Goal: Task Accomplishment & Management: Manage account settings

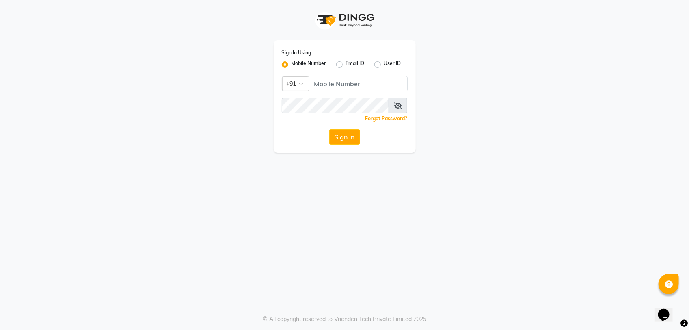
click at [305, 82] on span at bounding box center [304, 86] width 10 height 9
type input "968"
click at [338, 96] on div "Oman (+968)" at bounding box center [345, 98] width 125 height 15
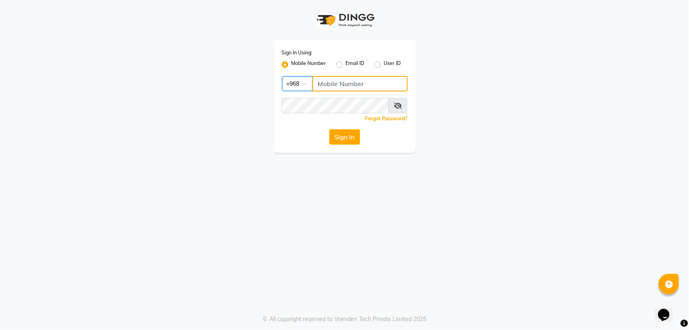
click at [353, 77] on input "Username" at bounding box center [359, 83] width 95 height 15
type input "97282878"
click at [340, 137] on button "Sign In" at bounding box center [344, 136] width 31 height 15
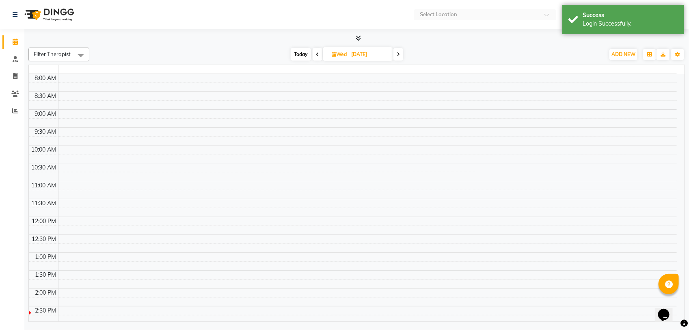
select select "en"
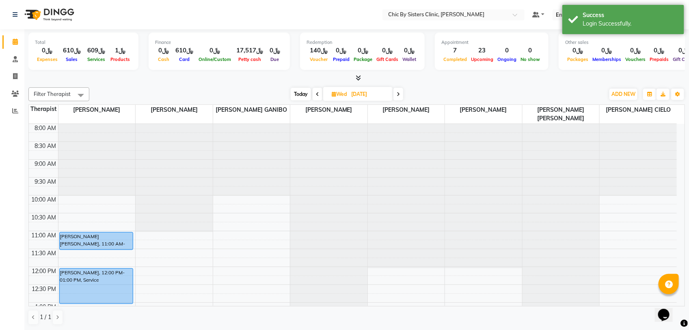
click at [291, 96] on span "Today" at bounding box center [301, 94] width 20 height 13
type input "01-09-2025"
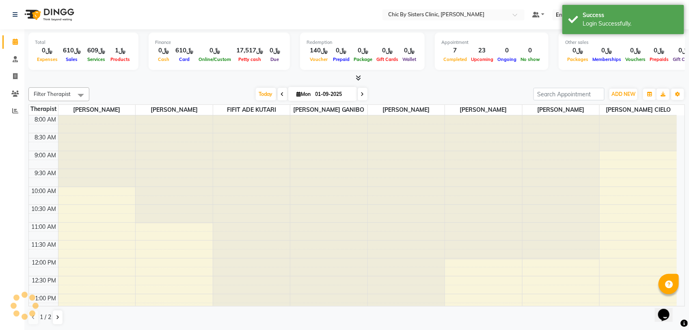
scroll to position [217, 0]
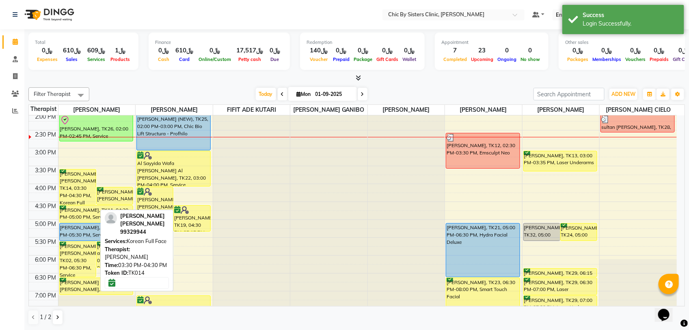
click at [82, 192] on div "[PERSON_NAME] [PERSON_NAME], TK14, 03:30 PM-04:30 PM, Korean Full Face" at bounding box center [78, 186] width 36 height 35
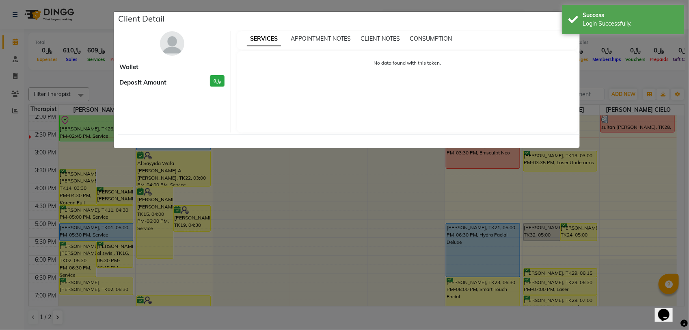
select select "6"
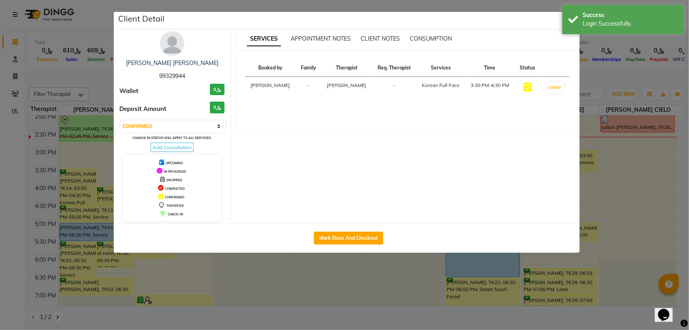
click at [176, 47] on img at bounding box center [172, 43] width 24 height 24
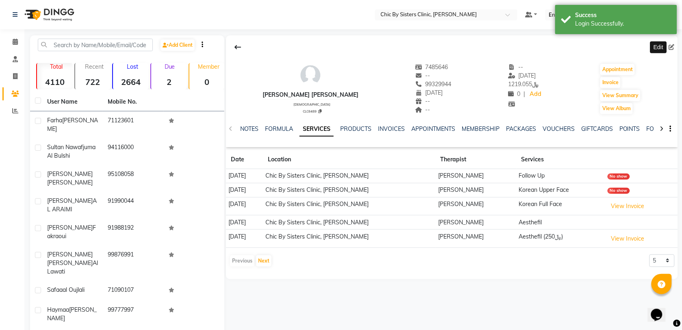
click at [669, 45] on icon at bounding box center [672, 47] width 6 height 6
select select "02"
select select "12"
select select "1961"
select select "[DEMOGRAPHIC_DATA]"
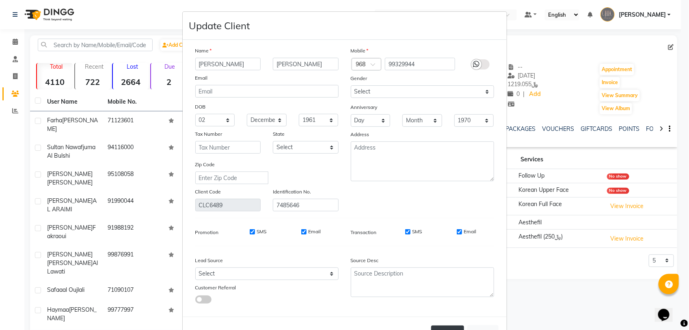
click at [448, 325] on button "Update" at bounding box center [447, 332] width 33 height 15
select select
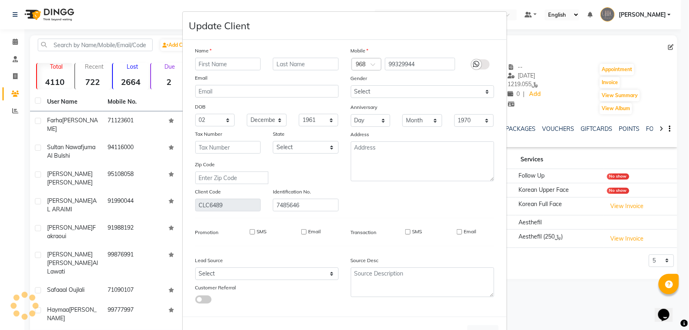
select select
checkbox input "false"
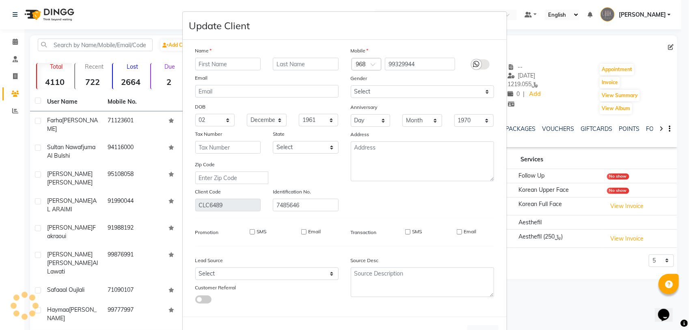
checkbox input "false"
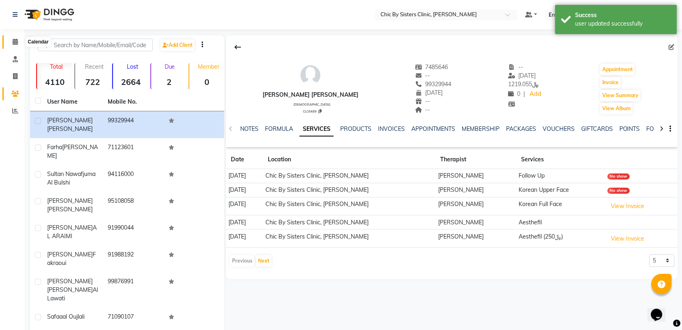
click at [17, 39] on icon at bounding box center [15, 42] width 5 height 6
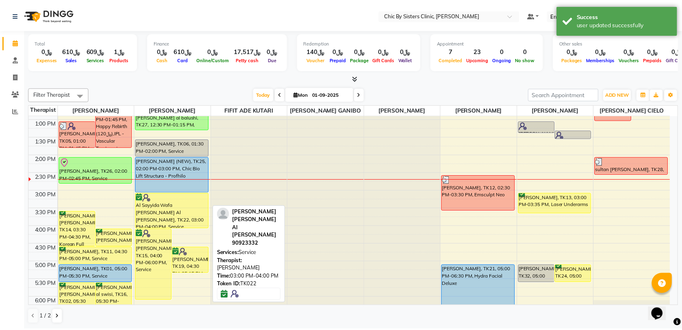
scroll to position [203, 0]
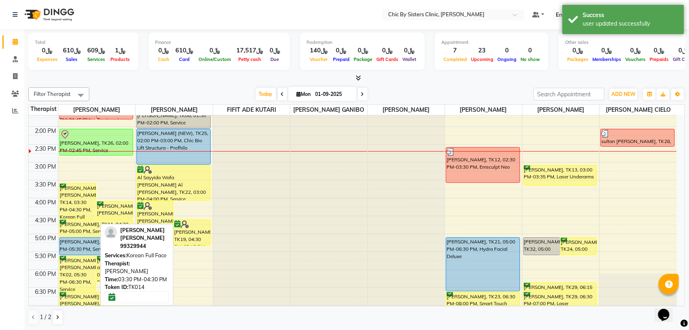
click at [82, 209] on div "[PERSON_NAME] [PERSON_NAME], TK14, 03:30 PM-04:30 PM, Korean Full Face" at bounding box center [78, 201] width 36 height 35
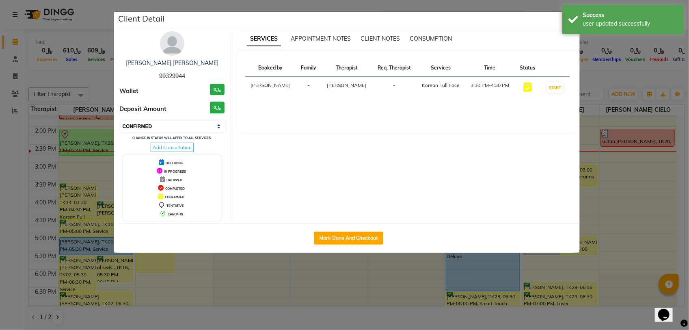
click at [208, 122] on select "Select IN SERVICE CONFIRMED TENTATIVE CHECK IN MARK DONE DROPPED UPCOMING" at bounding box center [173, 126] width 105 height 11
select select "8"
click at [121, 121] on select "Select IN SERVICE CONFIRMED TENTATIVE CHECK IN MARK DONE DROPPED UPCOMING" at bounding box center [173, 126] width 105 height 11
click at [91, 84] on ngb-modal-window "Client Detail Amina Naser Mohmmed Al falahi 99329944 Wallet ﷼0 Deposit Amount ﷼…" at bounding box center [344, 165] width 689 height 330
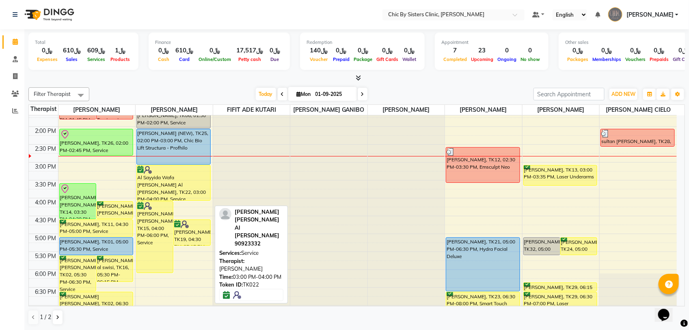
click at [188, 194] on div "Al Sayyida Wafa [PERSON_NAME] Al [PERSON_NAME], TK22, 03:00 PM-04:00 PM, Service" at bounding box center [174, 182] width 74 height 35
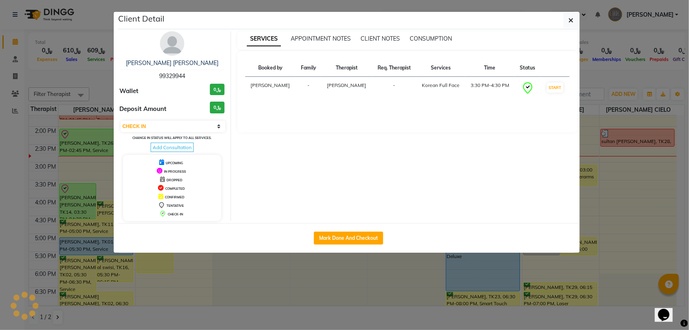
select select "6"
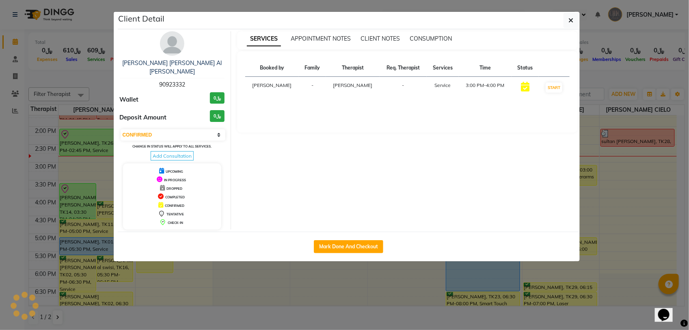
click at [178, 40] on img at bounding box center [172, 43] width 24 height 24
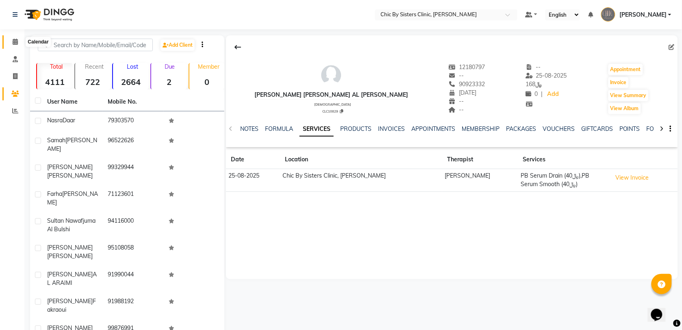
click at [14, 42] on icon at bounding box center [15, 42] width 5 height 6
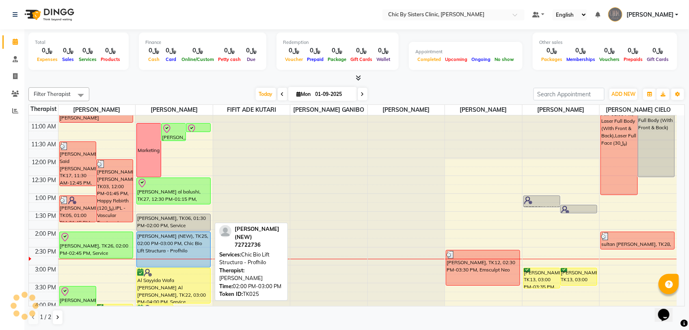
scroll to position [102, 0]
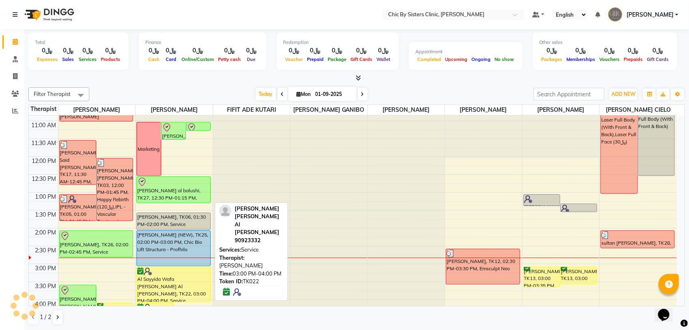
click at [195, 286] on div "Al Sayyida Wafa [PERSON_NAME] Al [PERSON_NAME], TK22, 03:00 PM-04:00 PM, Service" at bounding box center [174, 284] width 74 height 35
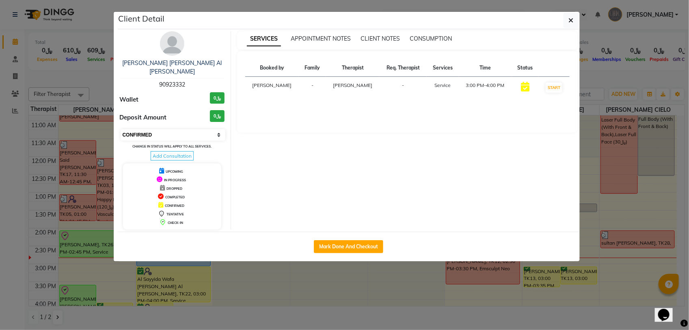
click at [186, 131] on select "Select IN SERVICE CONFIRMED TENTATIVE CHECK IN MARK DONE DROPPED UPCOMING" at bounding box center [173, 134] width 105 height 11
select select "8"
click at [121, 129] on select "Select IN SERVICE CONFIRMED TENTATIVE CHECK IN MARK DONE DROPPED UPCOMING" at bounding box center [173, 134] width 105 height 11
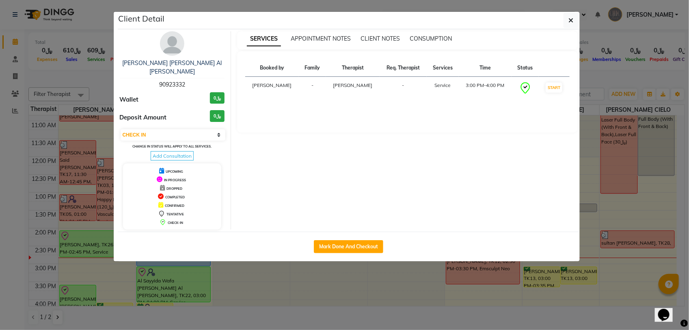
click at [110, 86] on ngb-modal-window "Client Detail Al Sayyida Wafa Hilal Hamed Al Sammar Al Busaidi 90923332 Wallet …" at bounding box center [344, 165] width 689 height 330
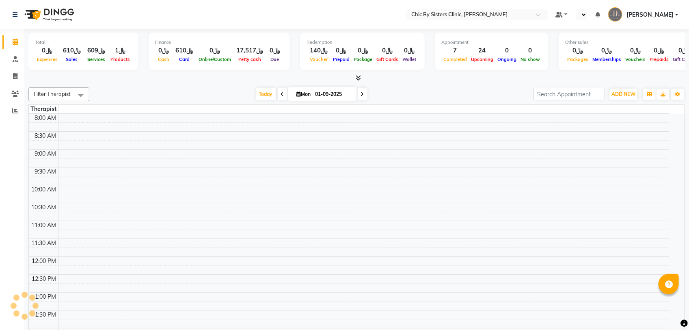
select select "en"
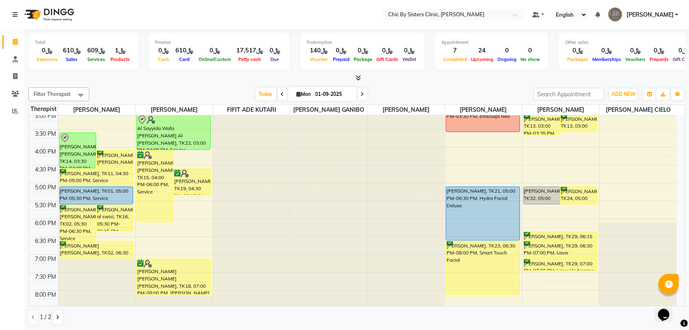
scroll to position [203, 0]
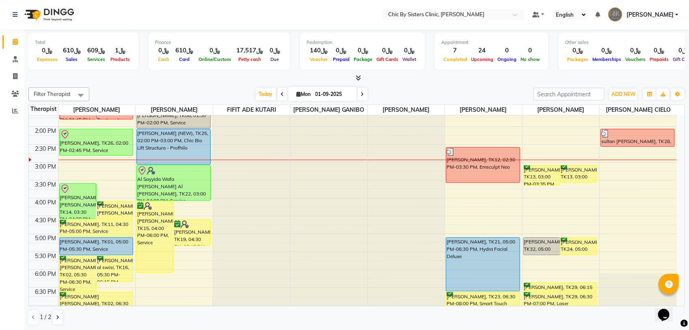
click at [335, 92] on input "01-09-2025" at bounding box center [333, 94] width 41 height 12
select select "9"
select select "2025"
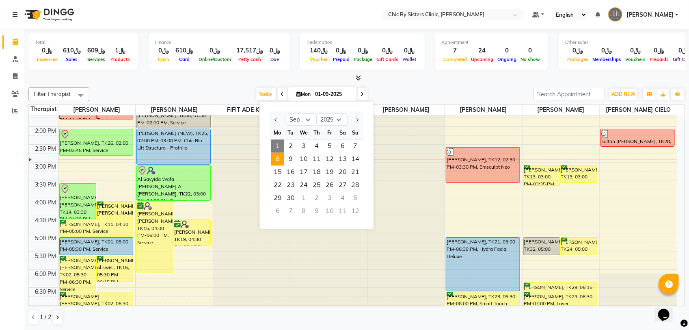
click at [278, 155] on span "8" at bounding box center [277, 159] width 13 height 13
type input "[DATE]"
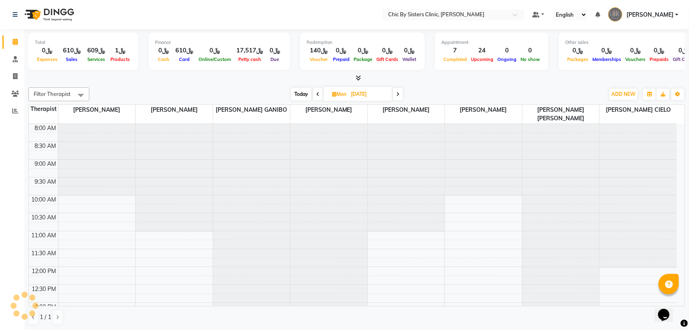
scroll to position [217, 0]
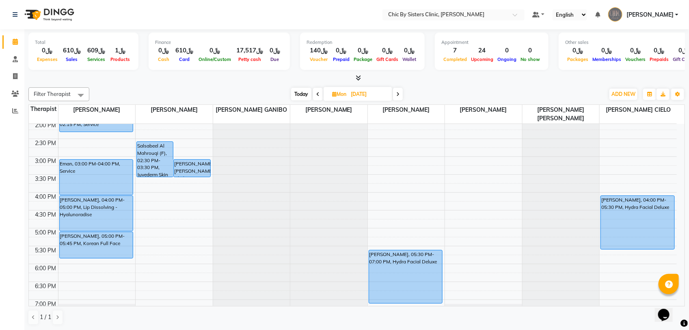
click at [345, 95] on span "Mon" at bounding box center [339, 94] width 18 height 6
select select "9"
select select "2025"
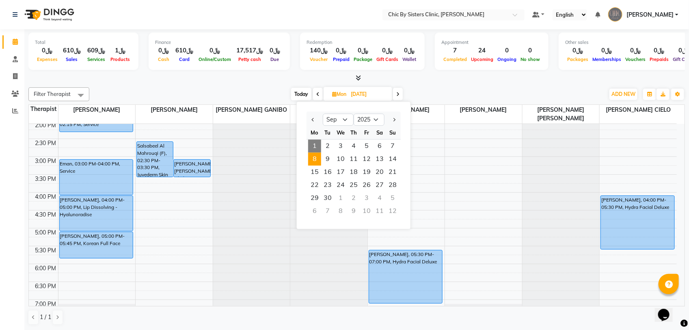
click at [370, 93] on input "[DATE]" at bounding box center [369, 94] width 41 height 12
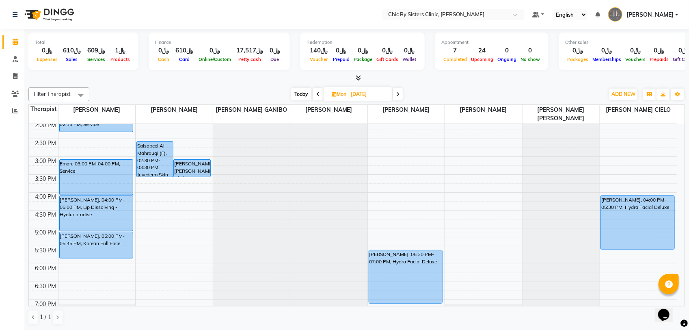
click at [358, 94] on input "[DATE]" at bounding box center [369, 94] width 41 height 12
select select "9"
select select "2025"
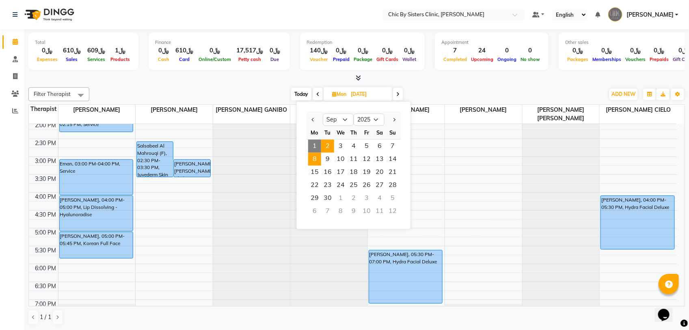
click at [330, 147] on span "2" at bounding box center [327, 146] width 13 height 13
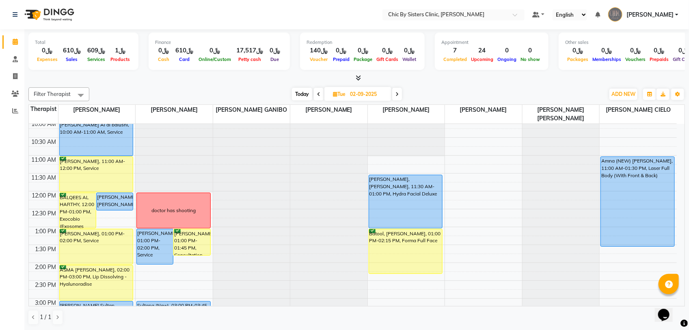
scroll to position [72, 0]
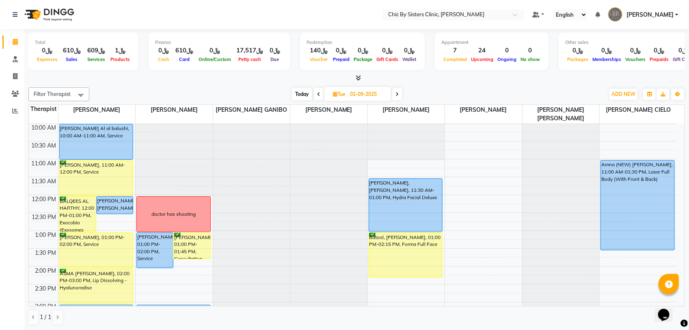
click at [308, 94] on span "Today" at bounding box center [302, 94] width 20 height 13
type input "01-09-2025"
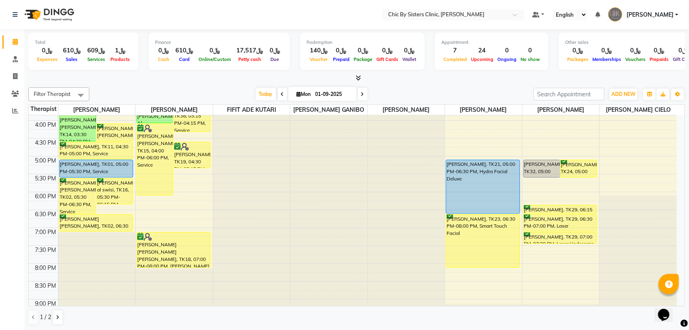
scroll to position [217, 0]
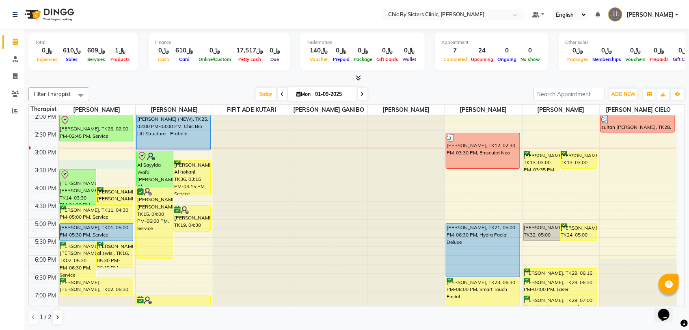
click at [80, 171] on div "8:00 AM 8:30 AM 9:00 AM 9:30 AM 10:00 AM 10:30 AM 11:00 AM 11:30 AM 12:00 PM 12…" at bounding box center [353, 184] width 648 height 572
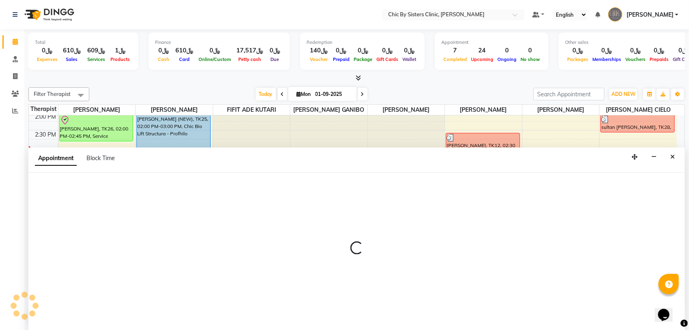
select select "49177"
select select "915"
select select "tentative"
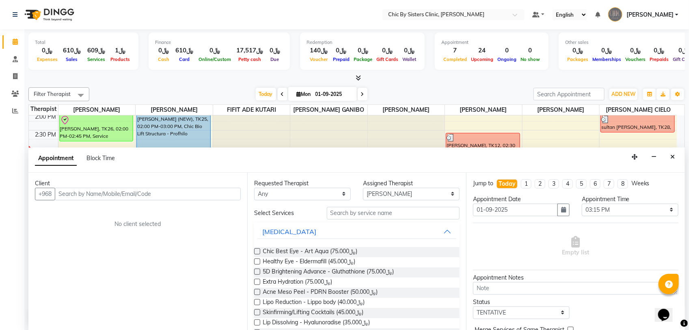
click at [161, 195] on input "text" at bounding box center [148, 194] width 186 height 13
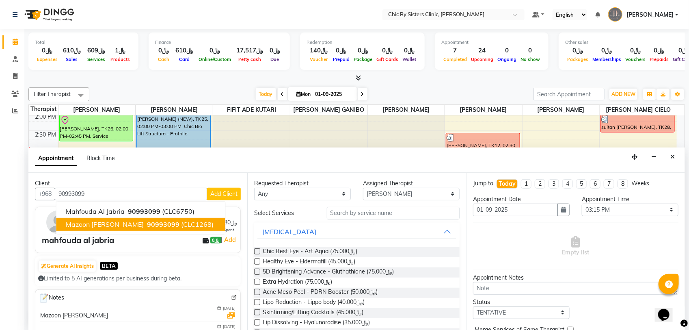
click at [111, 223] on span "Mazoon [PERSON_NAME]" at bounding box center [105, 224] width 78 height 8
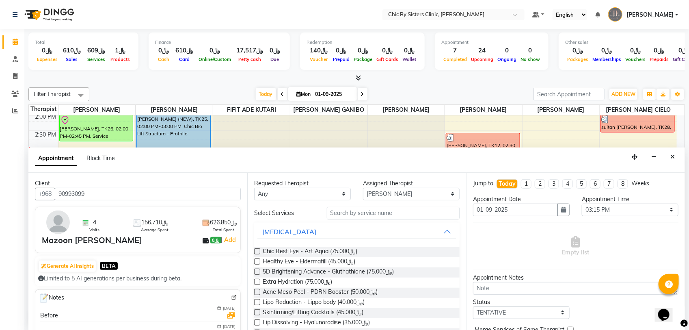
type input "90993099"
click at [393, 216] on input "text" at bounding box center [393, 213] width 133 height 13
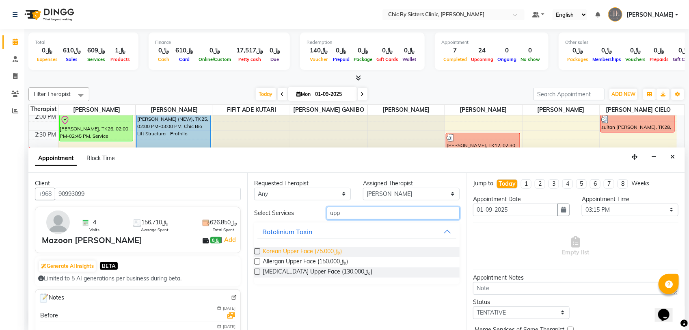
type input "upp"
click at [325, 249] on span "Korean Upper Face (﷼75.000)" at bounding box center [302, 252] width 79 height 10
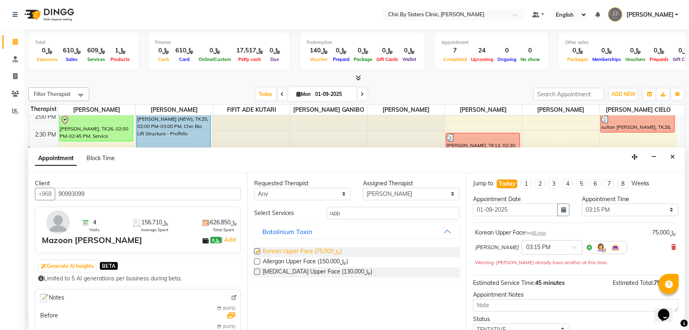
checkbox input "false"
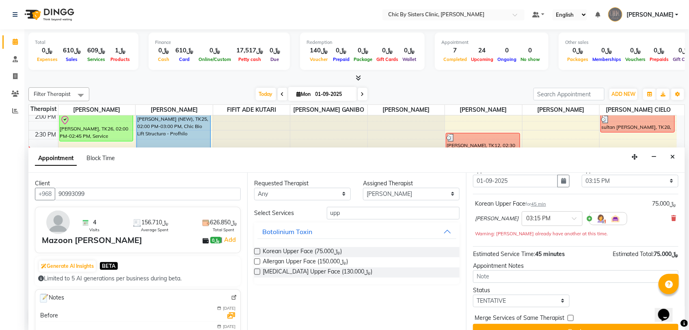
scroll to position [44, 0]
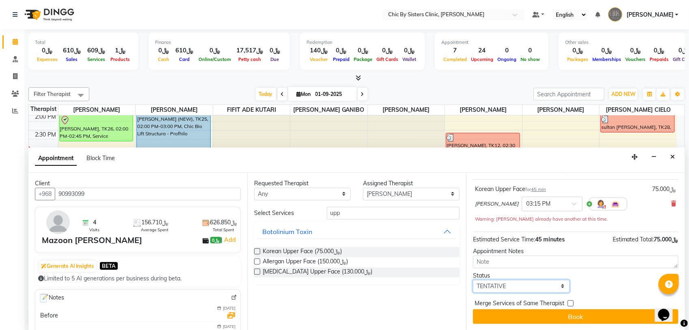
click at [547, 286] on select "Select TENTATIVE CONFIRM CHECK-IN UPCOMING" at bounding box center [521, 286] width 97 height 13
select select "confirm booking"
click at [473, 280] on select "Select TENTATIVE CONFIRM CHECK-IN UPCOMING" at bounding box center [521, 286] width 97 height 13
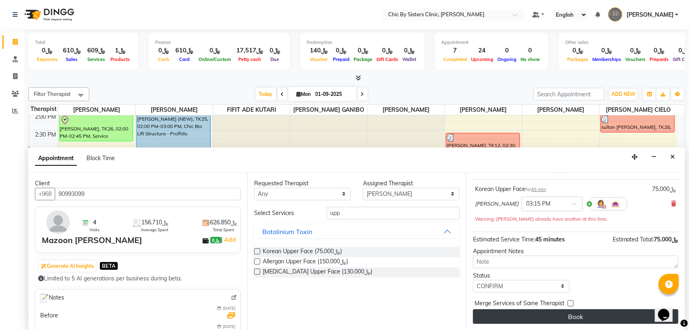
click at [520, 314] on button "Book" at bounding box center [576, 316] width 206 height 15
click at [565, 316] on button "Book" at bounding box center [576, 316] width 206 height 15
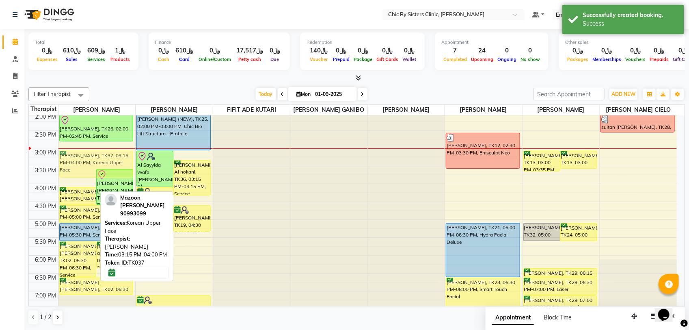
click at [78, 165] on div "Salma Ali Said Al Hashmi, TK17, 11:30 AM-12:45 PM, Croma NEXT (﷼160) huda hamed…" at bounding box center [96, 184] width 77 height 572
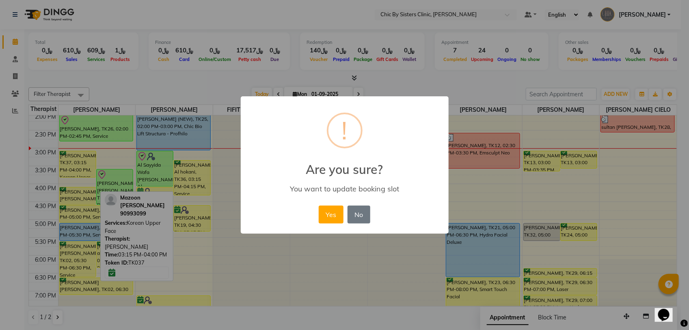
drag, startPoint x: 79, startPoint y: 170, endPoint x: 77, endPoint y: 176, distance: 6.4
click at [77, 176] on div "× ! Are you sure? You want to update booking slot Yes No No" at bounding box center [344, 165] width 689 height 330
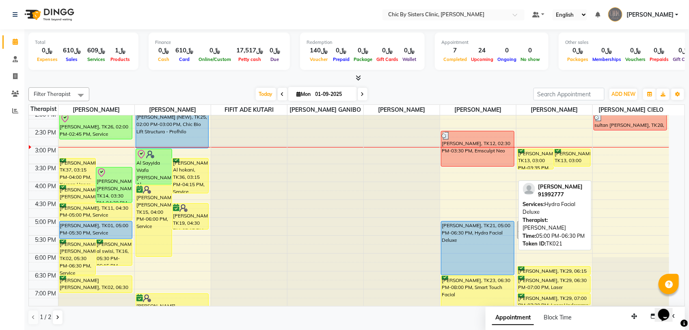
scroll to position [217, 0]
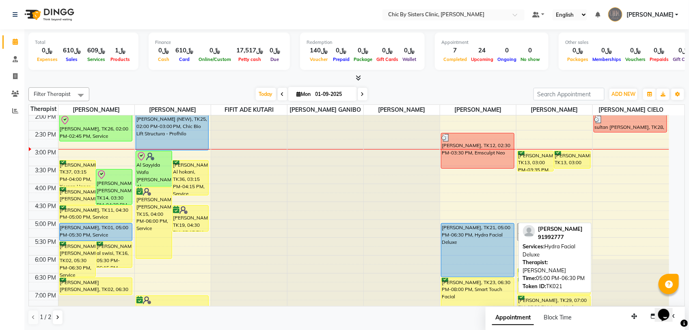
click at [496, 256] on div "[PERSON_NAME], TK21, 05:00 PM-06:30 PM, Hydra Facial Deluxe" at bounding box center [478, 249] width 72 height 53
click at [490, 242] on div "[PERSON_NAME], TK21, 05:00 PM-06:30 PM, Hydra Facial Deluxe" at bounding box center [478, 249] width 72 height 53
select select "5"
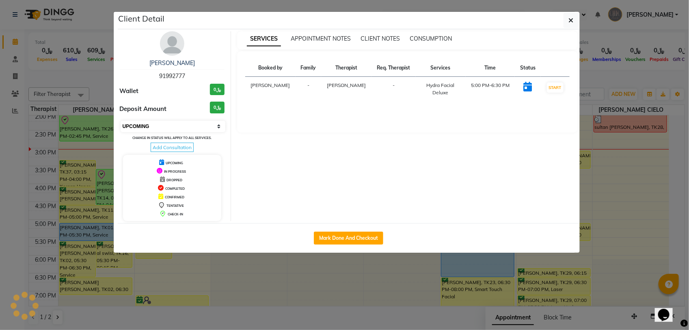
click at [190, 123] on select "Select IN SERVICE CONFIRMED TENTATIVE CHECK IN MARK DONE DROPPED UPCOMING" at bounding box center [173, 126] width 105 height 11
click at [106, 87] on ngb-modal-window "Client Detail ASMA abdul ZAWAWI 91992777 Wallet ﷼0 Deposit Amount ﷼0 Select IN …" at bounding box center [344, 165] width 689 height 330
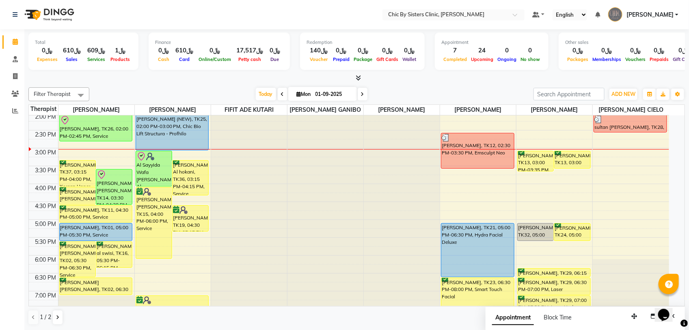
click at [337, 96] on input "01-09-2025" at bounding box center [333, 94] width 41 height 12
select select "9"
select select "2025"
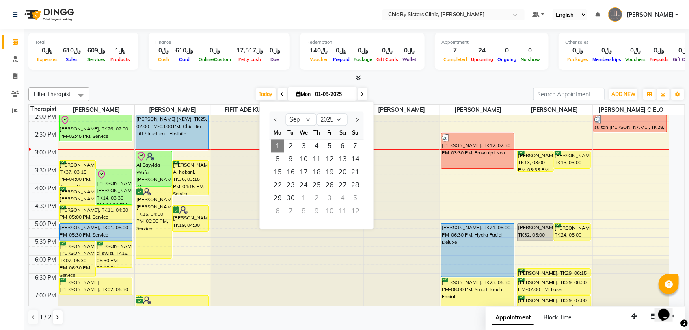
click at [405, 84] on div "Filter Therapist Select All DR. ASSEL SATVALDINOVA DR. AYMAN ELSAQA FIFIT ADE K…" at bounding box center [356, 206] width 657 height 244
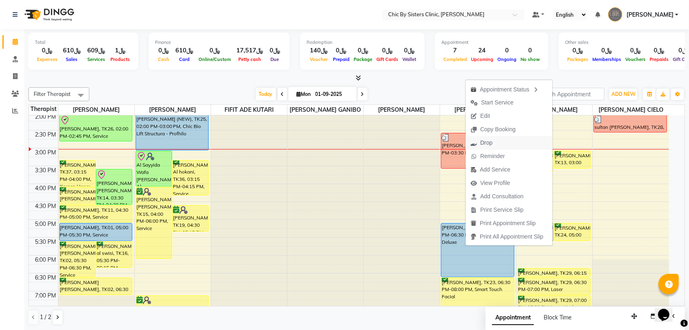
click at [491, 143] on span "Drop" at bounding box center [487, 143] width 12 height 9
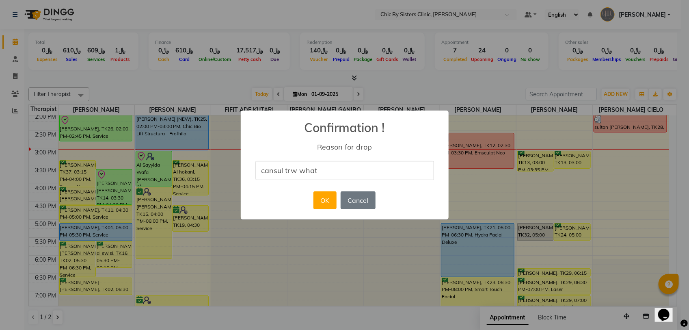
type input "cansul trw whats"
drag, startPoint x: 364, startPoint y: 165, endPoint x: 342, endPoint y: 168, distance: 22.2
drag, startPoint x: 270, startPoint y: 172, endPoint x: 380, endPoint y: 168, distance: 110.2
click at [348, 173] on input "cansul trw whats" at bounding box center [345, 170] width 179 height 19
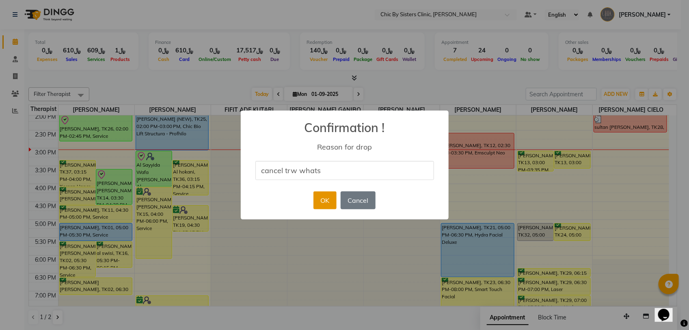
type input "cancel trw whats"
click at [331, 199] on button "OK" at bounding box center [325, 200] width 23 height 18
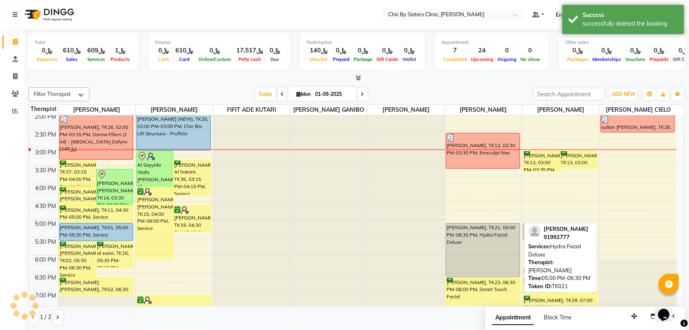
scroll to position [319, 0]
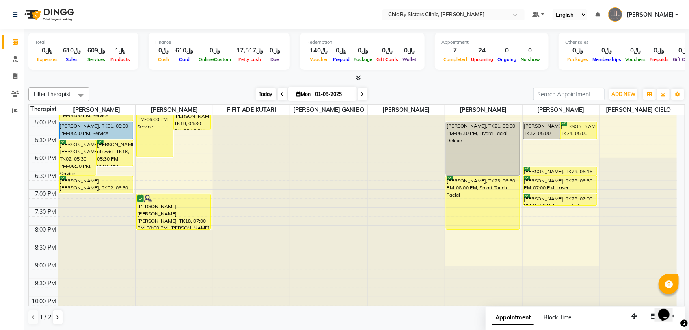
click at [260, 95] on span "Today" at bounding box center [266, 94] width 20 height 13
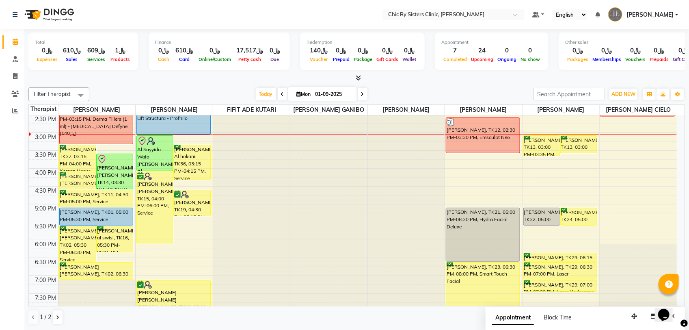
scroll to position [218, 0]
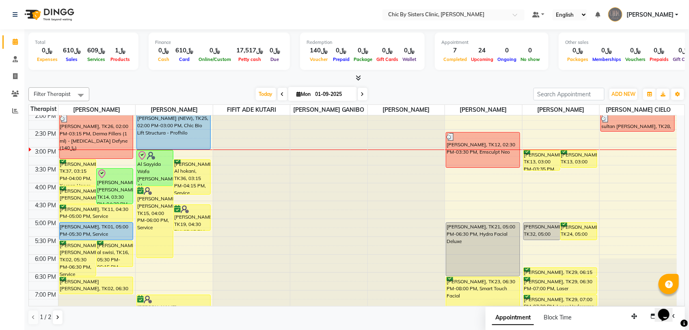
click at [358, 96] on span at bounding box center [363, 94] width 10 height 13
type input "02-09-2025"
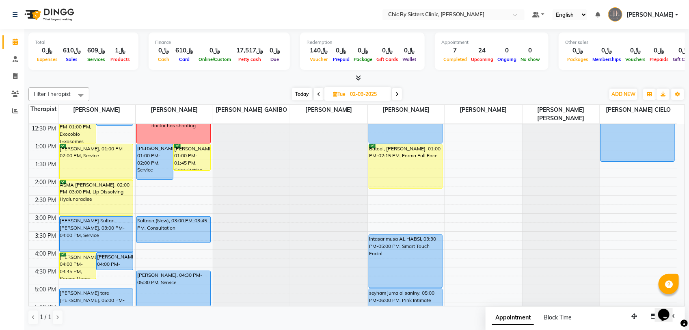
scroll to position [116, 0]
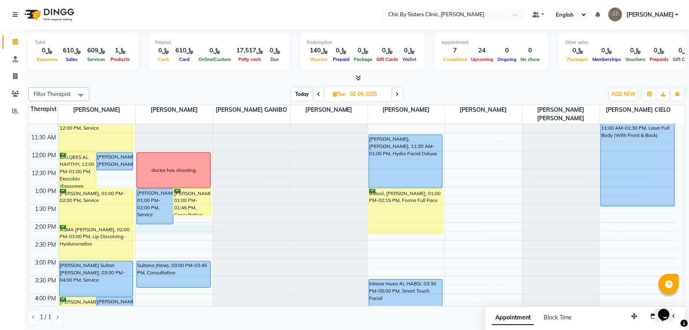
click at [164, 232] on div "8:00 AM 8:30 AM 9:00 AM 9:30 AM 10:00 AM 10:30 AM 11:00 AM 11:30 AM 12:00 PM 12…" at bounding box center [353, 294] width 648 height 572
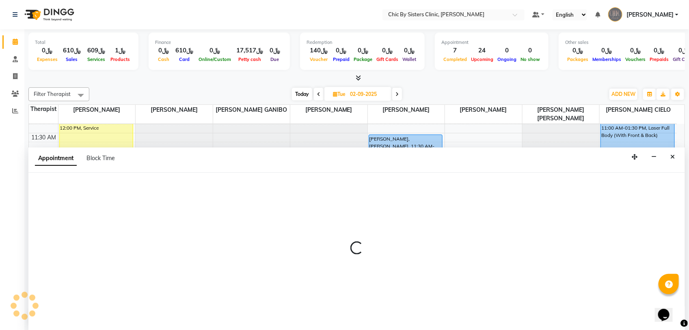
select select "49178"
select select "840"
select select "tentative"
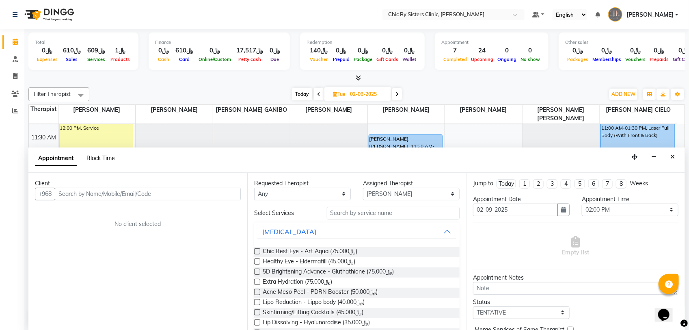
click at [97, 157] on span "Block Time" at bounding box center [101, 157] width 28 height 7
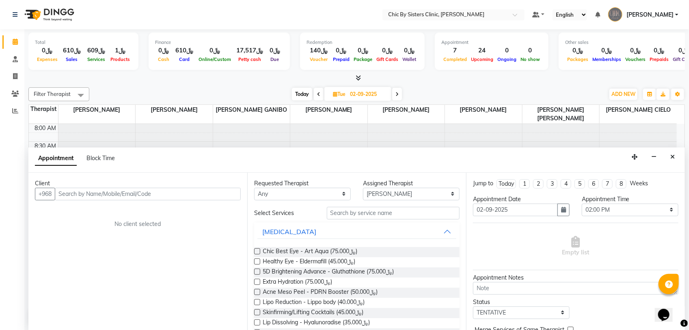
select select "49178"
select select "840"
select select "855"
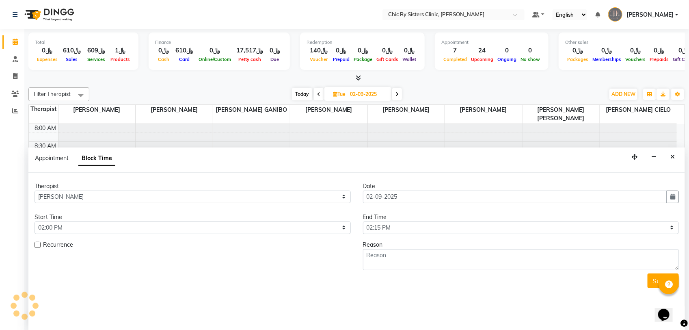
scroll to position [217, 0]
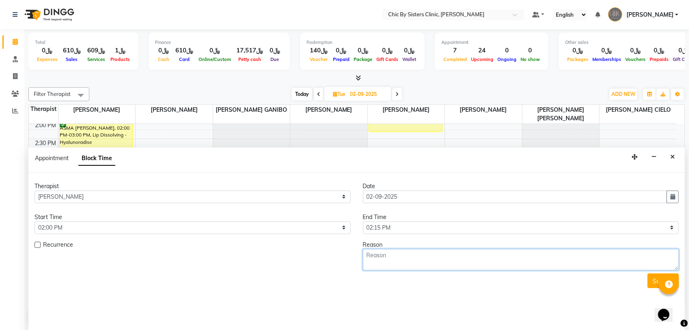
click at [400, 265] on textarea at bounding box center [521, 259] width 316 height 21
type textarea "77225152 oriental pharmacy"
click at [651, 285] on button "Submit" at bounding box center [663, 280] width 31 height 15
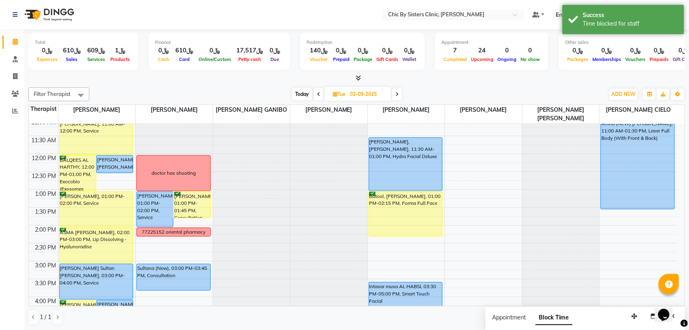
scroll to position [158, 0]
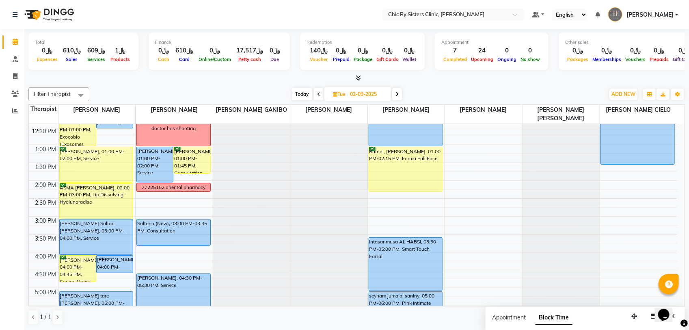
click at [305, 91] on span "Today" at bounding box center [302, 94] width 20 height 13
type input "01-09-2025"
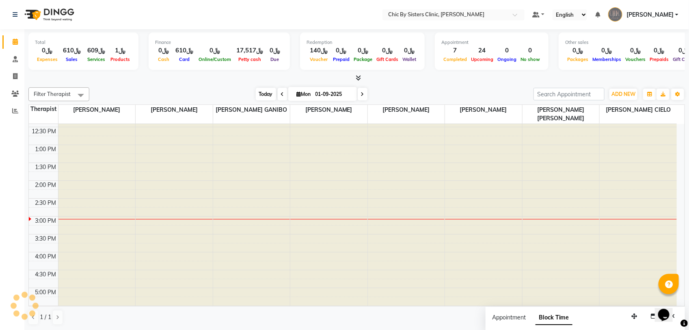
scroll to position [0, 0]
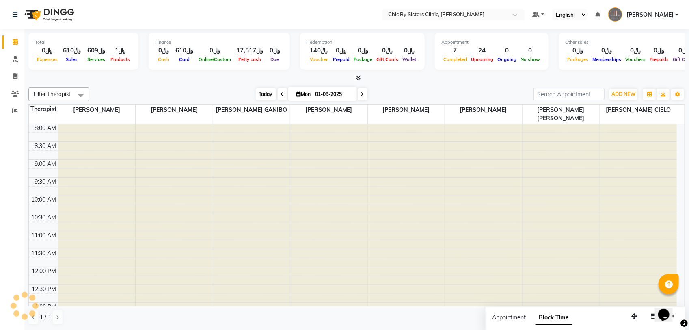
click at [260, 97] on span "Today" at bounding box center [266, 94] width 20 height 13
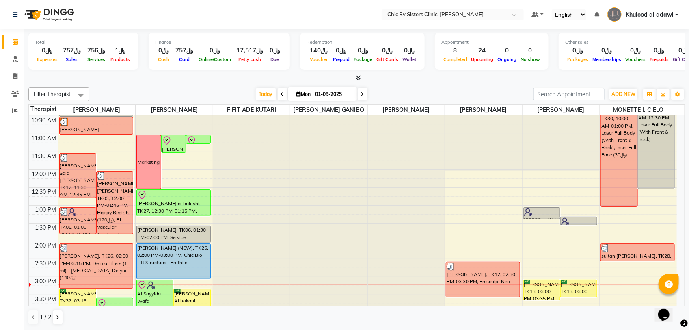
scroll to position [152, 0]
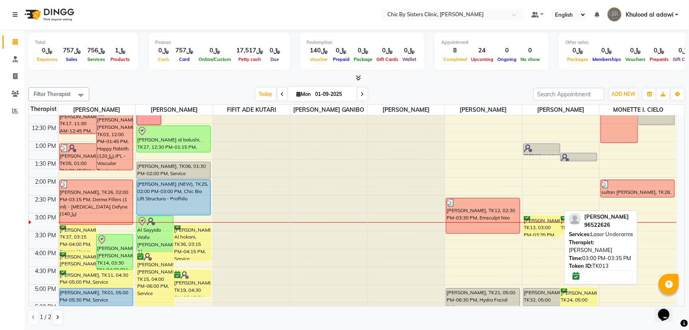
click at [539, 236] on div "Samah Al Rawahi, TK13, 03:00 PM-03:35 PM, Laser Underarms" at bounding box center [542, 226] width 36 height 20
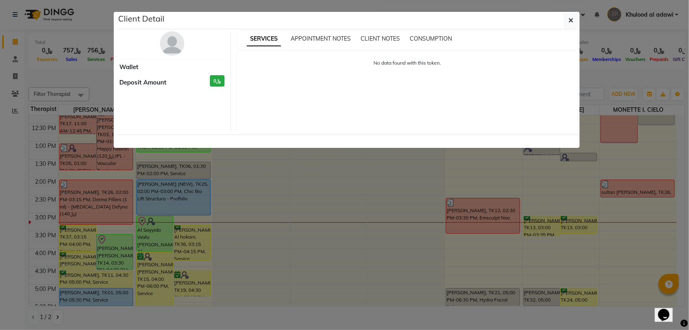
select select "6"
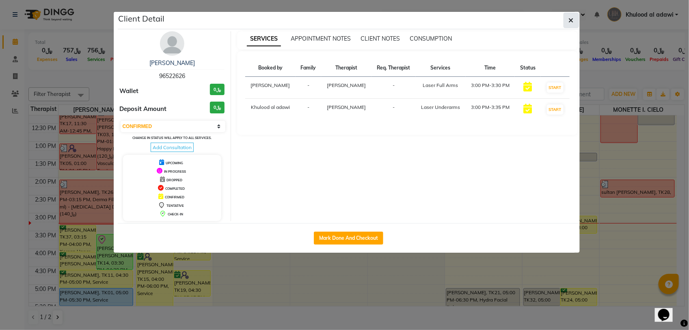
click at [566, 27] on button "button" at bounding box center [571, 20] width 15 height 15
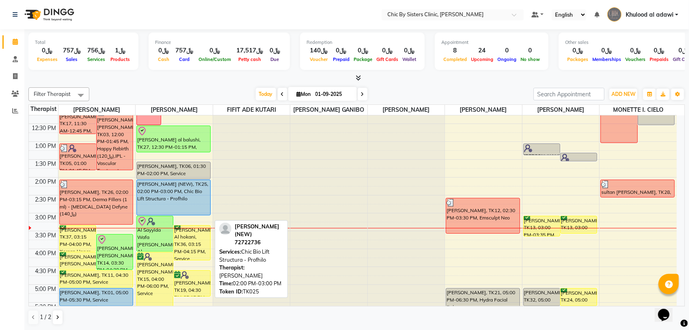
scroll to position [203, 0]
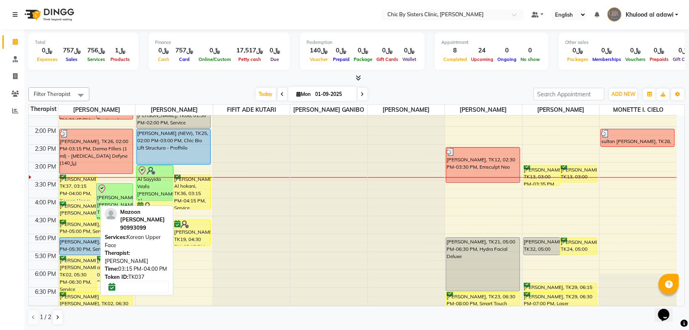
click at [84, 190] on div "[PERSON_NAME], TK37, 03:15 PM-04:00 PM, Korean Upper Face" at bounding box center [78, 188] width 36 height 26
select select "6"
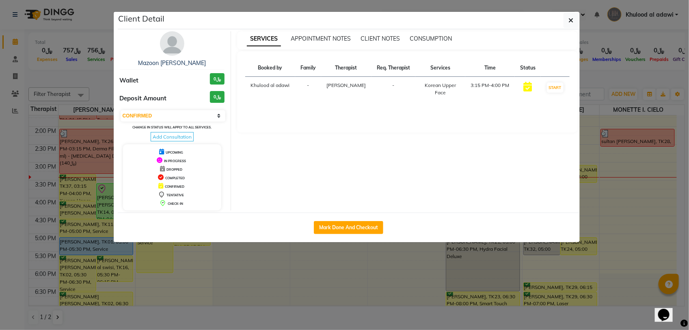
click at [171, 38] on img at bounding box center [172, 43] width 24 height 24
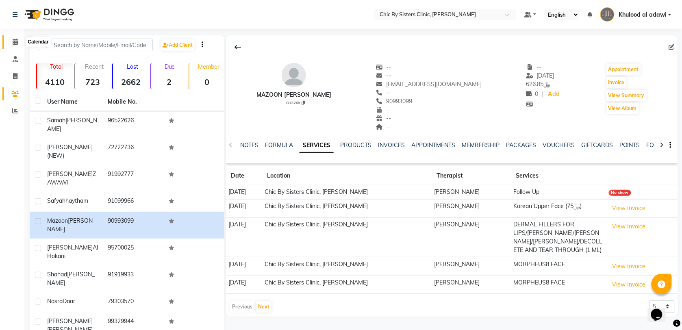
click at [19, 45] on span at bounding box center [15, 41] width 14 height 9
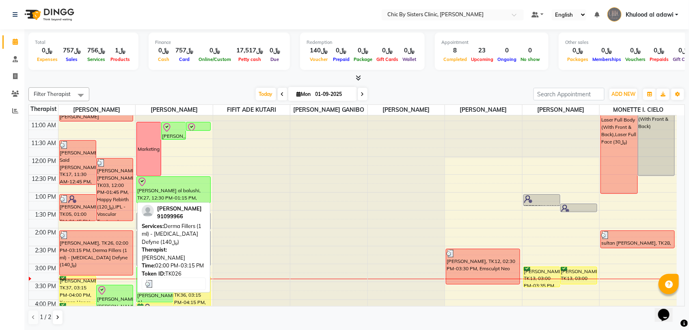
scroll to position [254, 0]
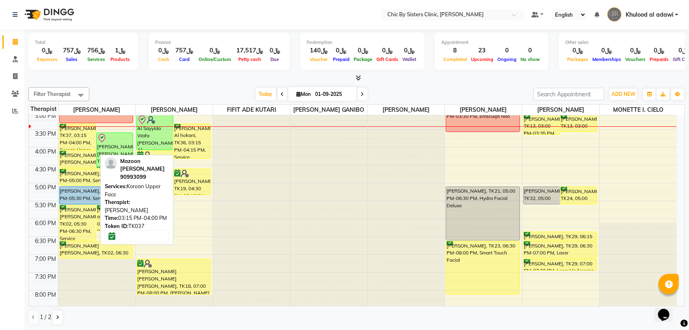
click at [74, 149] on div "[PERSON_NAME], TK37, 03:15 PM-04:00 PM, Korean Upper Face" at bounding box center [78, 137] width 36 height 26
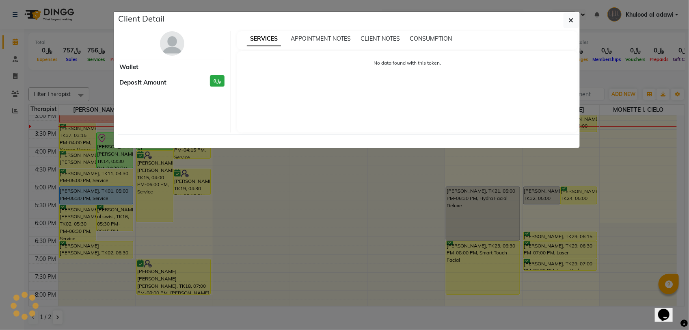
select select "6"
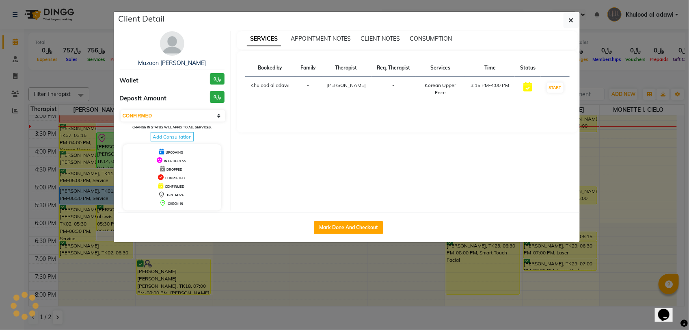
click at [169, 41] on img at bounding box center [172, 43] width 24 height 24
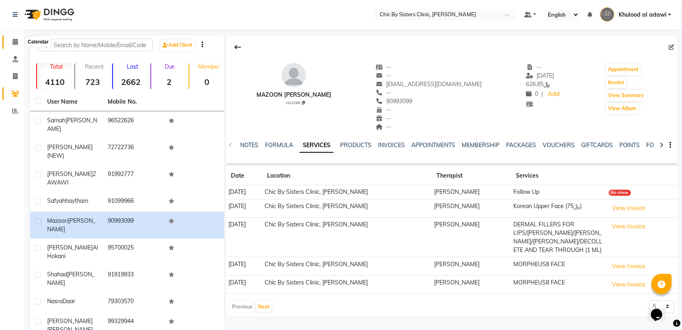
click at [13, 42] on icon at bounding box center [15, 42] width 5 height 6
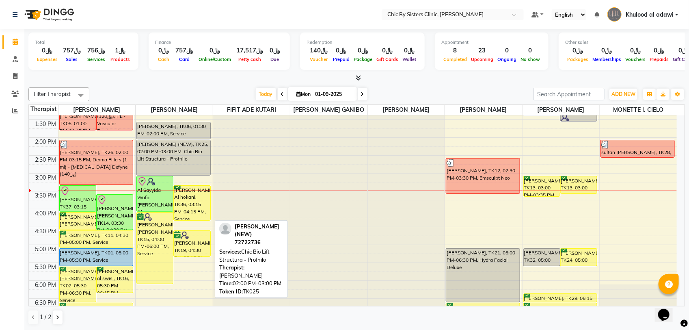
scroll to position [254, 0]
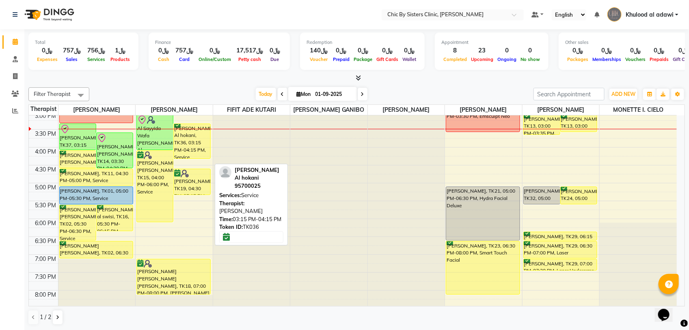
click at [186, 158] on div "Ibtisam Al hokani, TK36, 03:15 PM-04:15 PM, Service" at bounding box center [192, 141] width 36 height 35
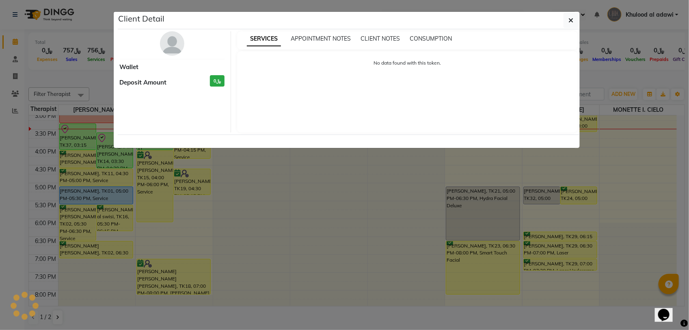
select select "6"
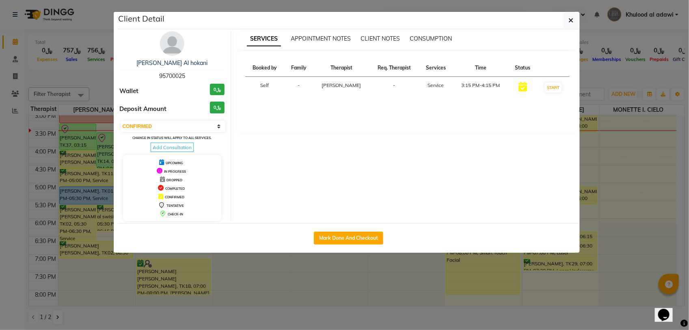
click at [563, 21] on div "Client Detail" at bounding box center [349, 20] width 462 height 17
click at [574, 21] on button "button" at bounding box center [571, 20] width 15 height 15
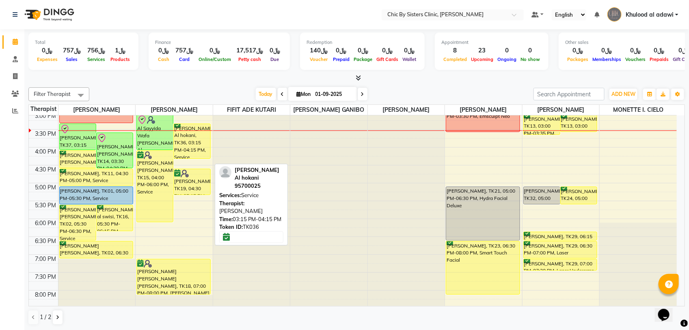
click at [190, 151] on div "Ibtisam Al hokani, TK36, 03:15 PM-04:15 PM, Service" at bounding box center [192, 141] width 36 height 35
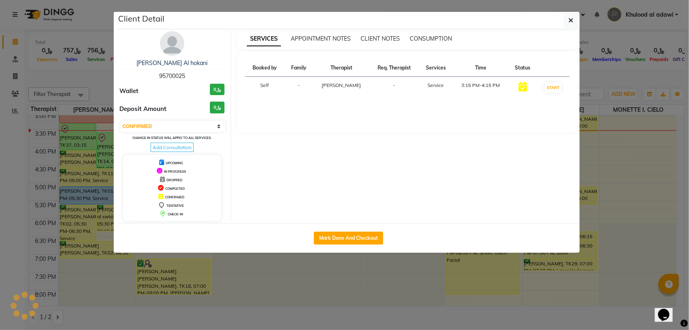
select select "8"
click at [179, 38] on img at bounding box center [172, 43] width 24 height 24
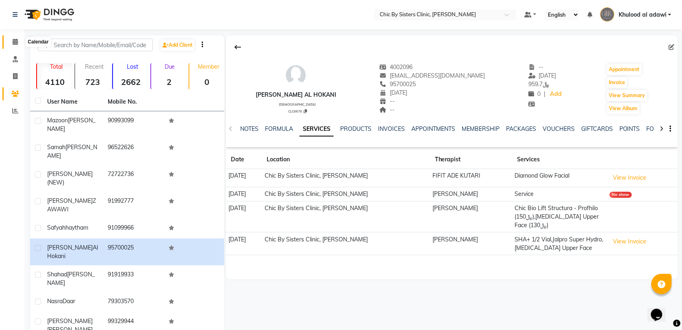
click at [13, 43] on icon at bounding box center [15, 42] width 5 height 6
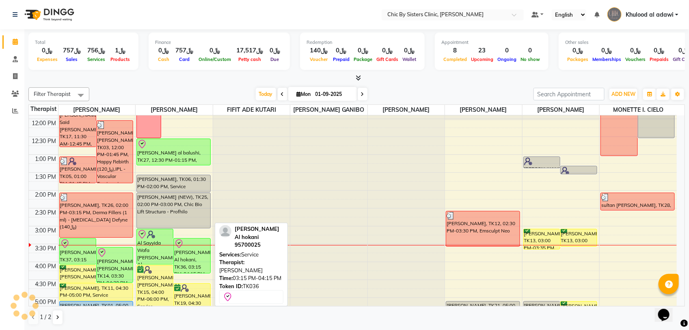
scroll to position [152, 0]
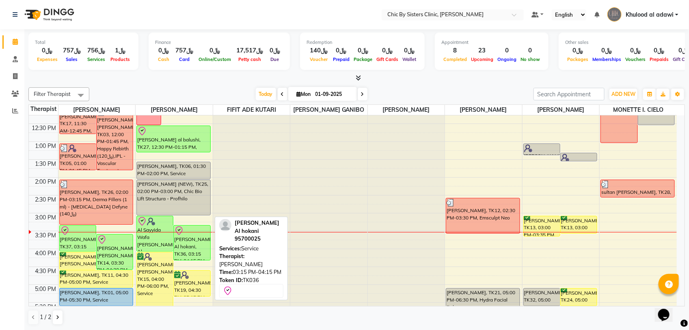
click at [199, 260] on div "Ibtisam Al hokani, TK36, 03:15 PM-04:15 PM, Service" at bounding box center [192, 242] width 36 height 35
select select "8"
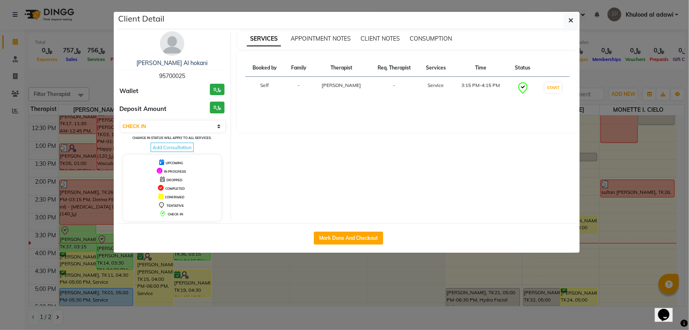
click at [575, 21] on button "button" at bounding box center [571, 20] width 15 height 15
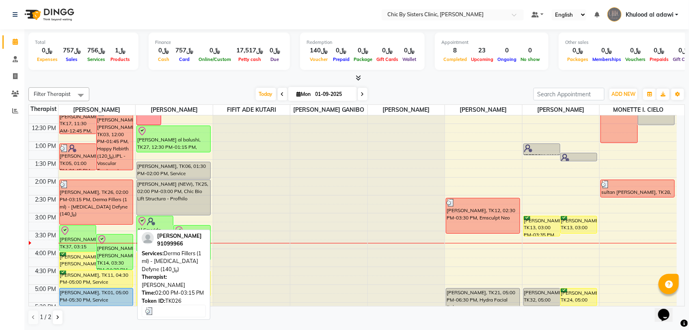
click at [107, 208] on div "safyah haytham, TK26, 02:00 PM-03:15 PM, Derma Fillers (1 ml) - Restylane Defyn…" at bounding box center [97, 202] width 74 height 44
select select "3"
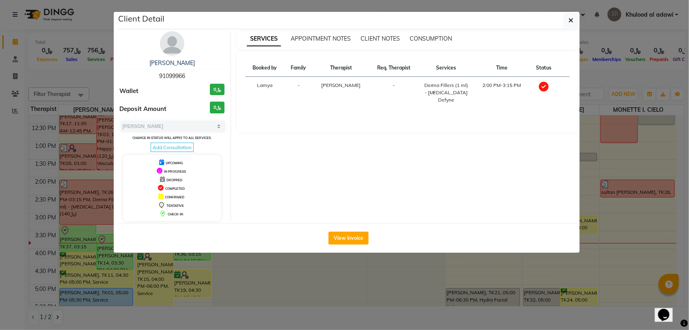
click at [171, 75] on span "91099966" at bounding box center [172, 75] width 26 height 7
copy span "91099966"
click at [577, 21] on button "button" at bounding box center [571, 20] width 15 height 15
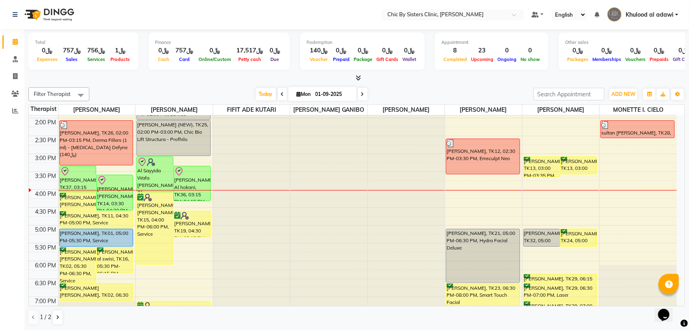
scroll to position [203, 0]
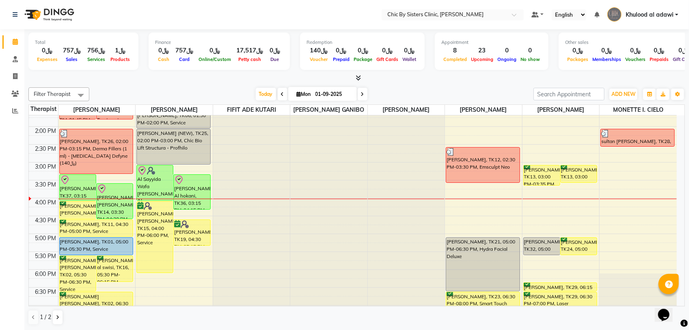
click at [118, 187] on div "8:00 AM 8:30 AM 9:00 AM 9:30 AM 10:00 AM 10:30 AM 11:00 AM 11:30 AM 12:00 PM 12…" at bounding box center [353, 198] width 648 height 572
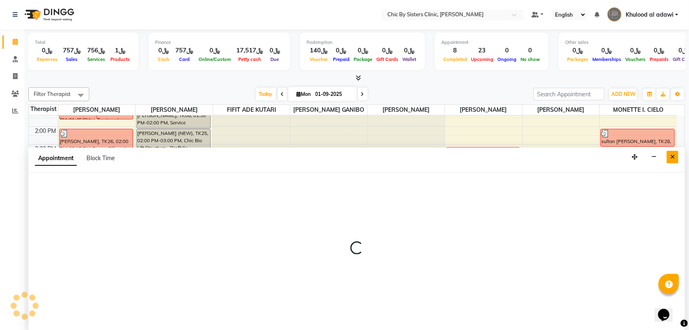
click at [674, 158] on icon "Close" at bounding box center [673, 157] width 4 height 6
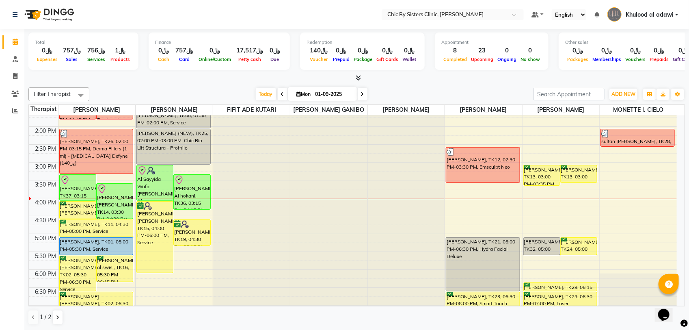
click at [128, 188] on div "8:00 AM 8:30 AM 9:00 AM 9:30 AM 10:00 AM 10:30 AM 11:00 AM 11:30 AM 12:00 PM 12…" at bounding box center [353, 198] width 648 height 572
select select "49177"
select select "915"
select select "tentative"
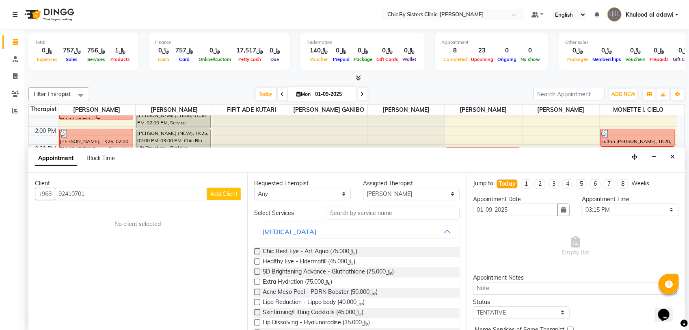
type input "92410701"
click at [226, 192] on span "Add Client" at bounding box center [223, 193] width 27 height 7
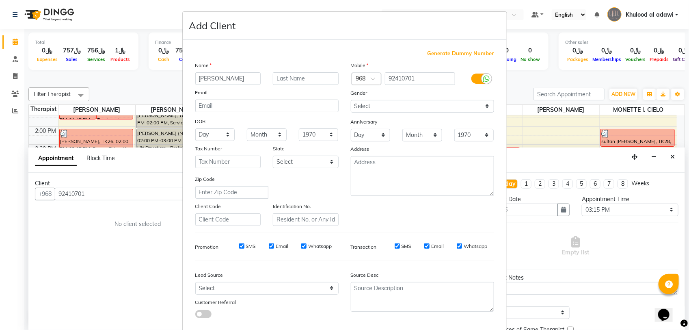
type input "sundus naseer"
click at [313, 79] on input "text" at bounding box center [306, 78] width 66 height 13
type input "al mukhaini"
click at [459, 106] on select "Select Male Female Other Prefer Not To Say" at bounding box center [422, 106] width 143 height 13
select select "female"
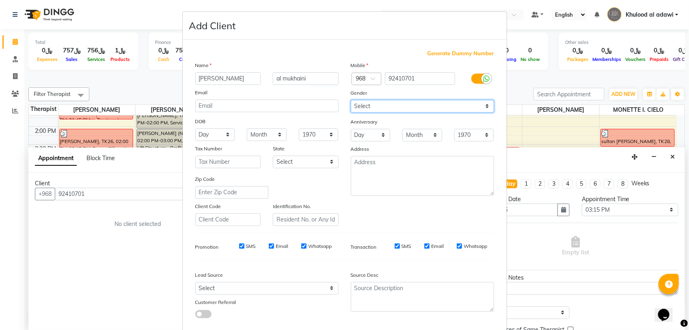
click at [351, 100] on select "Select Male Female Other Prefer Not To Say" at bounding box center [422, 106] width 143 height 13
click at [310, 131] on select "1940 1941 1942 1943 1944 1945 1946 1947 1948 1949 1950 1951 1952 1953 1954 1955…" at bounding box center [319, 134] width 40 height 13
select select "1999"
click at [299, 128] on select "1940 1941 1942 1943 1944 1945 1946 1947 1948 1949 1950 1951 1952 1953 1954 1955…" at bounding box center [319, 134] width 40 height 13
click at [273, 135] on select "Month January February March April May June July August September October Novem…" at bounding box center [267, 134] width 40 height 13
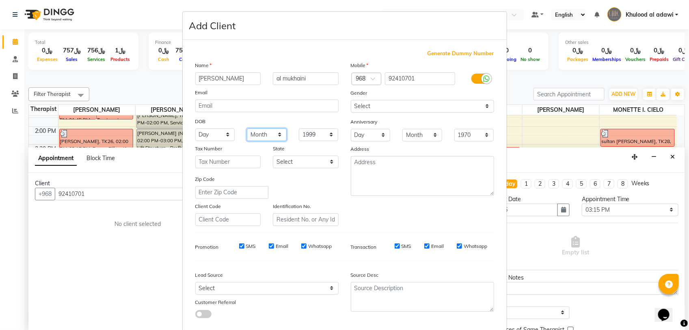
select select "01"
click at [247, 128] on select "Month January February March April May June July August September October Novem…" at bounding box center [267, 134] width 40 height 13
click at [209, 132] on select "Day 01 02 03 04 05 06 07 08 09 10 11 12 13 14 15 16 17 18 19 20 21 22 23 24 25 …" at bounding box center [215, 134] width 40 height 13
select select "11"
click at [195, 128] on select "Day 01 02 03 04 05 06 07 08 09 10 11 12 13 14 15 16 17 18 19 20 21 22 23 24 25 …" at bounding box center [215, 134] width 40 height 13
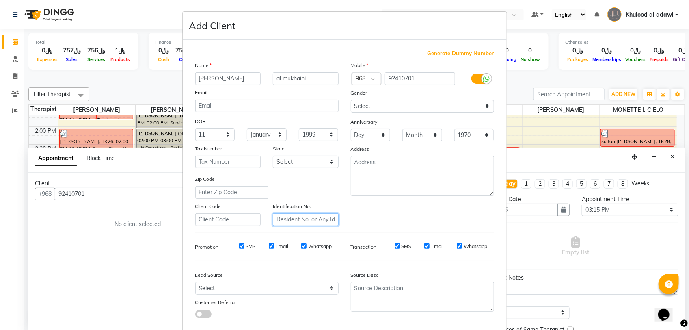
click at [289, 217] on input "text" at bounding box center [306, 219] width 66 height 13
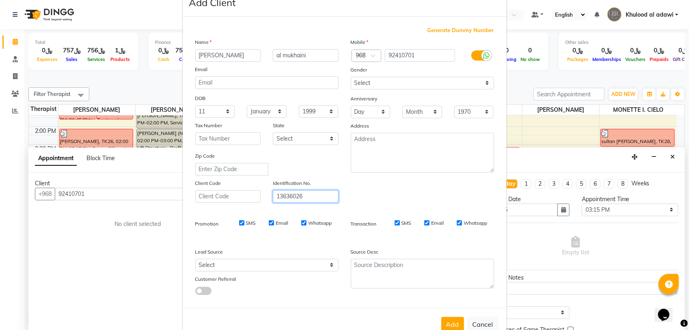
scroll to position [42, 0]
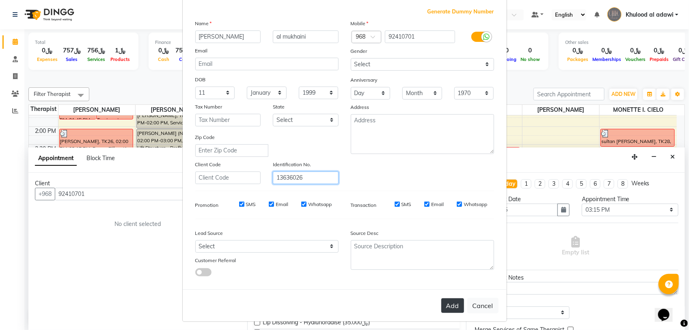
type input "13636026"
click at [444, 299] on button "Add" at bounding box center [453, 305] width 23 height 15
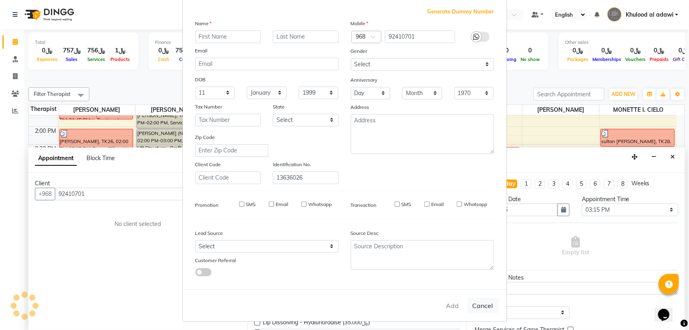
select select
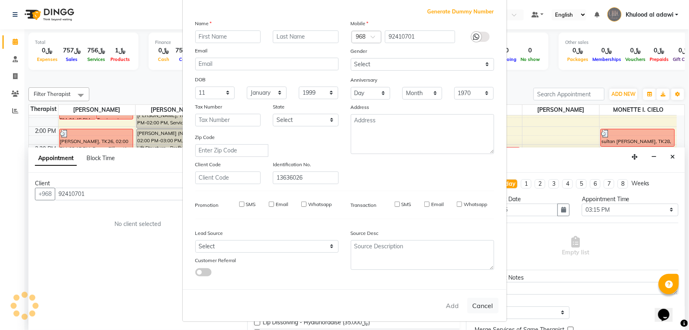
select select
checkbox input "false"
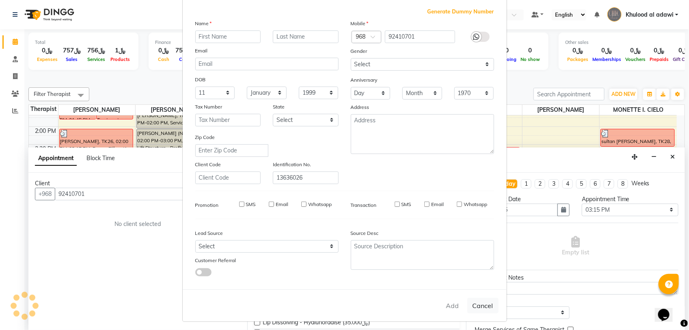
checkbox input "false"
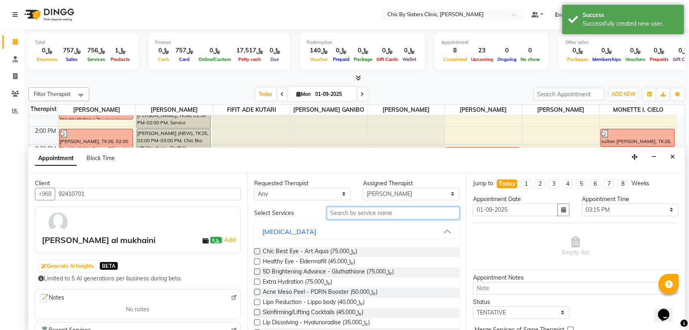
click at [412, 212] on input "text" at bounding box center [393, 213] width 133 height 13
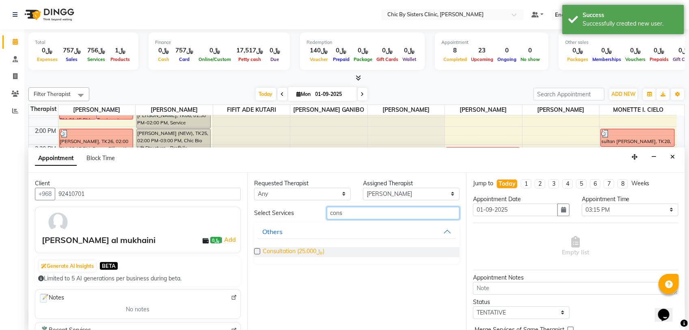
type input "cons"
click at [308, 249] on span "Consultation (﷼25.000)" at bounding box center [294, 252] width 62 height 10
checkbox input "false"
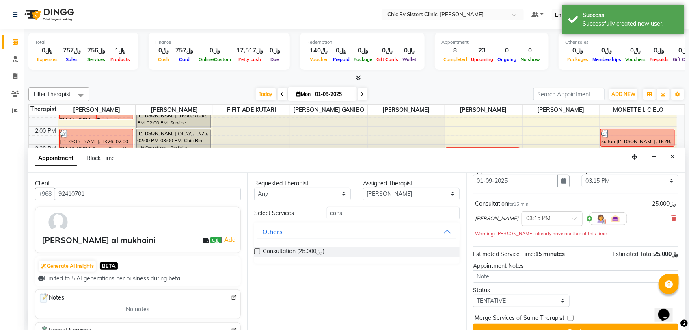
scroll to position [44, 0]
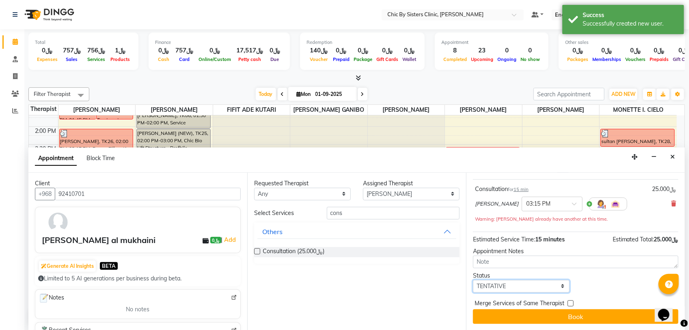
click at [558, 287] on select "Select TENTATIVE CONFIRM CHECK-IN UPCOMING" at bounding box center [521, 286] width 97 height 13
select select "upcoming"
click at [473, 280] on select "Select TENTATIVE CONFIRM CHECK-IN UPCOMING" at bounding box center [521, 286] width 97 height 13
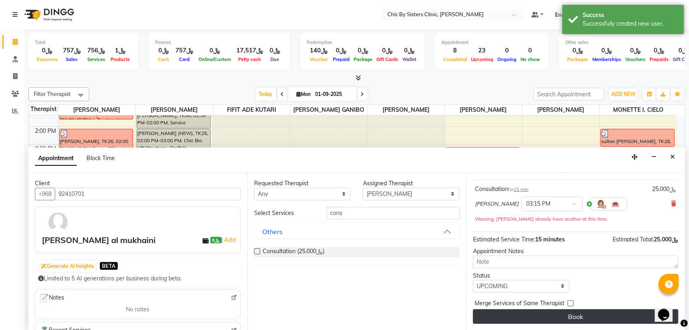
click at [548, 315] on button "Book" at bounding box center [576, 316] width 206 height 15
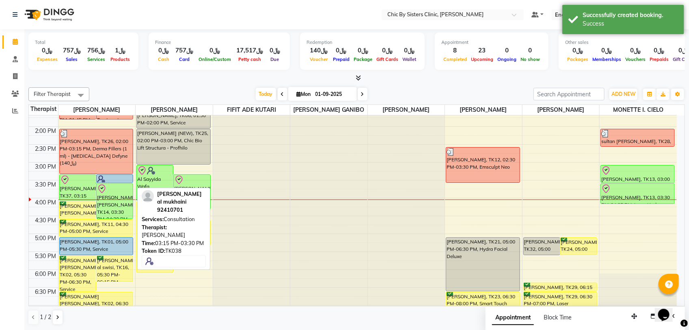
click at [126, 183] on div at bounding box center [114, 179] width 35 height 8
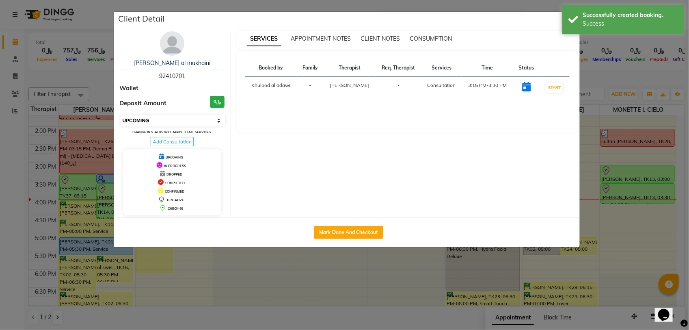
click at [188, 120] on select "Select IN SERVICE CONFIRMED TENTATIVE CHECK IN MARK DONE DROPPED UPCOMING" at bounding box center [173, 120] width 105 height 11
select select "8"
click at [121, 115] on select "Select IN SERVICE CONFIRMED TENTATIVE CHECK IN MARK DONE DROPPED UPCOMING" at bounding box center [173, 120] width 105 height 11
click at [102, 86] on ngb-modal-window "Client Detail sundus naseer al mukhaini 92410701 Wallet Deposit Amount ﷼0 Selec…" at bounding box center [344, 165] width 689 height 330
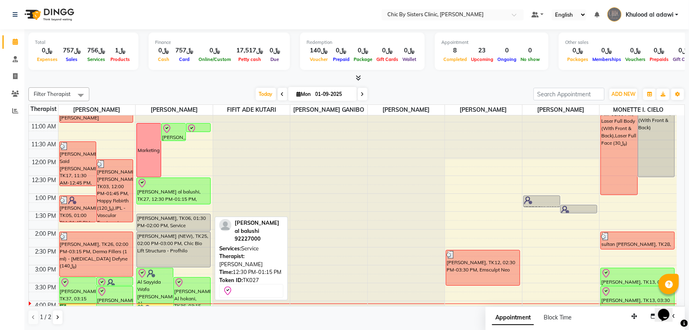
scroll to position [152, 0]
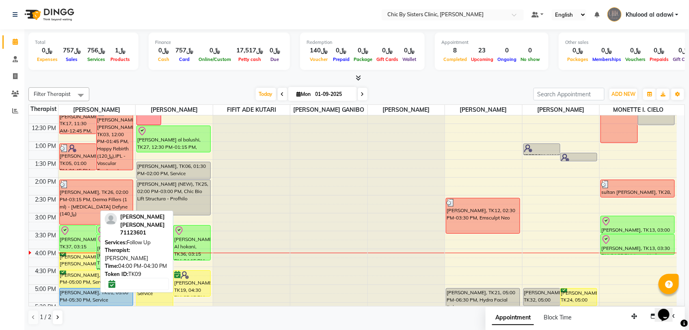
click at [74, 265] on div "farha najeeb al harty, TK09, 04:00 PM-04:30 PM, Follow Up" at bounding box center [78, 260] width 36 height 17
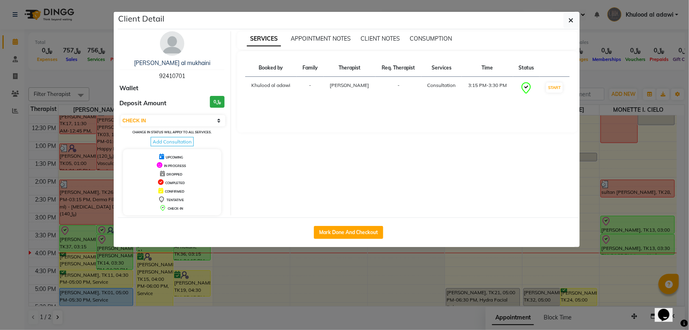
select select "6"
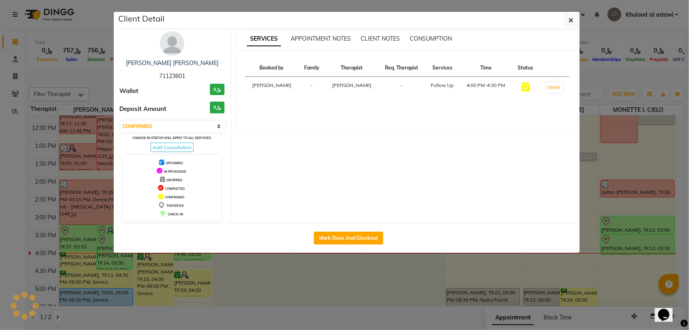
click at [172, 40] on img at bounding box center [172, 43] width 24 height 24
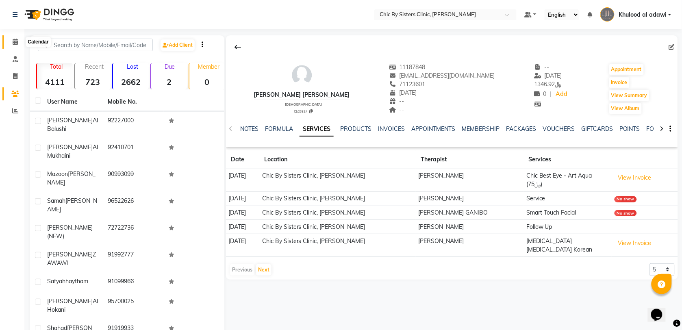
click at [13, 39] on icon at bounding box center [15, 42] width 5 height 6
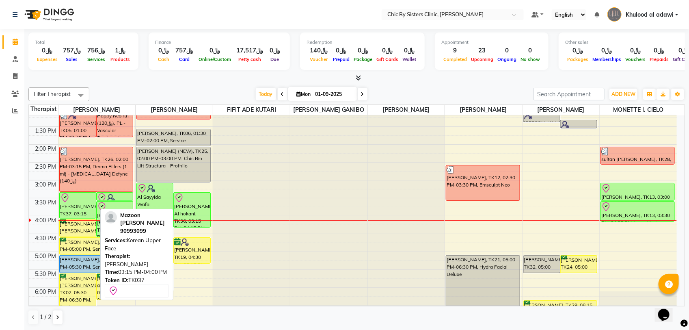
scroll to position [203, 0]
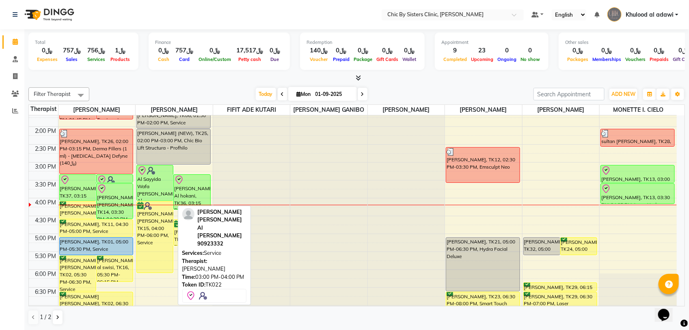
click at [157, 186] on div "Al Sayyida Wafa Hilal Hamed Al Sammar Al Busaidi, TK22, 03:00 PM-04:00 PM, Serv…" at bounding box center [155, 182] width 36 height 35
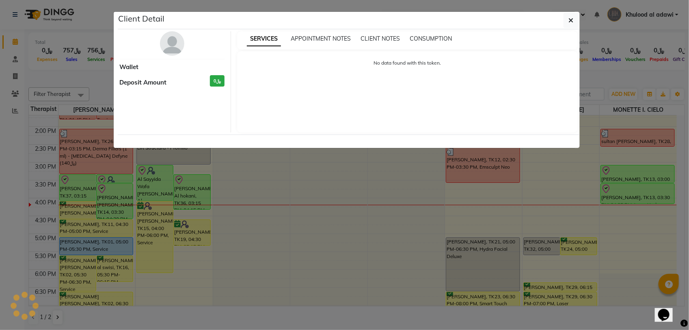
select select "8"
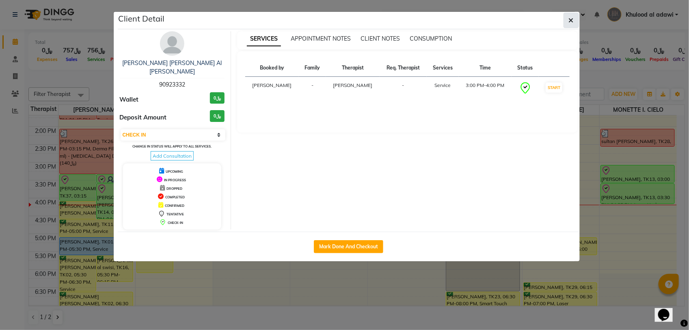
click at [570, 23] on icon "button" at bounding box center [571, 20] width 5 height 6
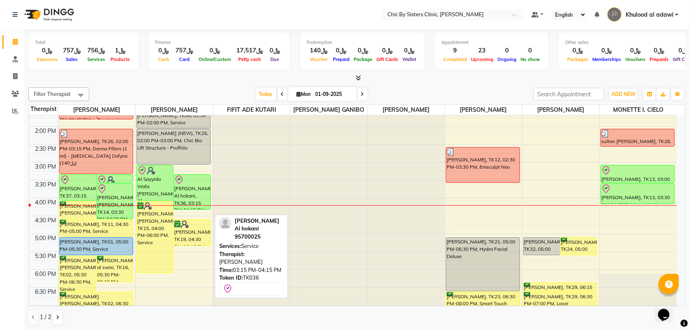
click at [180, 185] on icon at bounding box center [179, 180] width 10 height 10
select select "8"
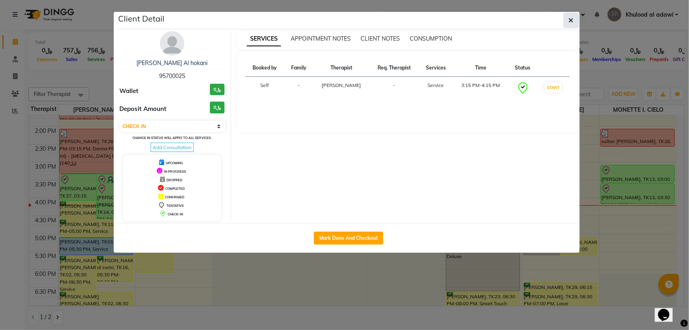
click at [573, 19] on icon "button" at bounding box center [571, 20] width 5 height 6
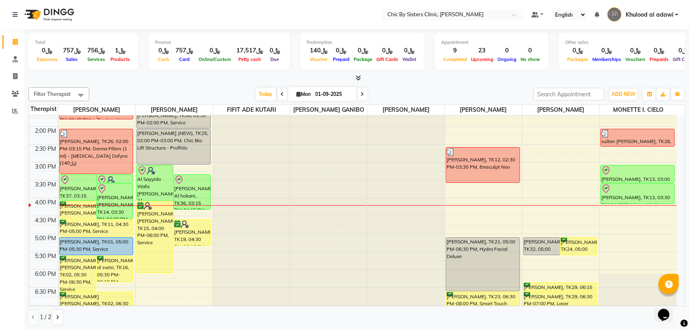
click at [192, 179] on div "8:00 AM 8:30 AM 9:00 AM 9:30 AM 10:00 AM 10:30 AM 11:00 AM 11:30 AM 12:00 PM 12…" at bounding box center [353, 198] width 648 height 572
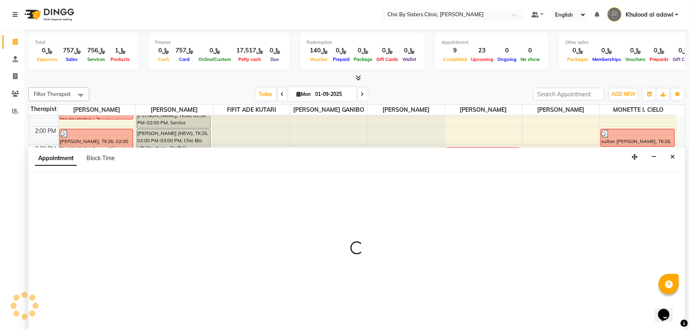
select select "49178"
select select "tentative"
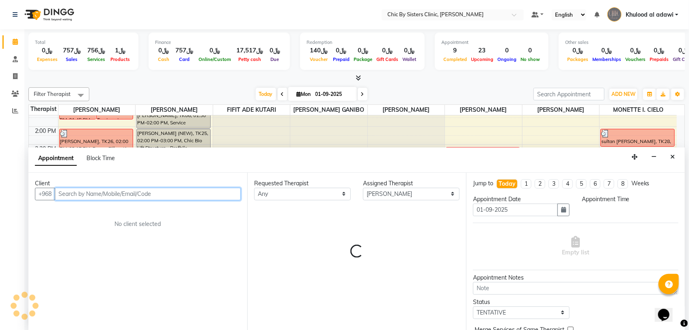
select select "900"
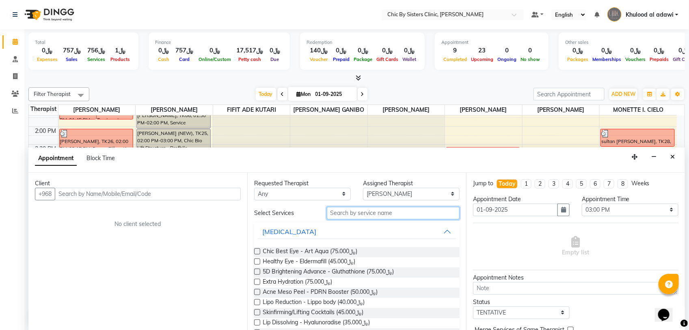
click at [364, 215] on input "text" at bounding box center [393, 213] width 133 height 13
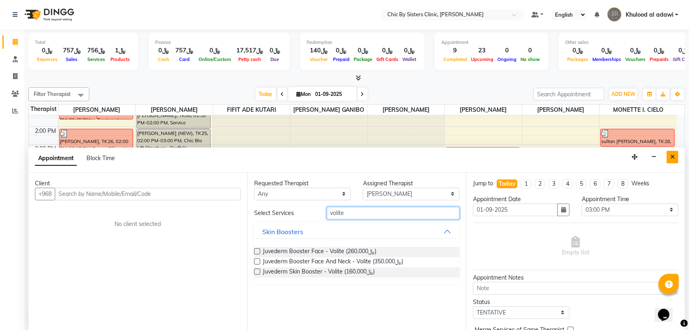
type input "volite"
click at [669, 161] on button "Close" at bounding box center [673, 157] width 12 height 13
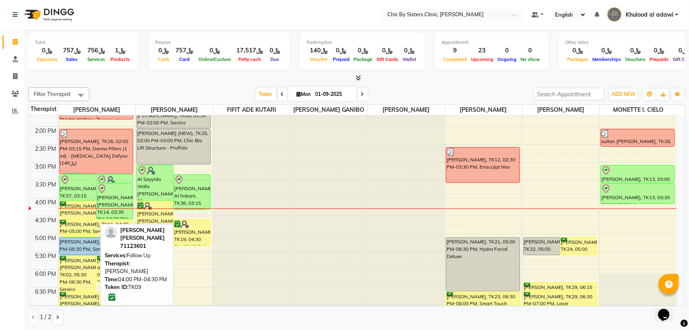
click at [83, 214] on div "farha najeeb al harty, TK09, 04:00 PM-04:30 PM, Follow Up" at bounding box center [78, 209] width 36 height 17
select select "8"
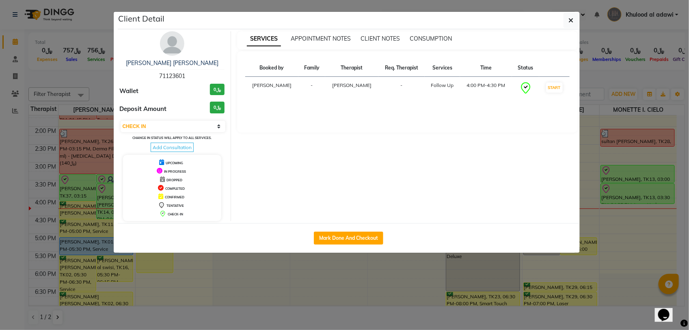
click at [104, 80] on ngb-modal-window "Client Detail farha najeeb al harty 71123601 Wallet ﷼0 Deposit Amount ﷼0 Select…" at bounding box center [344, 165] width 689 height 330
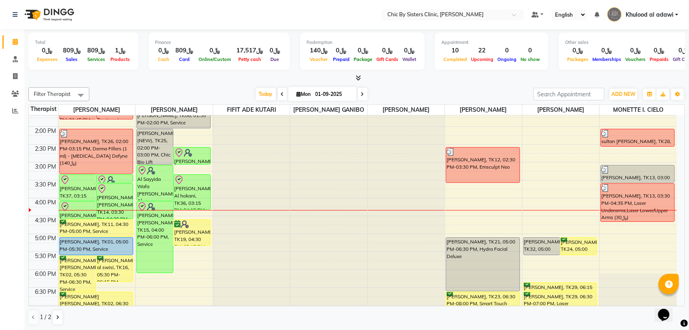
scroll to position [254, 0]
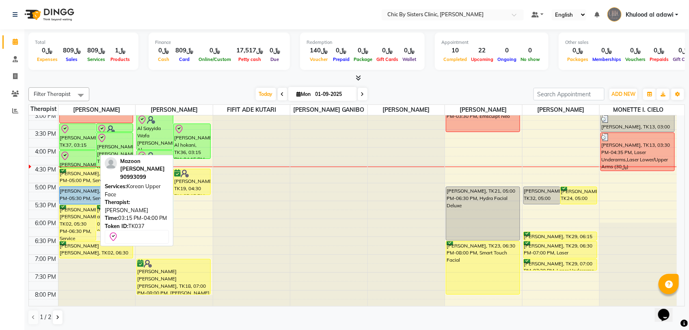
click at [82, 149] on div "[PERSON_NAME], TK37, 03:15 PM-04:00 PM, Korean Upper Face" at bounding box center [78, 137] width 36 height 26
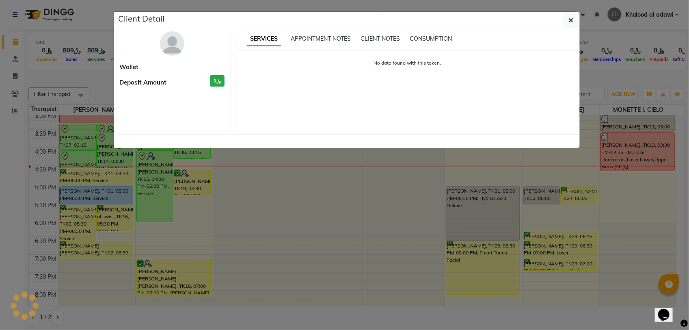
select select "3"
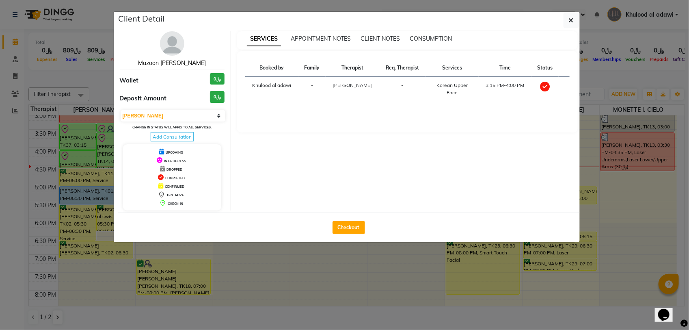
click at [178, 63] on link "Mazoon [PERSON_NAME]" at bounding box center [172, 62] width 68 height 7
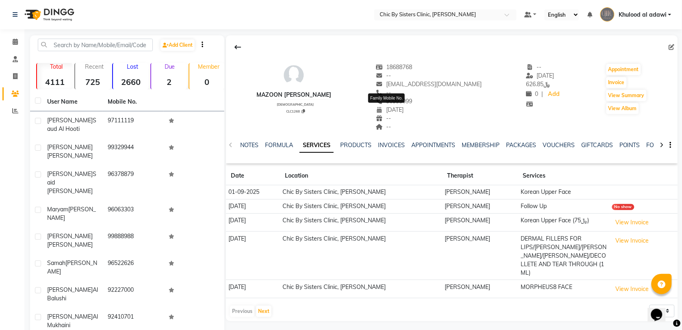
click at [399, 100] on span "90993099" at bounding box center [394, 100] width 37 height 7
copy span "90993099"
click at [16, 43] on icon at bounding box center [15, 42] width 5 height 6
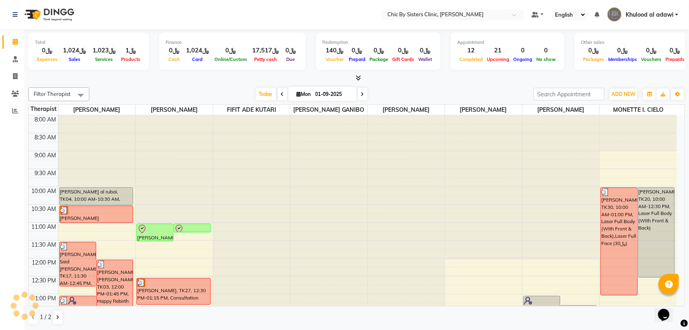
click at [340, 91] on input "01-09-2025" at bounding box center [333, 94] width 41 height 12
select select "9"
select select "2025"
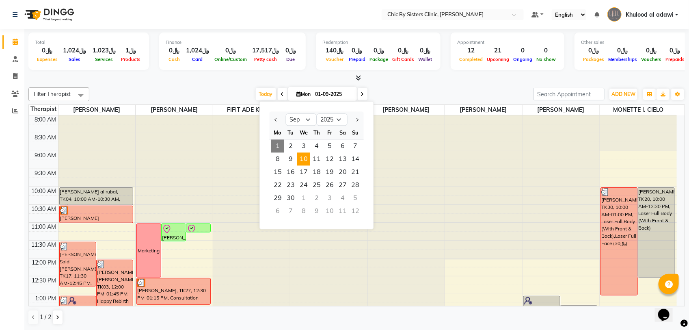
click at [306, 160] on span "10" at bounding box center [303, 159] width 13 height 13
type input "[DATE]"
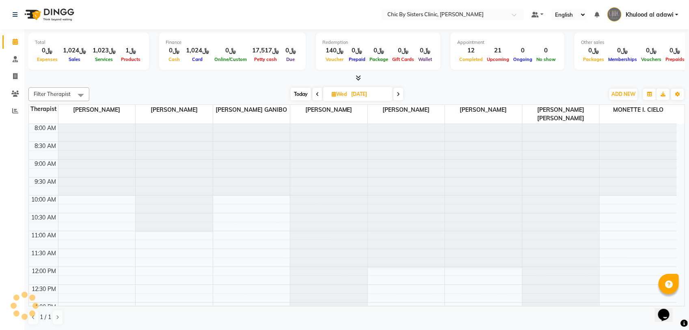
scroll to position [289, 0]
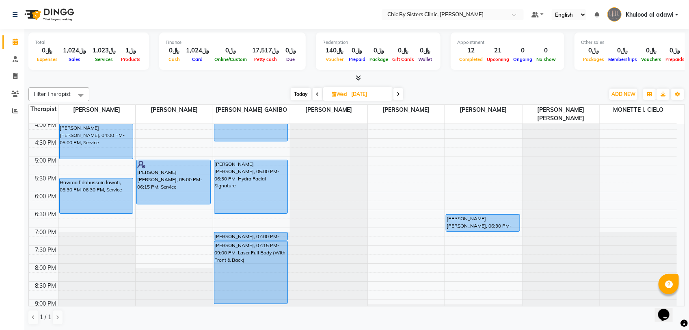
click at [370, 93] on input "[DATE]" at bounding box center [369, 94] width 41 height 12
select select "9"
select select "2025"
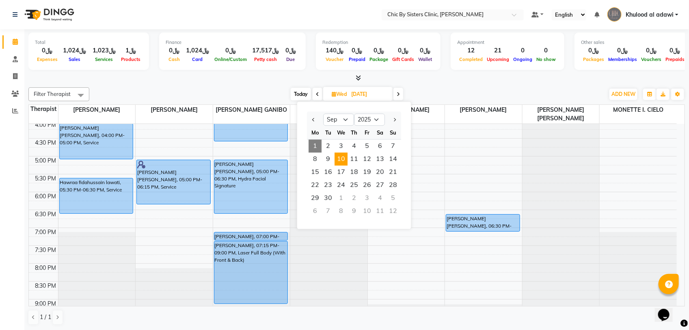
click at [221, 98] on div "[DATE] [DATE] Jan Feb Mar Apr May Jun [DATE] Aug Sep Oct Nov [DATE] 2016 2017 2…" at bounding box center [346, 94] width 507 height 12
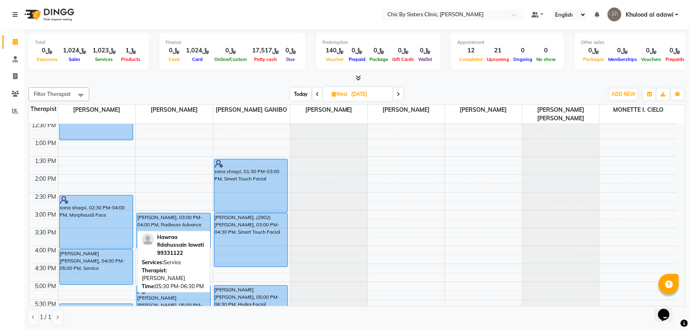
scroll to position [86, 0]
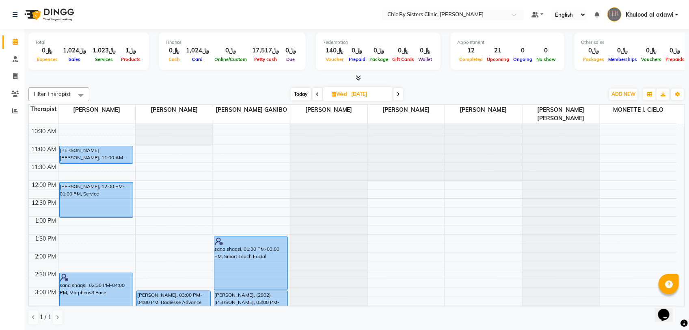
click at [396, 93] on span at bounding box center [399, 94] width 10 height 13
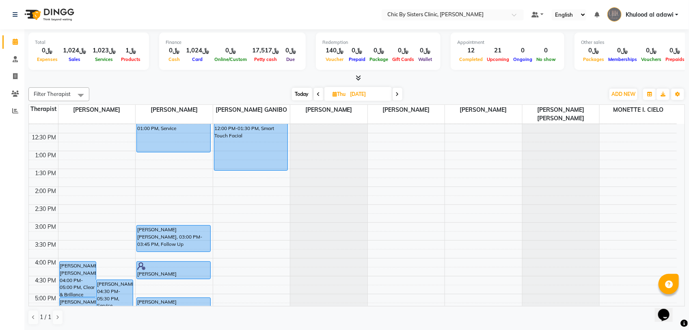
scroll to position [152, 0]
click at [314, 94] on span at bounding box center [319, 94] width 10 height 13
type input "[DATE]"
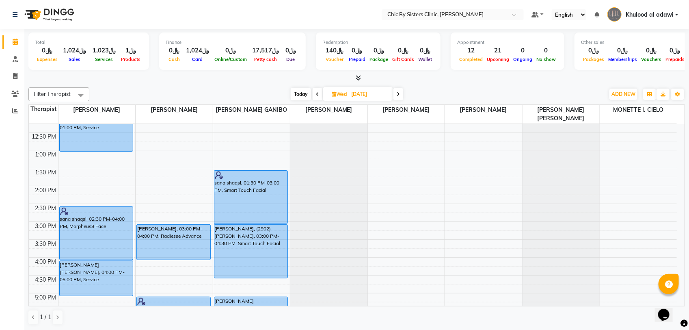
scroll to position [305, 0]
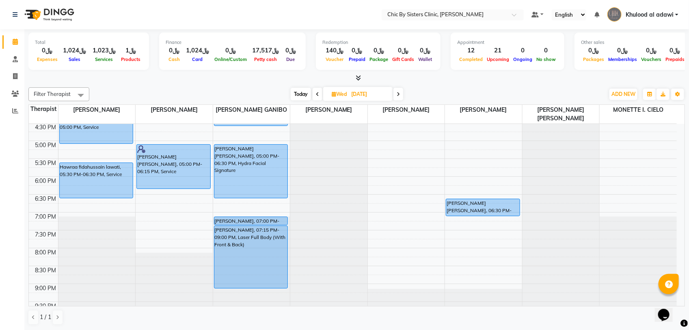
click at [97, 149] on div "8:00 AM 8:30 AM 9:00 AM 9:30 AM 10:00 AM 10:30 AM 11:00 AM 11:30 AM 12:00 PM 12…" at bounding box center [353, 105] width 648 height 572
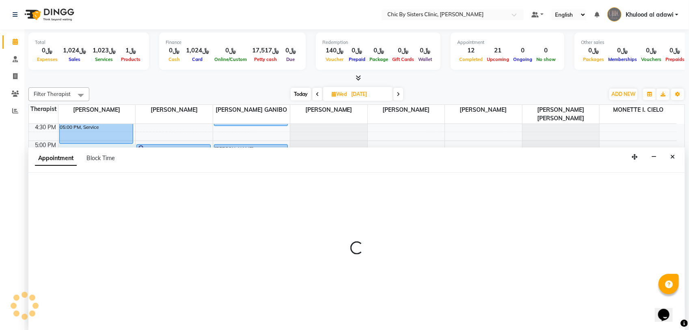
select select "49177"
select select "1020"
select select "tentative"
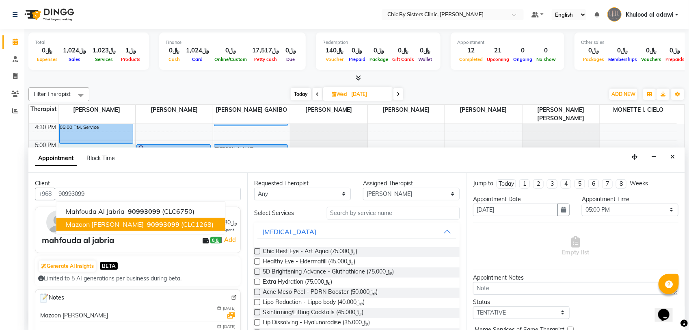
click at [182, 220] on span "(CLC1268)" at bounding box center [198, 224] width 32 height 8
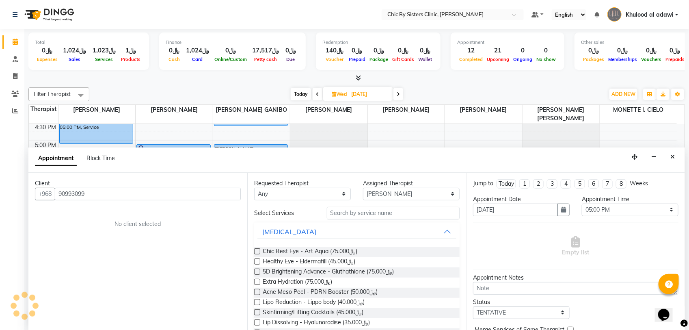
type input "90993099"
click at [399, 212] on input "text" at bounding box center [393, 213] width 133 height 13
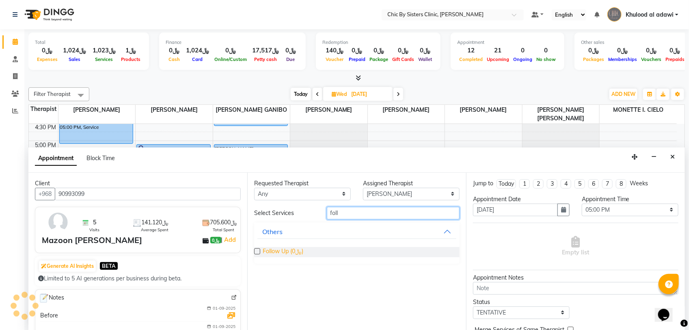
type input "foll"
click at [284, 251] on span "Follow Up (﷼0)" at bounding box center [283, 252] width 41 height 10
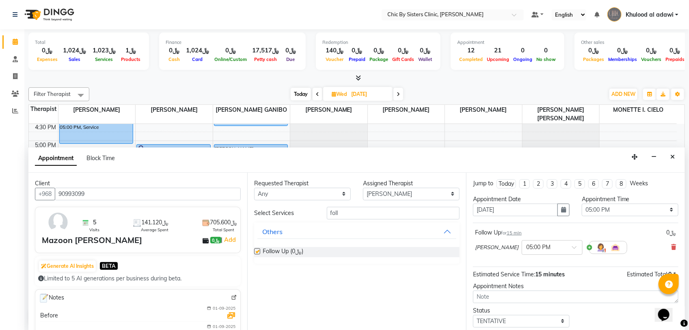
checkbox input "false"
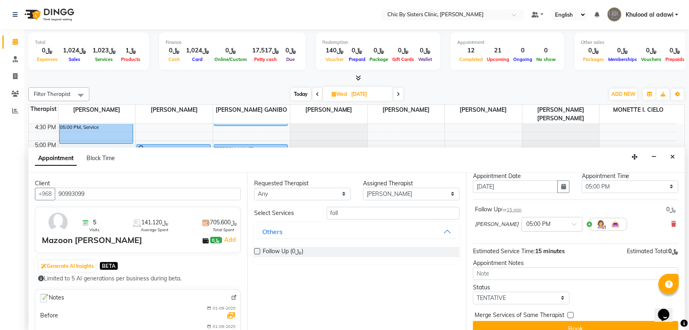
scroll to position [36, 0]
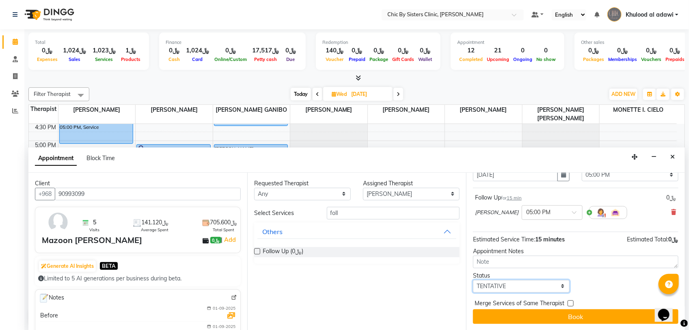
click at [542, 282] on select "Select TENTATIVE CONFIRM UPCOMING" at bounding box center [521, 286] width 97 height 13
select select "upcoming"
click at [473, 280] on select "Select TENTATIVE CONFIRM UPCOMING" at bounding box center [521, 286] width 97 height 13
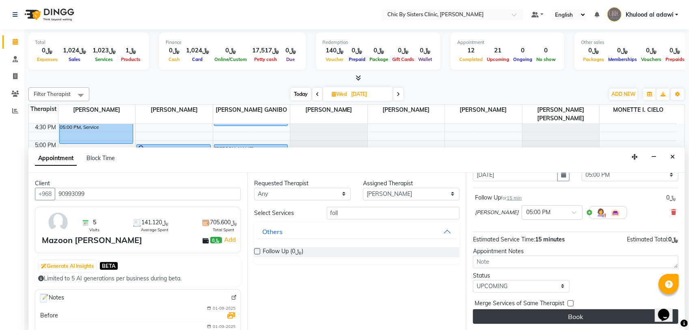
click at [557, 311] on button "Book" at bounding box center [576, 316] width 206 height 15
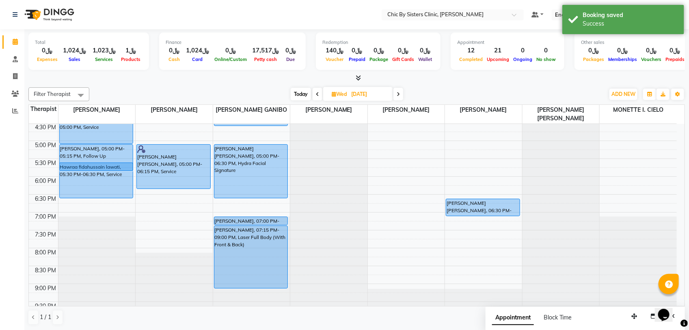
click at [123, 163] on div "[PERSON_NAME] [PERSON_NAME], 11:00 AM-11:30 AM, Service [PERSON_NAME], 12:00 PM…" at bounding box center [96, 105] width 77 height 572
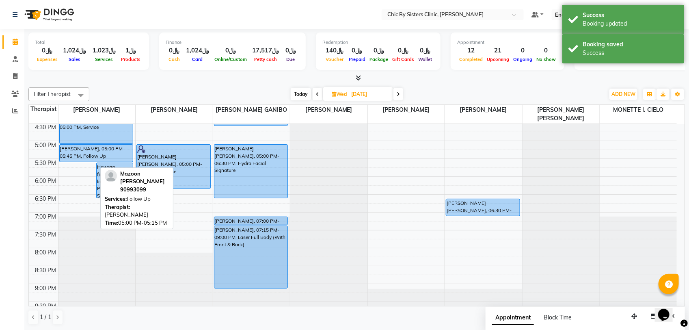
drag, startPoint x: 89, startPoint y: 169, endPoint x: 88, endPoint y: 158, distance: 11.4
click at [88, 158] on div "[PERSON_NAME], 05:00 PM-05:45 PM, Follow Up Hawraa fidahussain lawati, 05:30 PM…" at bounding box center [96, 105] width 77 height 572
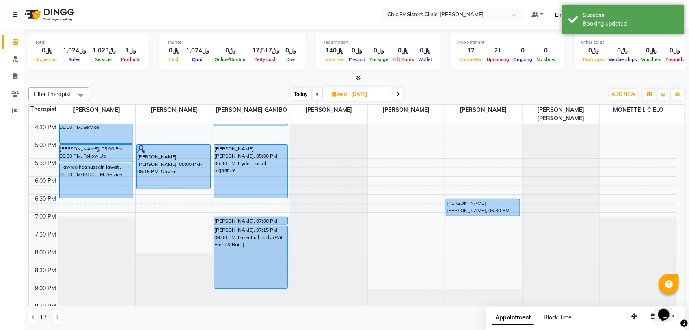
click at [299, 95] on span "Today" at bounding box center [301, 94] width 20 height 13
type input "01-09-2025"
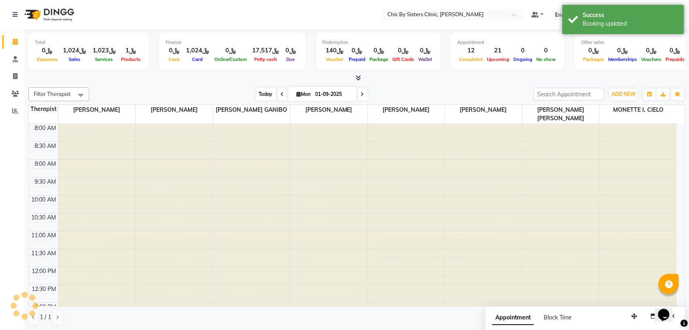
scroll to position [289, 0]
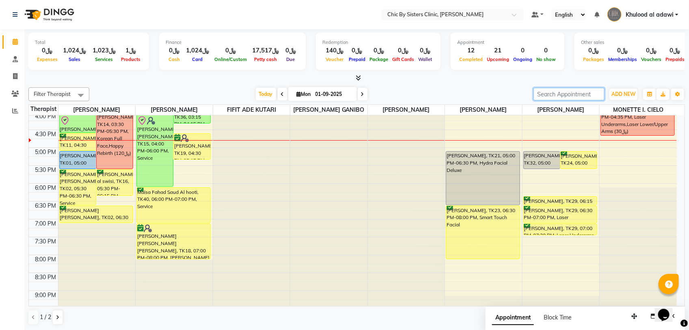
click at [561, 95] on input "search" at bounding box center [569, 94] width 71 height 13
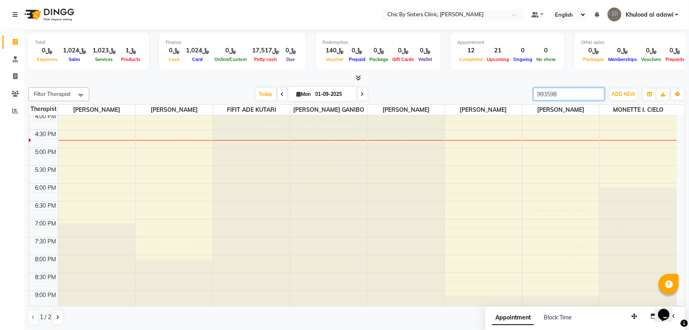
type input "9935989"
click at [596, 97] on input "9935989" at bounding box center [569, 94] width 71 height 13
click at [598, 94] on input "9935989" at bounding box center [569, 94] width 71 height 13
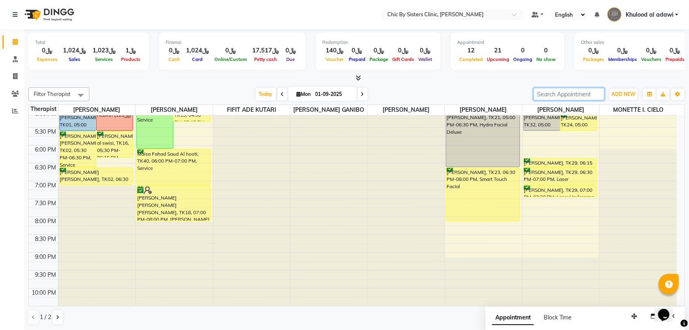
scroll to position [396, 0]
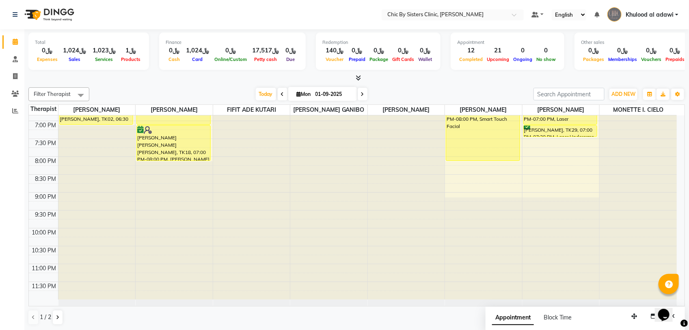
click at [362, 95] on icon at bounding box center [362, 94] width 3 height 5
type input "02-09-2025"
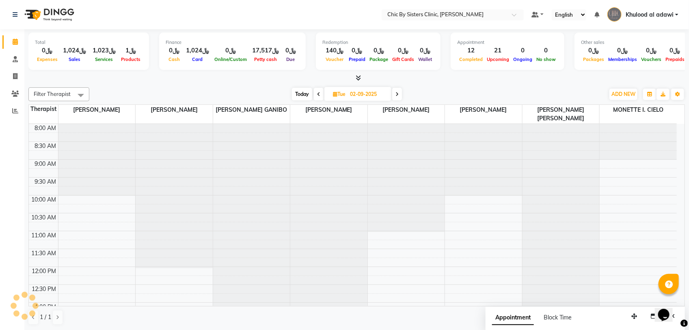
scroll to position [289, 0]
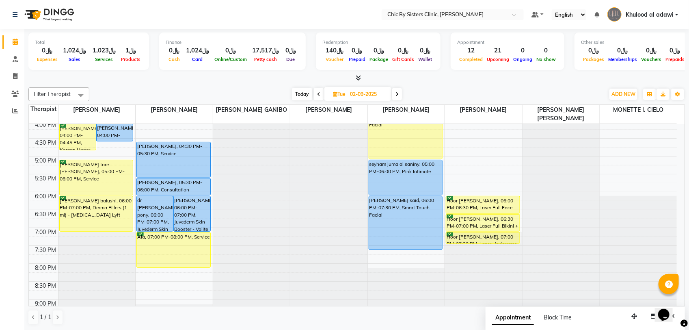
click at [366, 88] on input "02-09-2025" at bounding box center [368, 94] width 41 height 12
select select "9"
select select "2025"
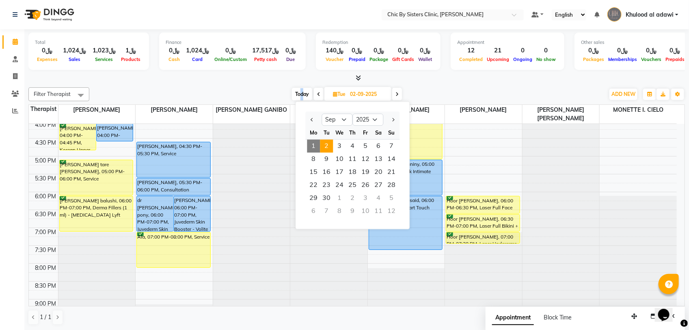
click at [304, 95] on span "Today" at bounding box center [302, 94] width 20 height 13
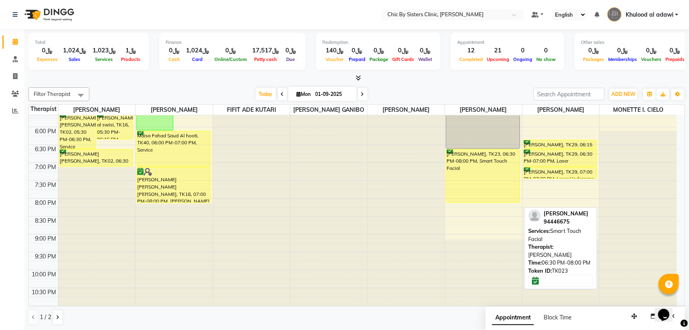
scroll to position [244, 0]
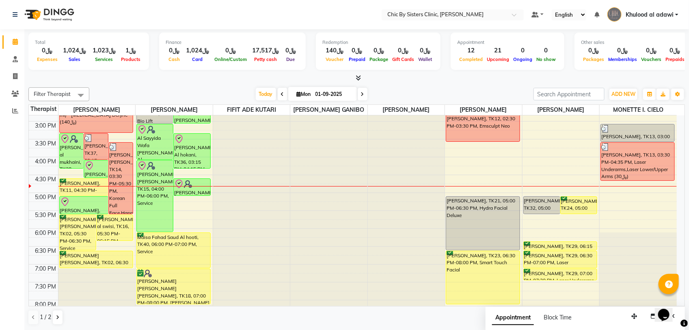
click at [360, 91] on span at bounding box center [363, 94] width 10 height 13
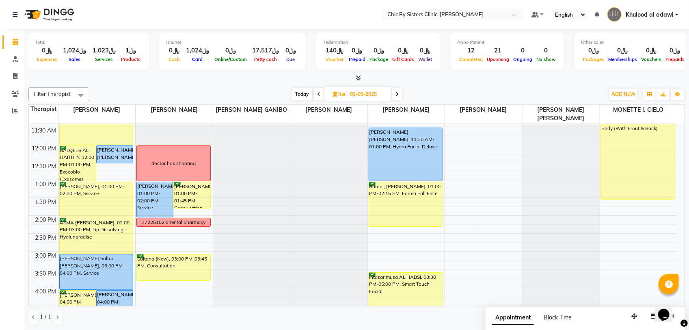
scroll to position [35, 0]
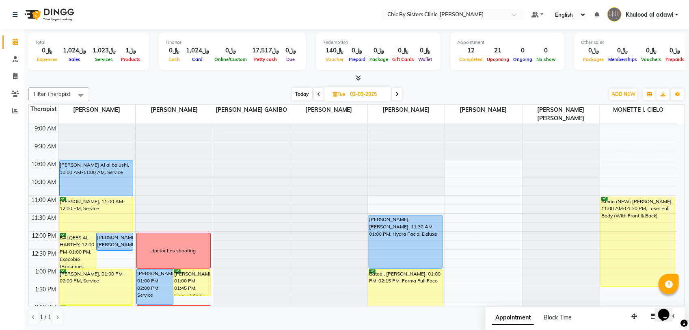
click at [399, 93] on span at bounding box center [397, 94] width 10 height 13
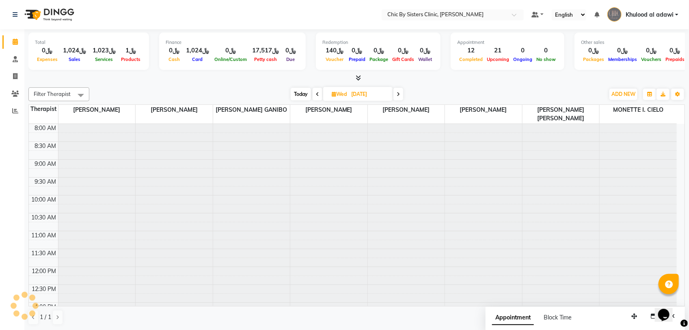
scroll to position [289, 0]
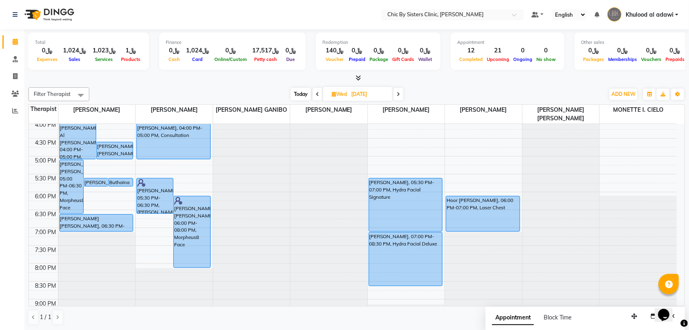
click at [303, 94] on span "Today" at bounding box center [301, 94] width 20 height 13
type input "01-09-2025"
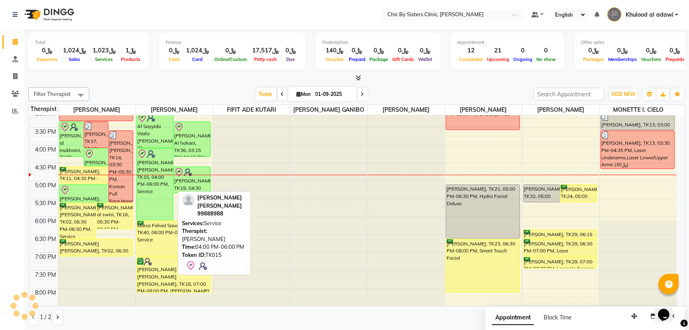
scroll to position [238, 0]
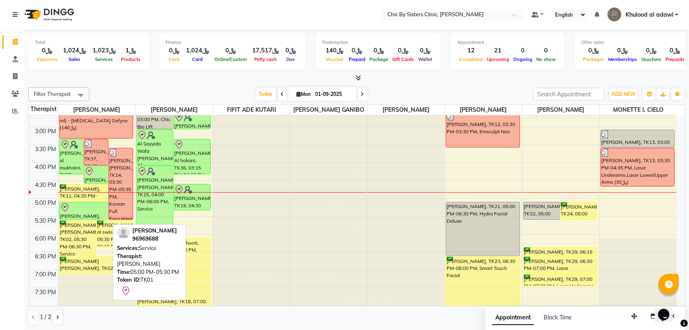
click at [88, 212] on div at bounding box center [84, 208] width 48 height 10
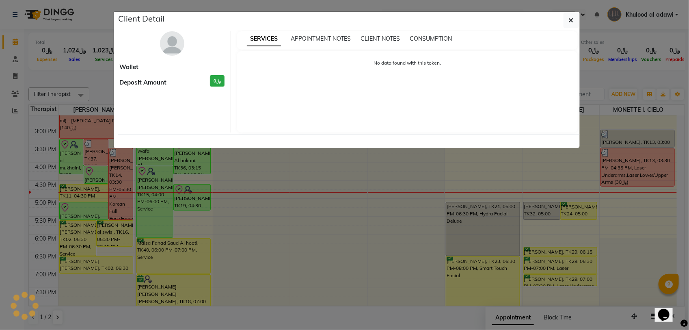
select select "8"
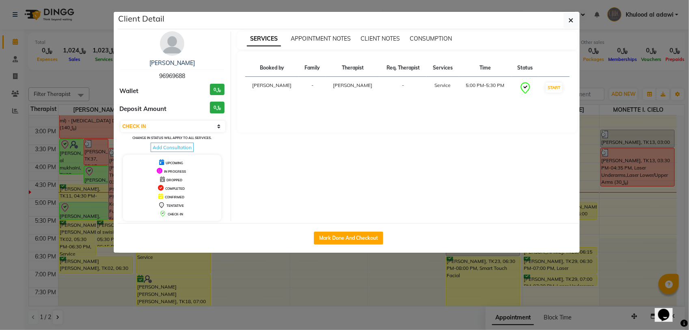
click at [177, 76] on span "96969688" at bounding box center [172, 75] width 26 height 7
copy span "96969688"
click at [102, 86] on ngb-modal-window "Client Detail sara taher 96969688 Wallet ﷼0 Deposit Amount ﷼0 Select IN SERVICE…" at bounding box center [344, 165] width 689 height 330
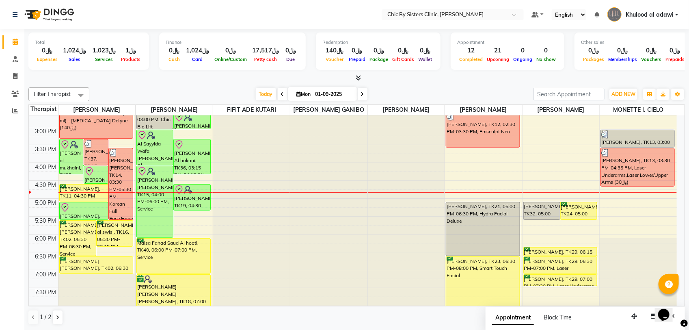
drag, startPoint x: 322, startPoint y: 92, endPoint x: 319, endPoint y: 99, distance: 7.1
click at [322, 92] on input "01-09-2025" at bounding box center [333, 94] width 41 height 12
select select "9"
select select "2025"
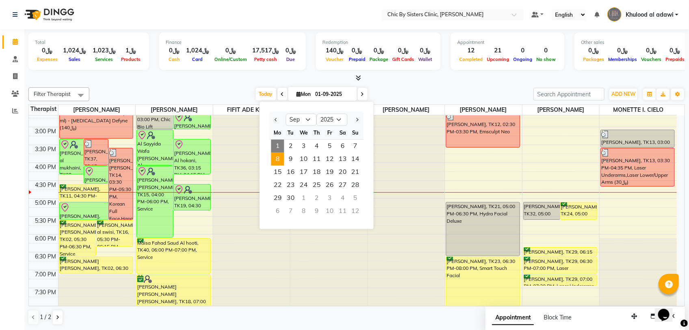
click at [279, 158] on span "8" at bounding box center [277, 159] width 13 height 13
type input "08-09-2025"
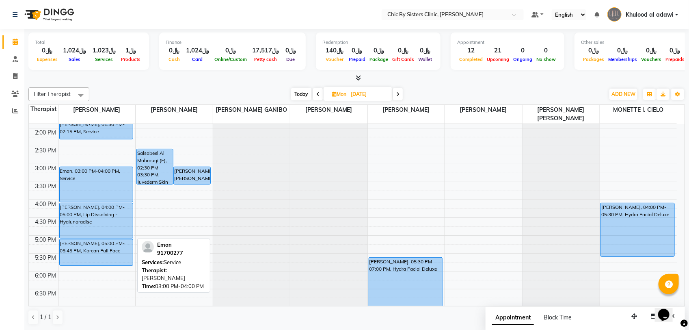
scroll to position [305, 0]
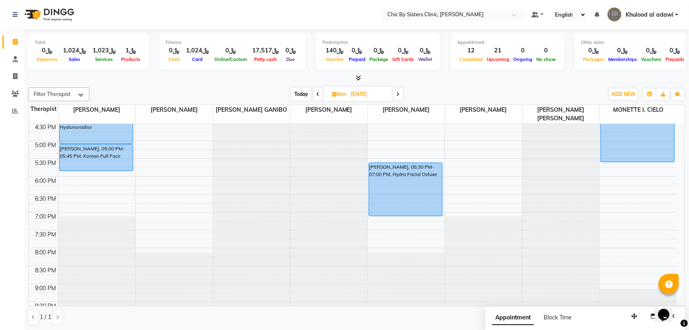
click at [87, 184] on div "8:00 AM 8:30 AM 9:00 AM 9:30 AM 10:00 AM 10:30 AM 11:00 AM 11:30 AM 12:00 PM 12…" at bounding box center [353, 105] width 648 height 572
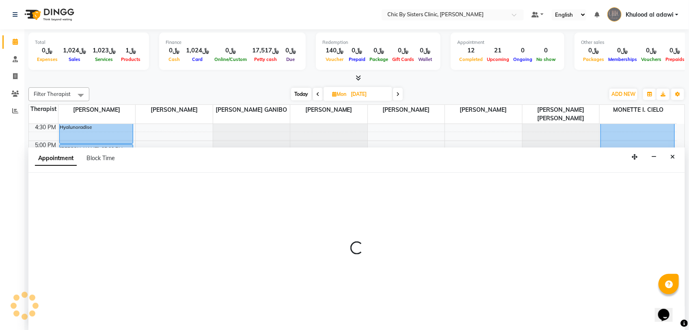
select select "49177"
select select "tentative"
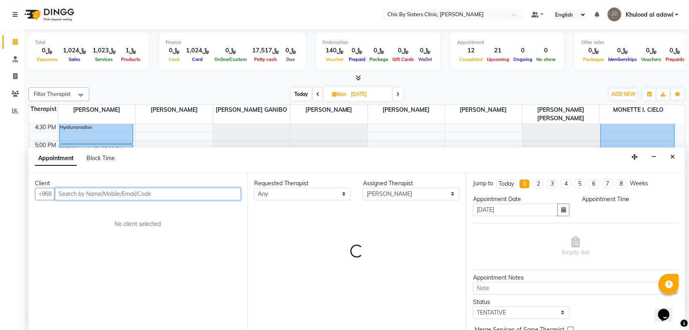
select select "1080"
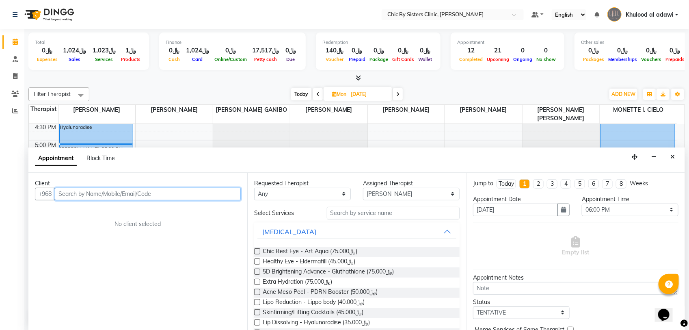
paste input "96969688"
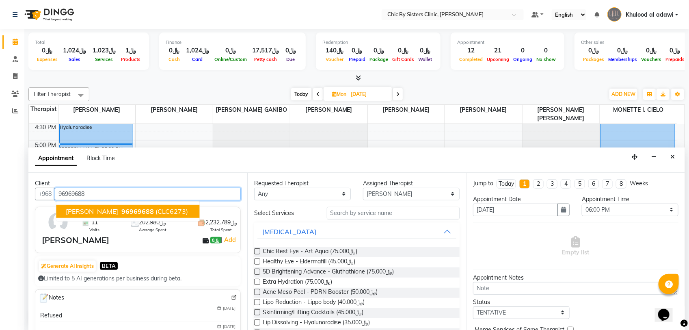
click at [156, 214] on span "(CLC6273)" at bounding box center [172, 211] width 32 height 8
type input "96969688"
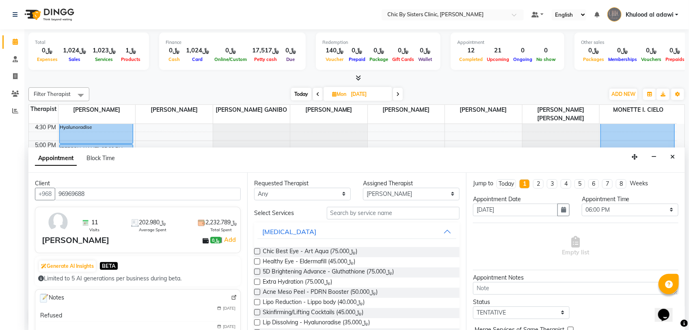
click at [375, 201] on div "Requested Therapist Any DR. ASSEL SATVALDINOVA DR. AYMAN ELSAQA GERALDINE ENRIQ…" at bounding box center [356, 252] width 219 height 158
click at [370, 208] on input "text" at bounding box center [393, 213] width 133 height 13
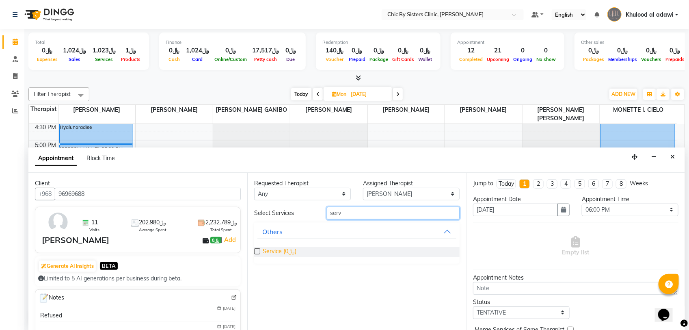
type input "serv"
click at [288, 251] on span "Service (﷼0)" at bounding box center [280, 252] width 34 height 10
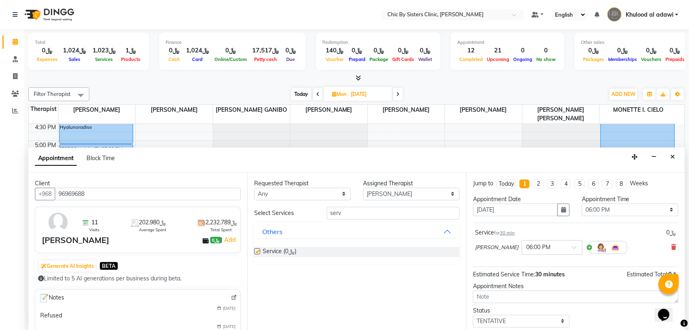
checkbox input "false"
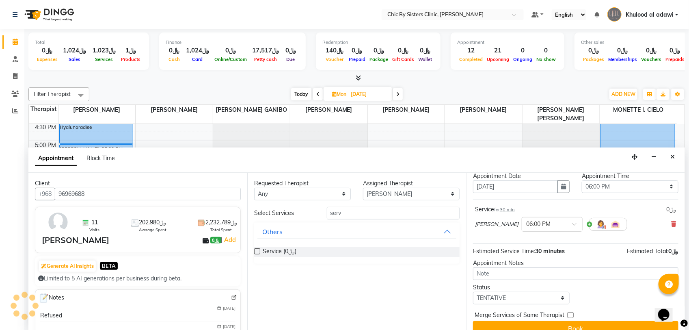
scroll to position [36, 0]
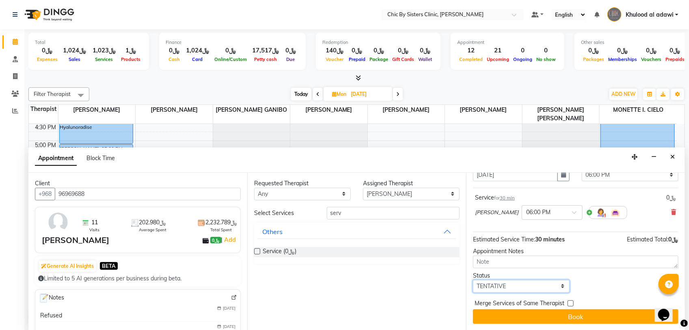
click at [546, 286] on select "Select TENTATIVE CONFIRM UPCOMING" at bounding box center [521, 286] width 97 height 13
select select "upcoming"
click at [473, 280] on select "Select TENTATIVE CONFIRM UPCOMING" at bounding box center [521, 286] width 97 height 13
click at [542, 304] on span "Merge Services of Same Therapist" at bounding box center [520, 304] width 90 height 10
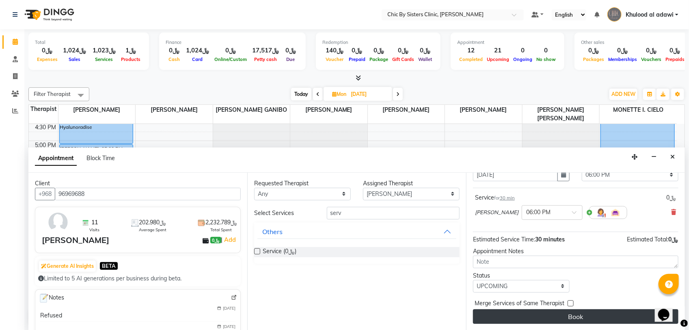
click at [541, 315] on button "Book" at bounding box center [576, 316] width 206 height 15
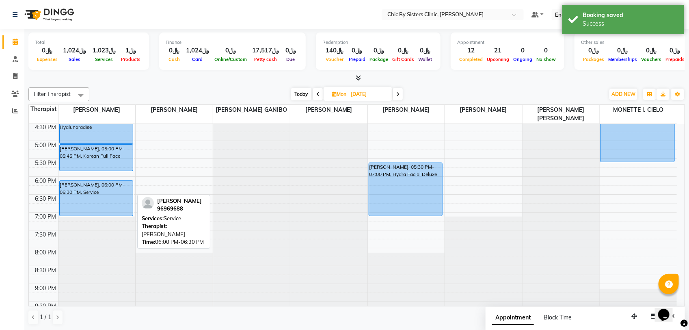
drag, startPoint x: 104, startPoint y: 197, endPoint x: 104, endPoint y: 208, distance: 11.0
click at [104, 208] on div "Melanie Hunger, 10:00 AM-11:30 AM, Morpheus8 Face Moza Salim Sultan Al Hosni, 1…" at bounding box center [96, 105] width 77 height 572
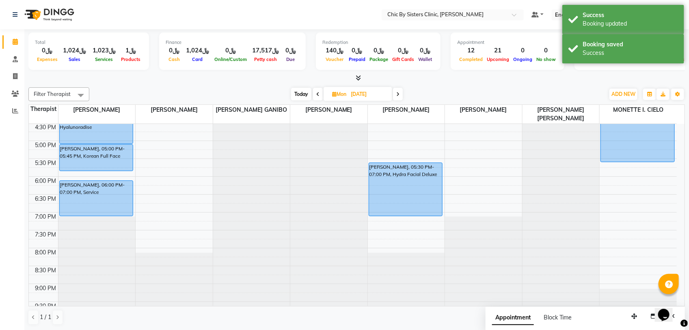
click at [300, 94] on span "Today" at bounding box center [301, 94] width 20 height 13
type input "01-09-2025"
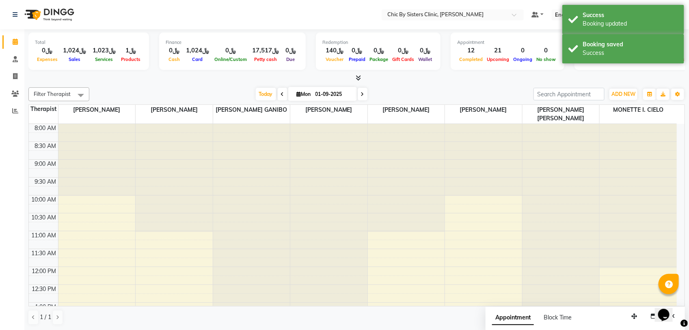
scroll to position [289, 0]
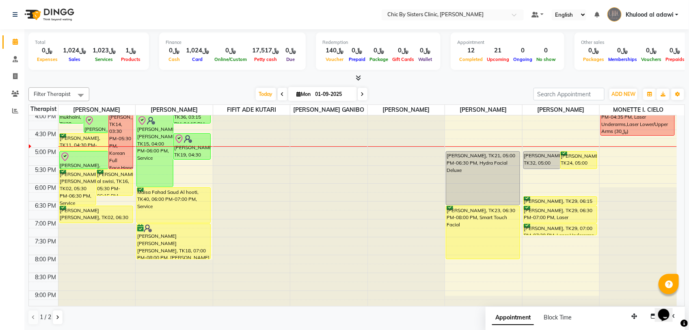
click at [318, 96] on input "01-09-2025" at bounding box center [333, 94] width 41 height 12
select select "9"
select select "2025"
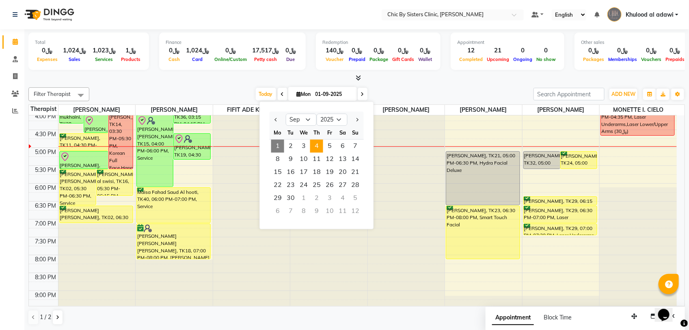
click at [314, 145] on span "4" at bounding box center [316, 146] width 13 height 13
type input "04-09-2025"
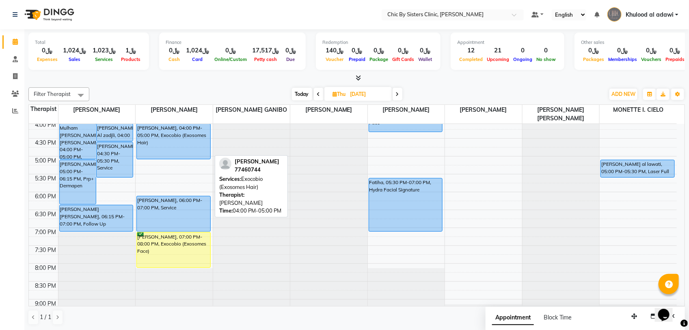
drag, startPoint x: 170, startPoint y: 158, endPoint x: 174, endPoint y: 154, distance: 5.7
click at [174, 154] on div "Najah Bassim Arfa Rajab Al Hambasi, 12:30 PM-01:00 PM, Service A saaida Ghusoon…" at bounding box center [174, 121] width 77 height 572
click at [146, 165] on div "8:00 AM 8:30 AM 9:00 AM 9:30 AM 10:00 AM 10:30 AM 11:00 AM 11:30 AM 12:00 PM 12…" at bounding box center [353, 121] width 648 height 572
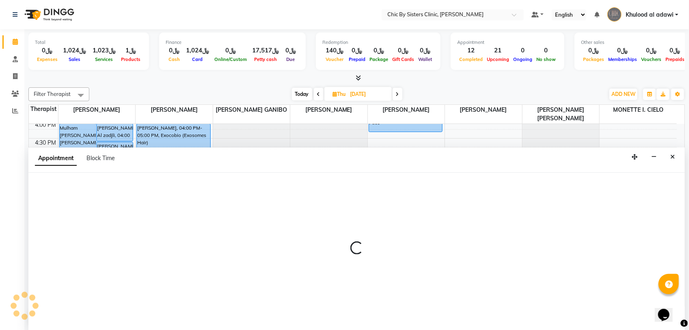
select select "49178"
select select "1020"
select select "tentative"
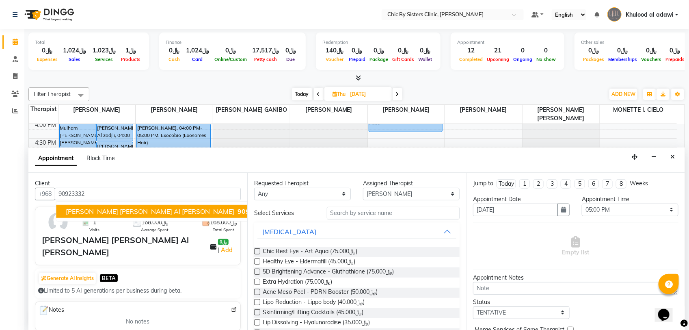
click at [185, 212] on span "Al Sayyida Wafa Hilal Hamed Al Sammar Al Busaidi" at bounding box center [150, 211] width 169 height 8
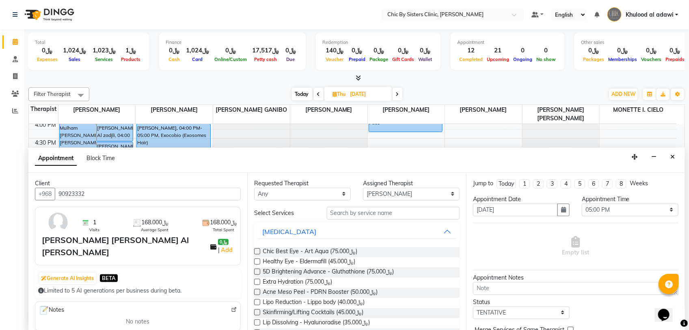
type input "90923332"
click at [387, 209] on input "text" at bounding box center [393, 213] width 133 height 13
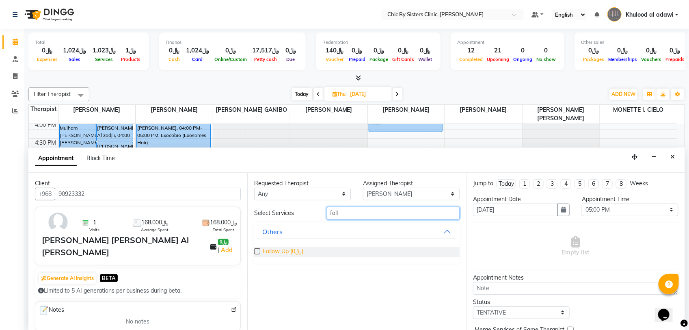
type input "foll"
click at [284, 253] on span "Follow Up (﷼0)" at bounding box center [283, 252] width 41 height 10
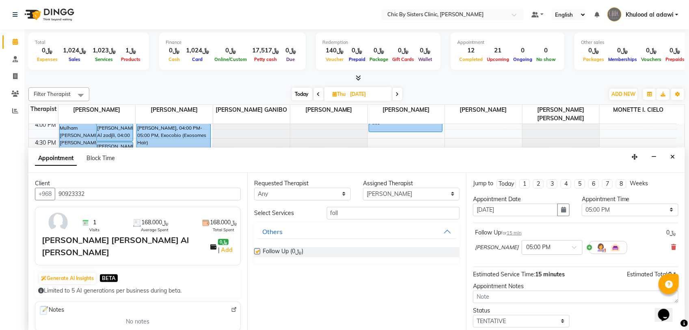
checkbox input "false"
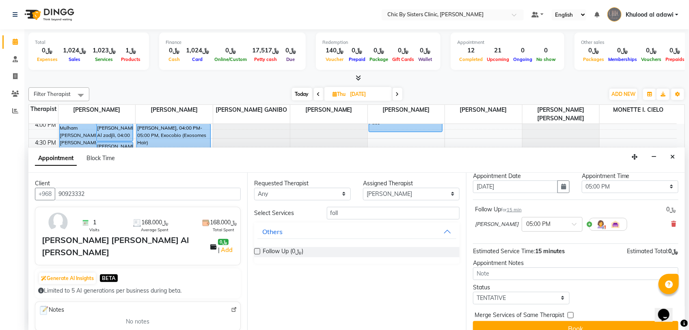
scroll to position [36, 0]
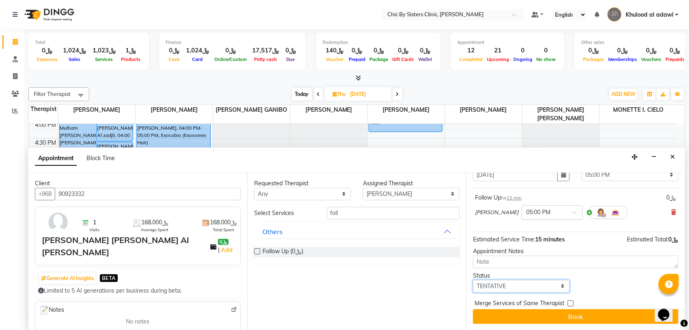
click at [554, 282] on select "Select TENTATIVE CONFIRM UPCOMING" at bounding box center [521, 286] width 97 height 13
select select "upcoming"
click at [473, 280] on select "Select TENTATIVE CONFIRM UPCOMING" at bounding box center [521, 286] width 97 height 13
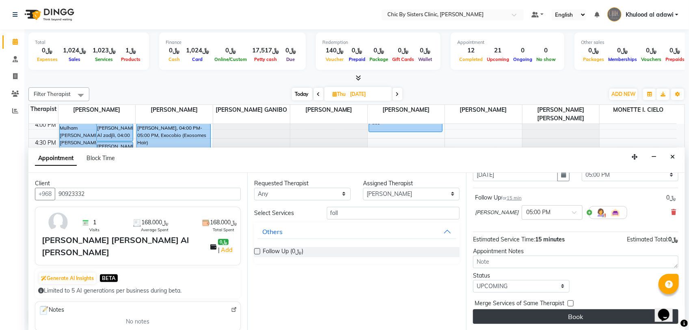
click at [555, 310] on button "Book" at bounding box center [576, 316] width 206 height 15
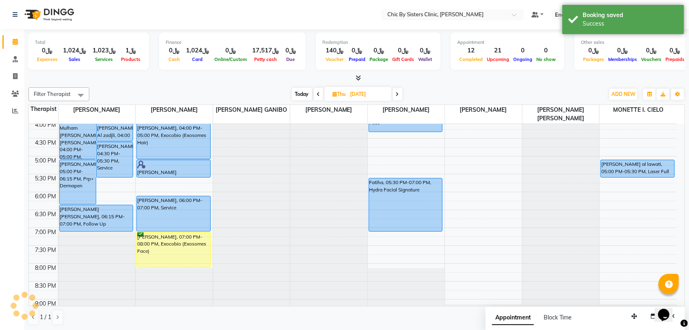
click at [204, 173] on div "Najah Bassim Arfa Rajab Al Hambasi, 12:30 PM-01:00 PM, Service A saaida Ghusoon…" at bounding box center [174, 121] width 77 height 572
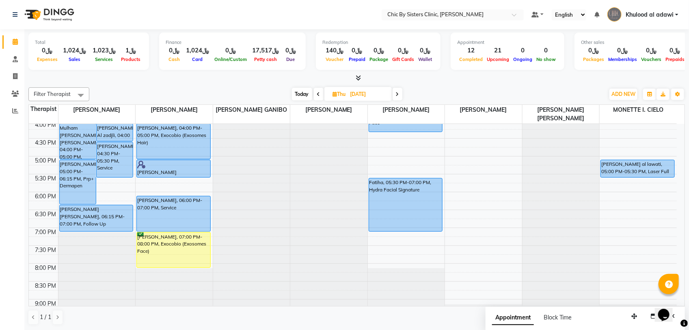
click at [299, 94] on span "Today" at bounding box center [302, 94] width 20 height 13
type input "01-09-2025"
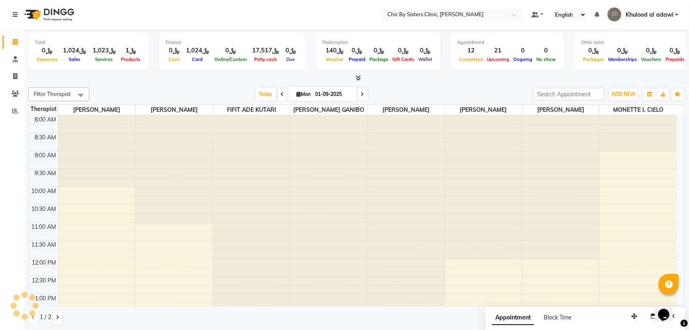
scroll to position [289, 0]
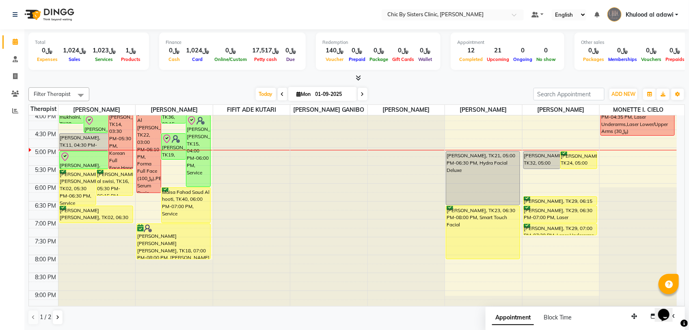
click at [269, 91] on span "Today" at bounding box center [266, 94] width 20 height 13
click at [334, 94] on input "01-09-2025" at bounding box center [333, 94] width 41 height 12
select select "9"
select select "2025"
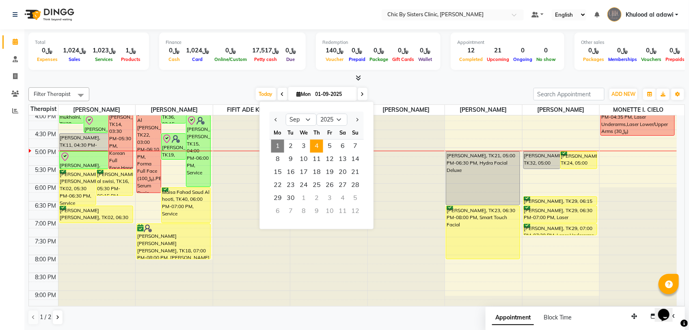
click at [316, 148] on span "4" at bounding box center [316, 146] width 13 height 13
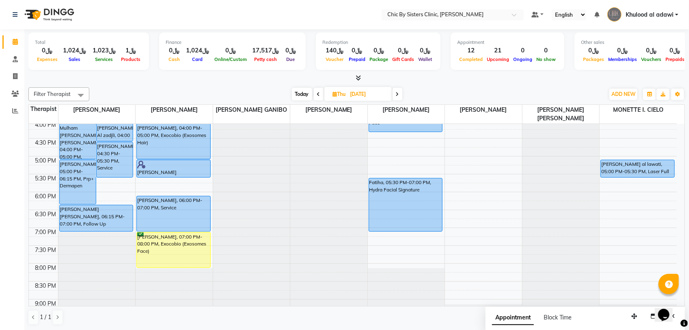
click at [316, 92] on span at bounding box center [319, 94] width 10 height 13
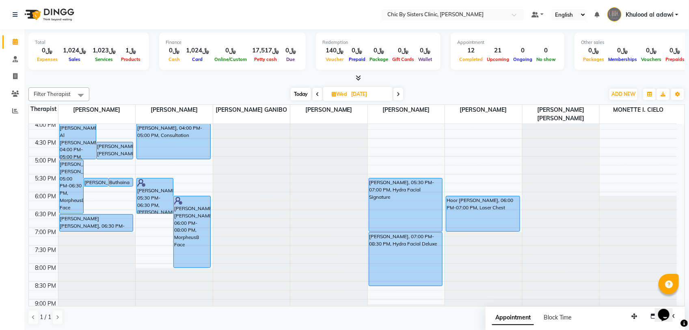
scroll to position [86, 0]
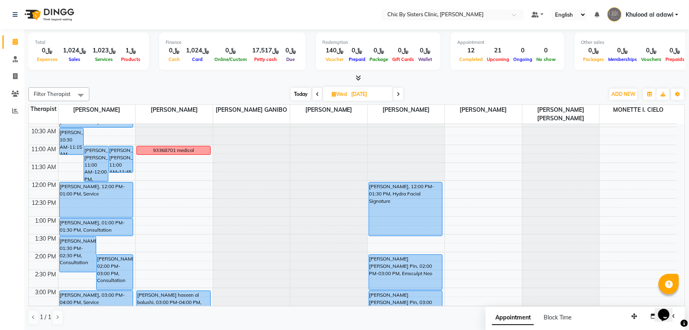
click at [293, 90] on span "Today" at bounding box center [301, 94] width 20 height 13
type input "01-09-2025"
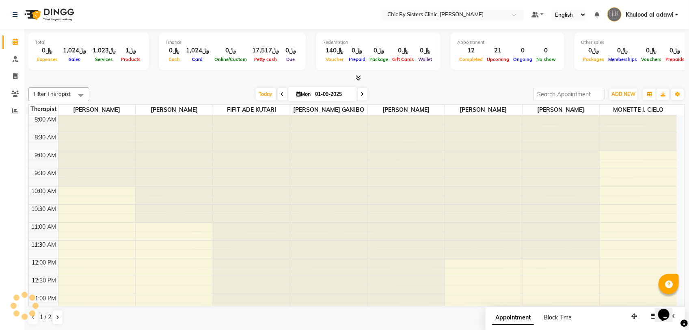
scroll to position [289, 0]
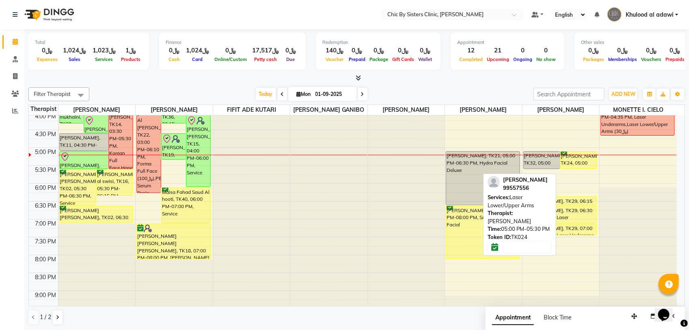
click at [578, 169] on div "Reem Majid Said Al hadhrami, TK24, 05:00 PM-05:30 PM, Laser Lower/Upper Arms" at bounding box center [579, 160] width 36 height 17
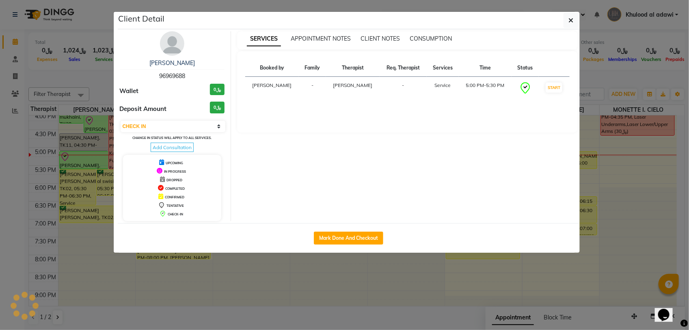
select select "6"
click at [177, 49] on img at bounding box center [172, 43] width 24 height 24
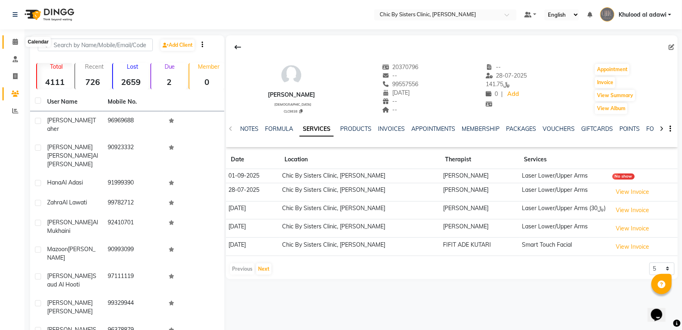
click at [15, 41] on icon at bounding box center [15, 42] width 5 height 6
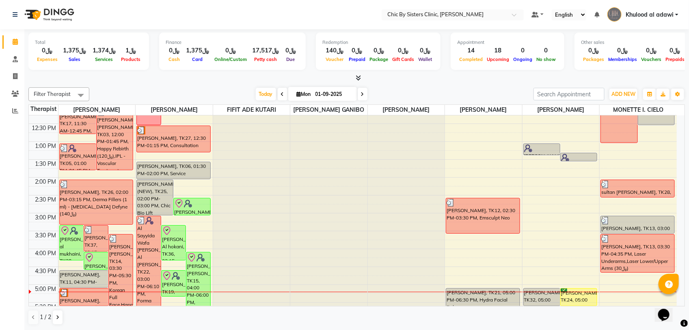
scroll to position [203, 0]
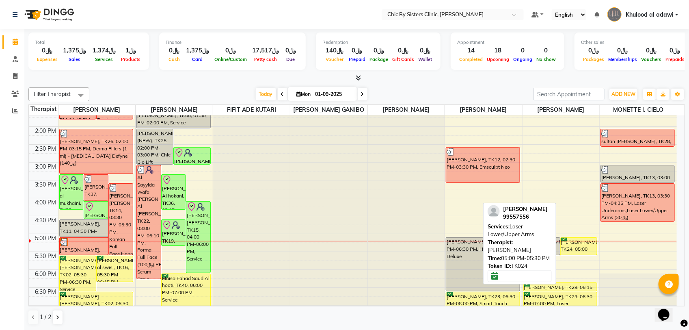
click at [583, 255] on div "Reem Majid Said Al hadhrami, TK24, 05:00 PM-05:30 PM, Laser Lower/Upper Arms" at bounding box center [579, 246] width 36 height 17
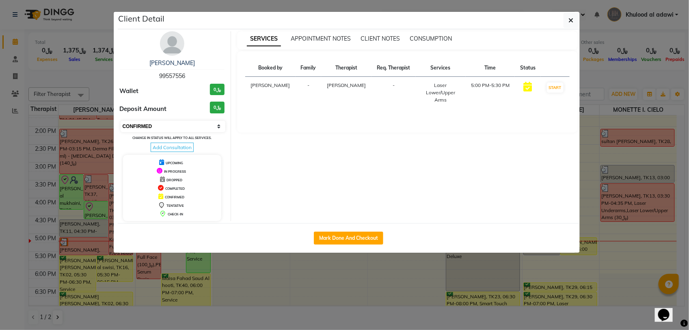
click at [215, 123] on select "Select IN SERVICE CONFIRMED TENTATIVE CHECK IN MARK DONE DROPPED UPCOMING" at bounding box center [173, 126] width 105 height 11
select select "8"
click at [121, 121] on select "Select IN SERVICE CONFIRMED TENTATIVE CHECK IN MARK DONE DROPPED UPCOMING" at bounding box center [173, 126] width 105 height 11
click at [95, 79] on ngb-modal-window "Client Detail Reem Majid Said Al hadhrami 99557556 Wallet ﷼0 Deposit Amount ﷼0 …" at bounding box center [344, 165] width 689 height 330
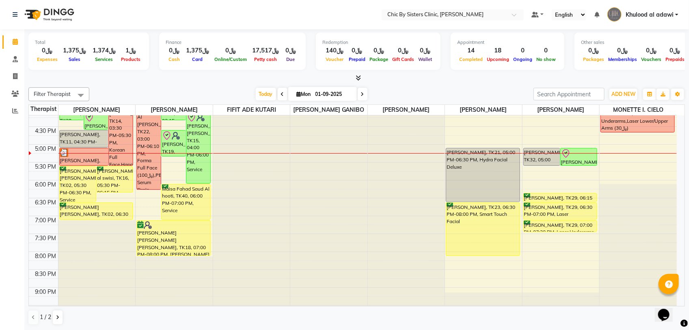
scroll to position [242, 0]
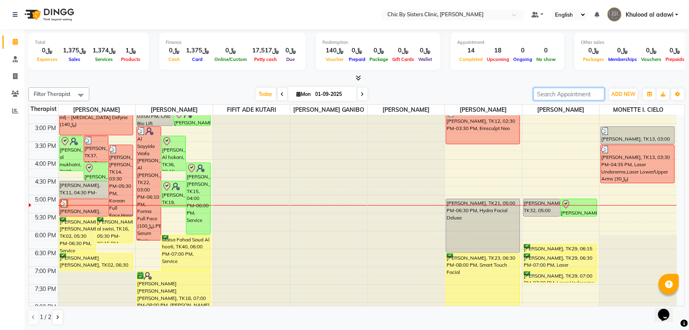
click at [588, 89] on input "search" at bounding box center [569, 94] width 71 height 13
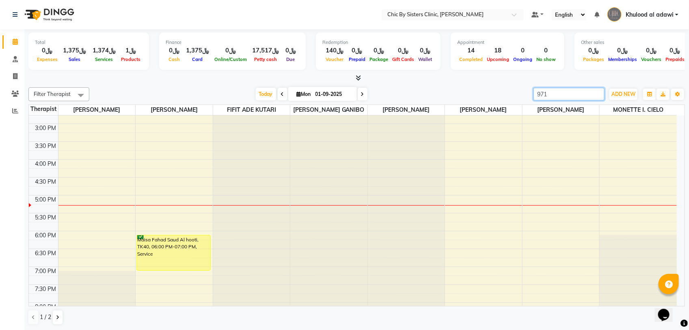
type input "9711"
click at [596, 95] on input "9711" at bounding box center [569, 94] width 71 height 13
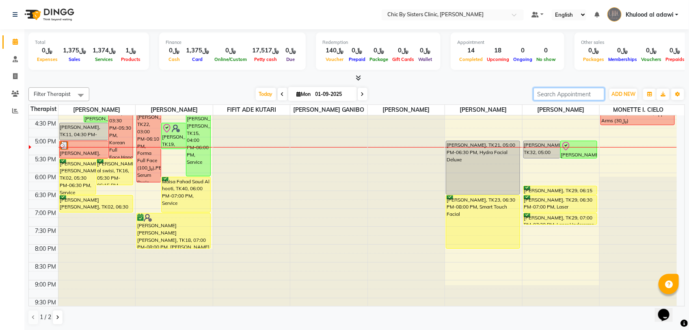
scroll to position [343, 0]
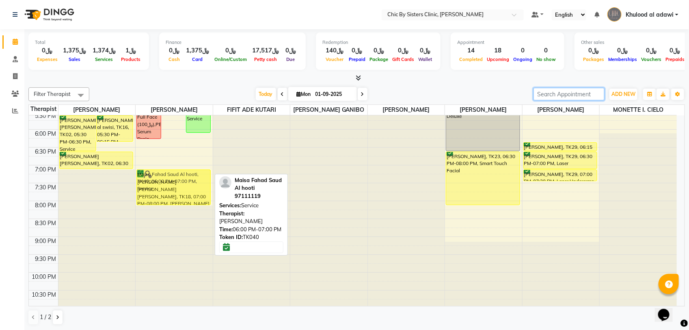
drag, startPoint x: 188, startPoint y: 149, endPoint x: 194, endPoint y: 183, distance: 33.9
click at [194, 183] on div "Marketing Amina Bersanat ( Model ), TK33, 11:00 AM-11:30 AM, Service Sahar mira…" at bounding box center [174, 58] width 77 height 572
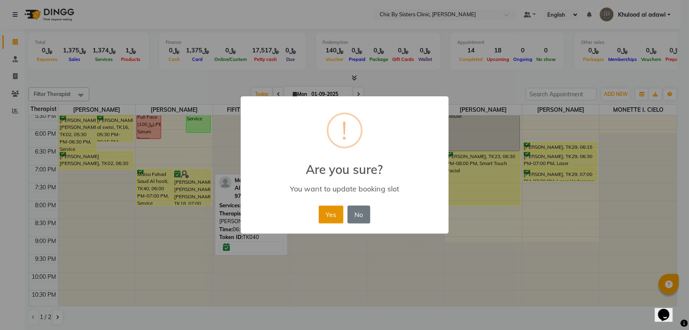
click at [334, 217] on button "Yes" at bounding box center [331, 215] width 25 height 18
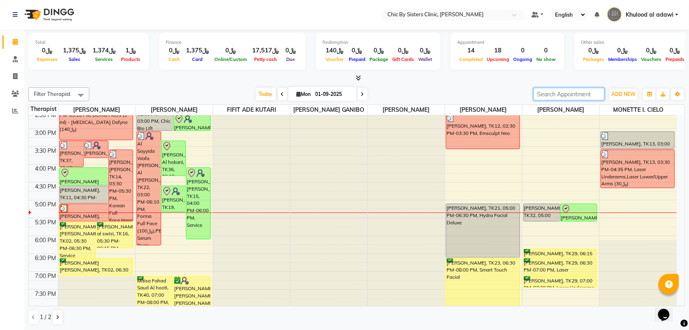
scroll to position [140, 0]
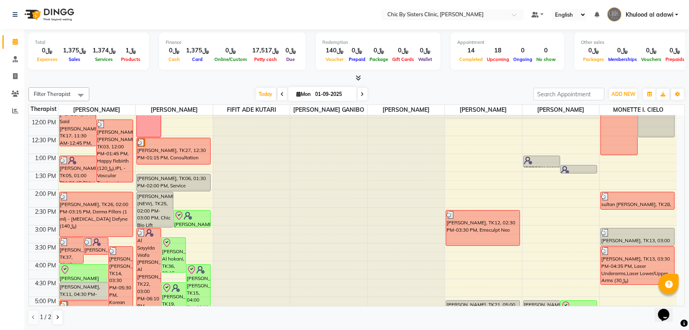
click at [363, 91] on span at bounding box center [363, 94] width 10 height 13
type input "02-09-2025"
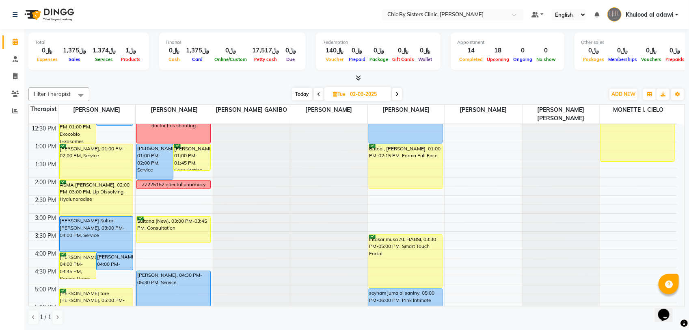
scroll to position [102, 0]
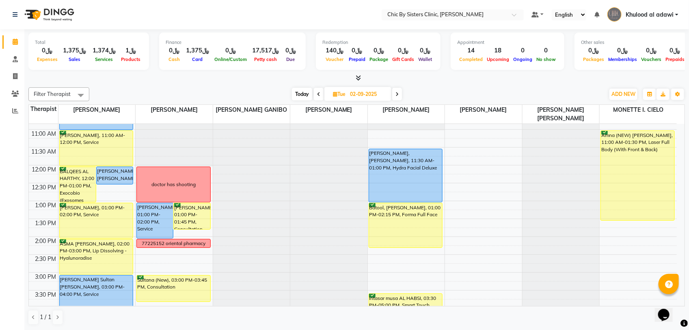
click at [362, 90] on input "02-09-2025" at bounding box center [368, 94] width 41 height 12
select select "9"
select select "2025"
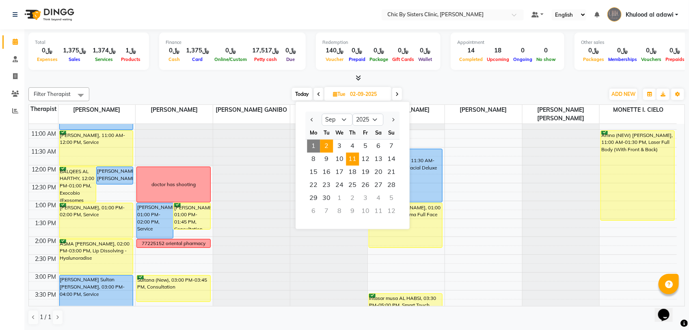
click at [357, 158] on span "11" at bounding box center [353, 159] width 13 height 13
type input "11-09-2025"
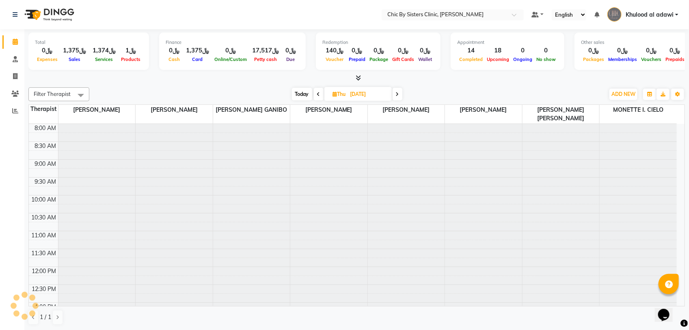
scroll to position [326, 0]
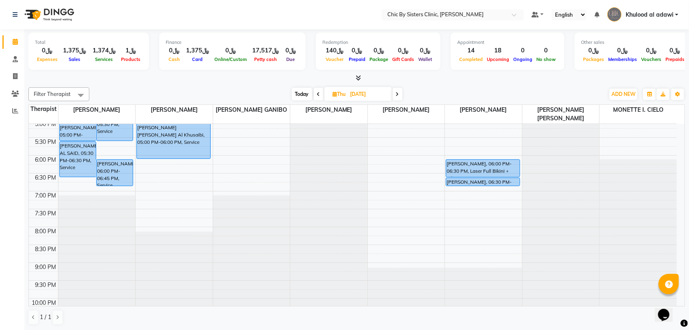
click at [373, 99] on input "11-09-2025" at bounding box center [368, 94] width 41 height 12
select select "9"
select select "2025"
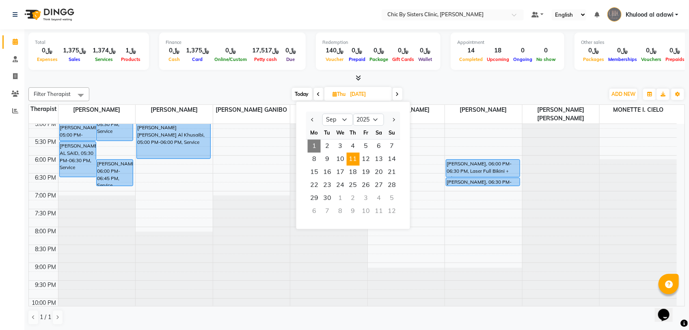
click at [214, 76] on div at bounding box center [356, 78] width 657 height 9
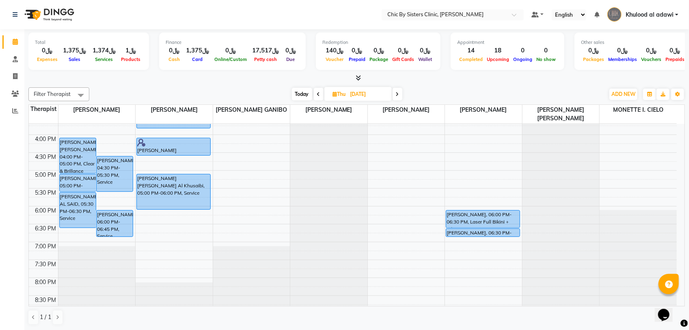
scroll to position [173, 0]
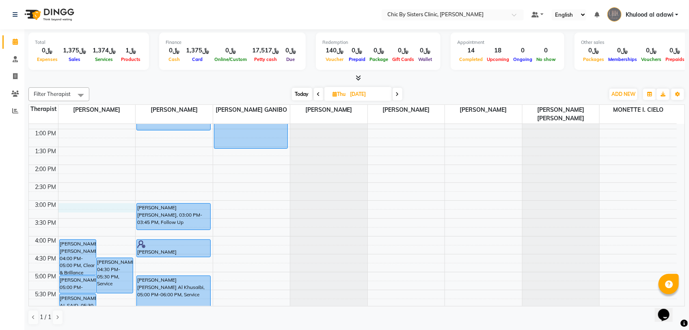
click at [80, 204] on div "8:00 AM 8:30 AM 9:00 AM 9:30 AM 10:00 AM 10:30 AM 11:00 AM 11:30 AM 12:00 PM 12…" at bounding box center [353, 236] width 648 height 572
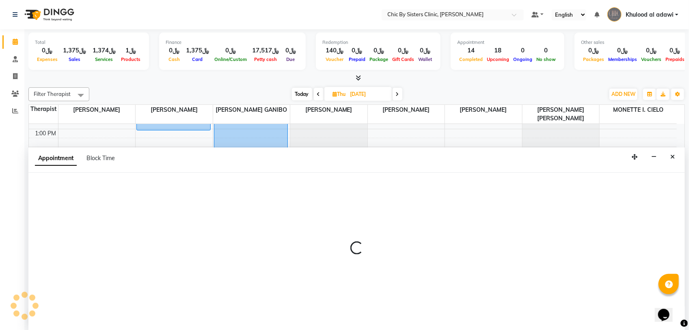
select select "49177"
select select "tentative"
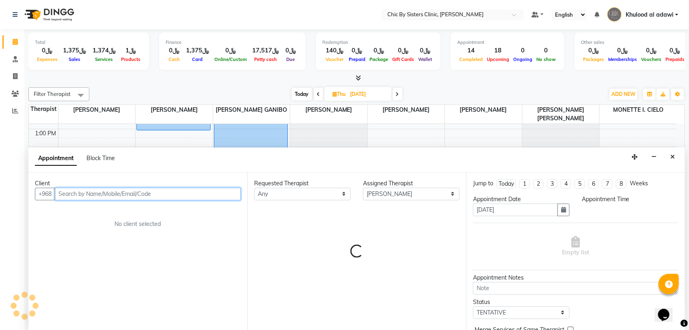
select select "900"
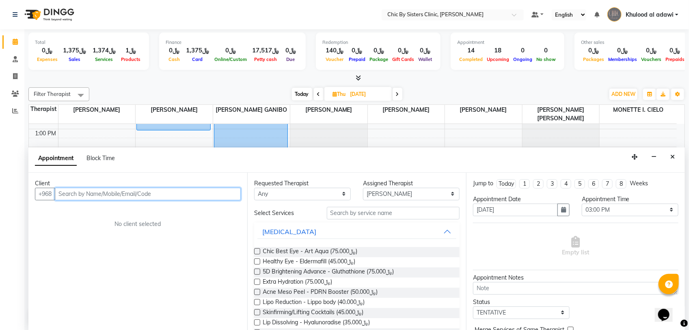
paste input "96969688"
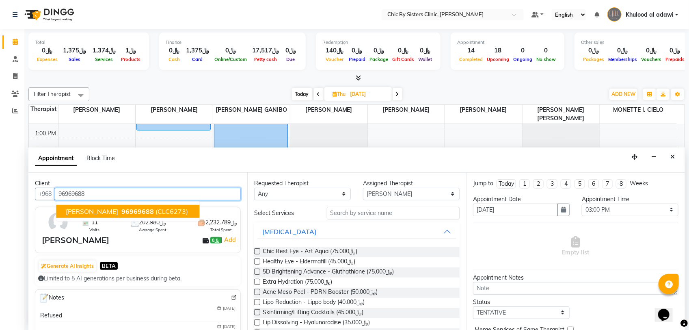
click at [208, 192] on input "96969688" at bounding box center [148, 194] width 186 height 13
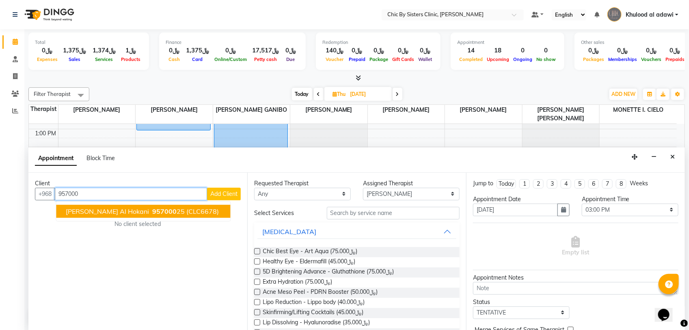
click at [187, 212] on span "(CLC6678)" at bounding box center [203, 211] width 32 height 8
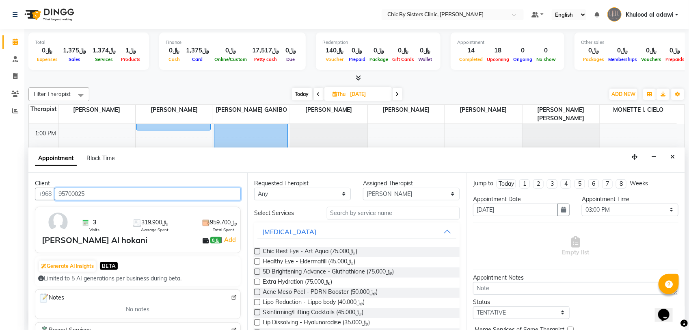
type input "95700025"
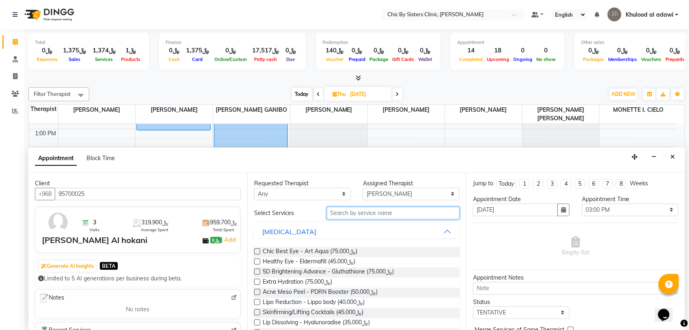
click at [362, 214] on input "text" at bounding box center [393, 213] width 133 height 13
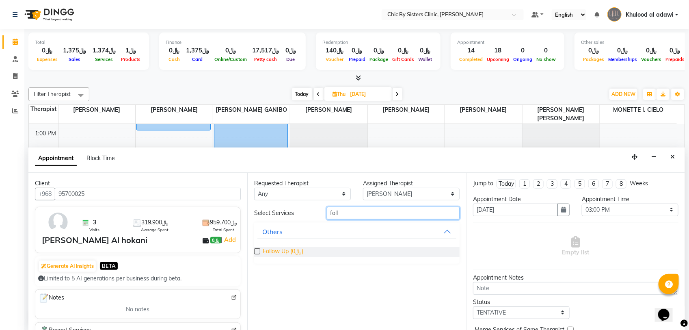
type input "foll"
click at [287, 250] on span "Follow Up (﷼0)" at bounding box center [283, 252] width 41 height 10
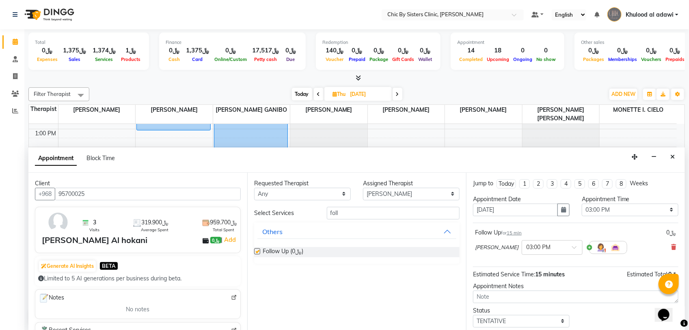
checkbox input "false"
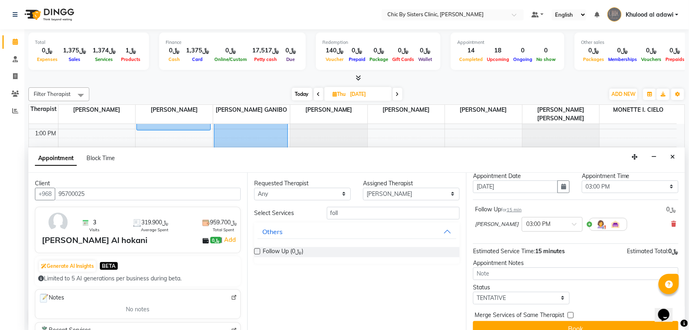
scroll to position [36, 0]
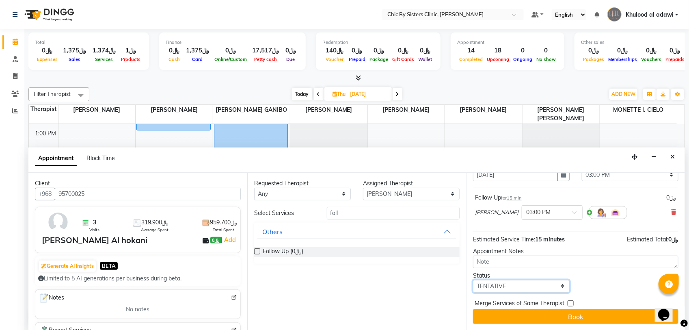
click at [549, 283] on select "Select TENTATIVE CONFIRM UPCOMING" at bounding box center [521, 286] width 97 height 13
click at [551, 280] on select "Select TENTATIVE CONFIRM UPCOMING" at bounding box center [521, 286] width 97 height 13
select select "upcoming"
click at [473, 280] on select "Select TENTATIVE CONFIRM UPCOMING" at bounding box center [521, 286] width 97 height 13
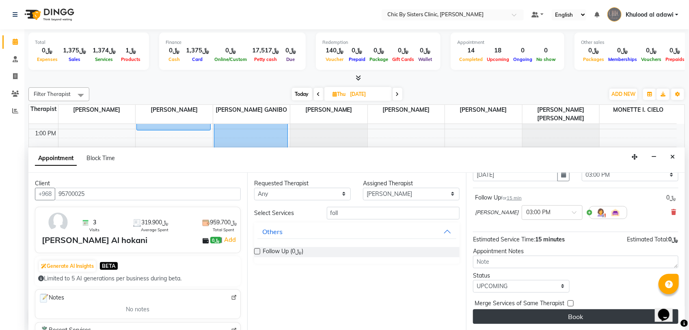
click at [577, 321] on button "Book" at bounding box center [576, 316] width 206 height 15
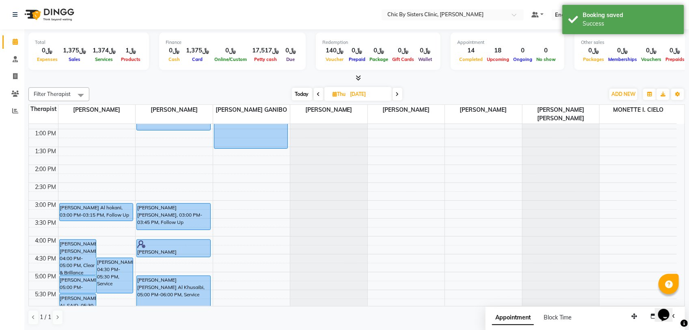
drag, startPoint x: 110, startPoint y: 212, endPoint x: 110, endPoint y: 222, distance: 10.6
click at [110, 222] on div "Buthaina Al Zubair Muhammad Al Zubair, 04:00 PM-05:00 PM, Clear & Brillance Per…" at bounding box center [96, 236] width 77 height 572
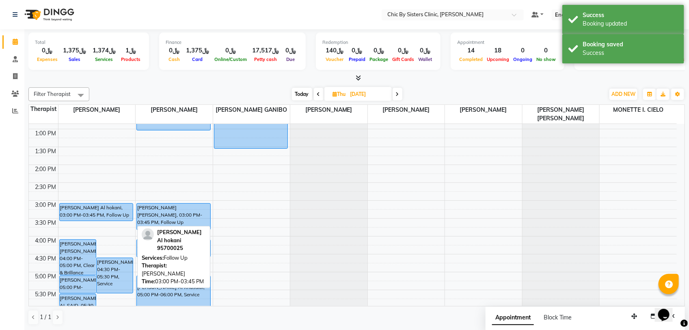
drag, startPoint x: 127, startPoint y: 228, endPoint x: 129, endPoint y: 219, distance: 8.9
click at [129, 219] on div "Buthaina Al Zubair Muhammad Al Zubair, 04:00 PM-05:00 PM, Clear & Brillance Per…" at bounding box center [96, 236] width 77 height 572
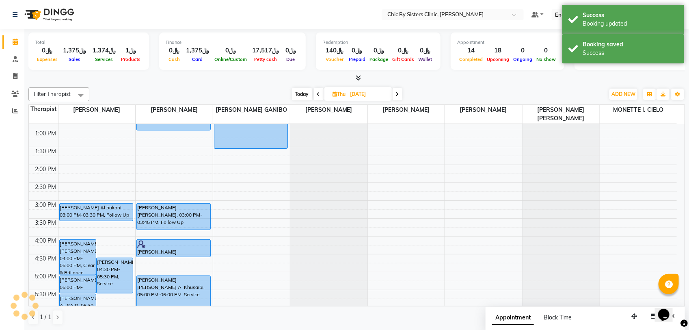
click at [296, 98] on span "Today" at bounding box center [302, 94] width 20 height 13
type input "01-09-2025"
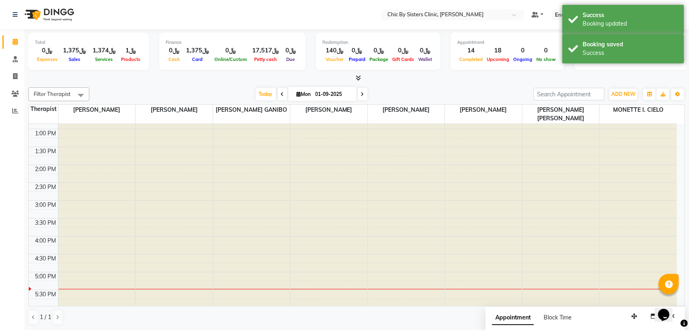
scroll to position [326, 0]
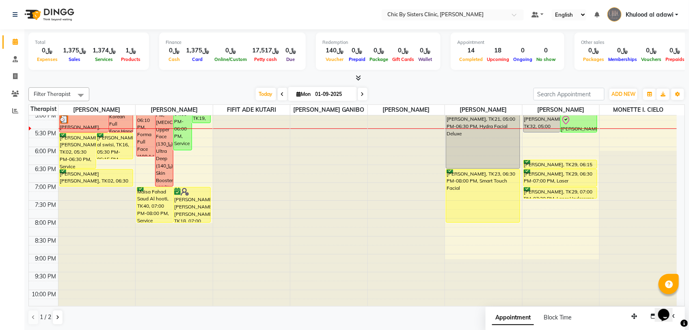
click at [318, 98] on input "01-09-2025" at bounding box center [333, 94] width 41 height 12
select select "9"
select select "2025"
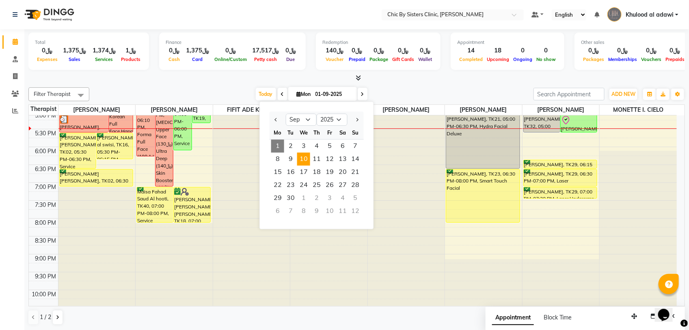
click at [304, 158] on span "10" at bounding box center [303, 159] width 13 height 13
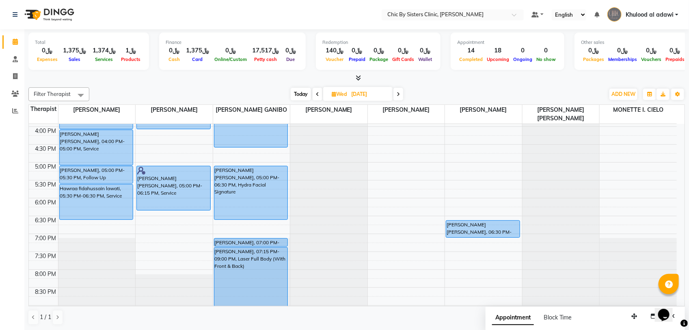
scroll to position [396, 0]
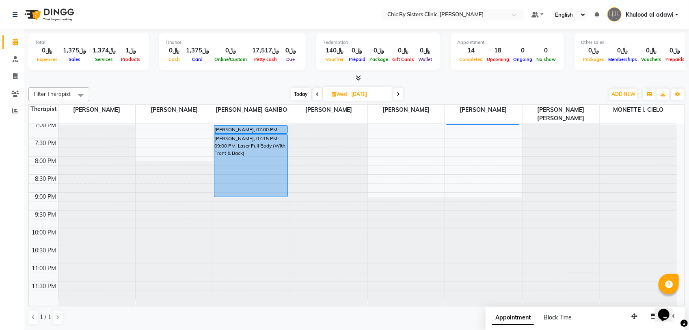
click at [319, 93] on span at bounding box center [318, 94] width 10 height 13
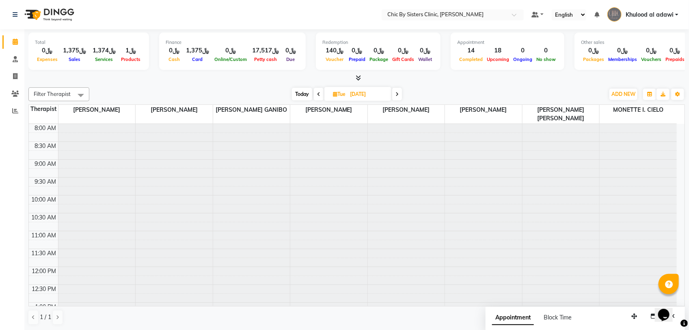
scroll to position [326, 0]
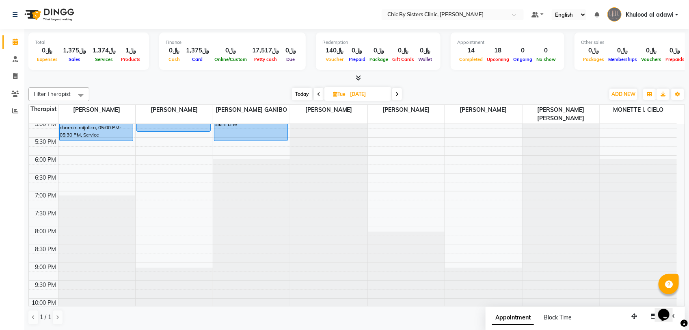
click at [397, 95] on icon at bounding box center [397, 94] width 3 height 5
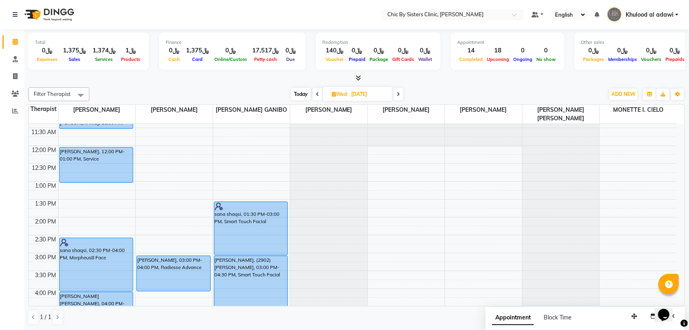
scroll to position [21, 0]
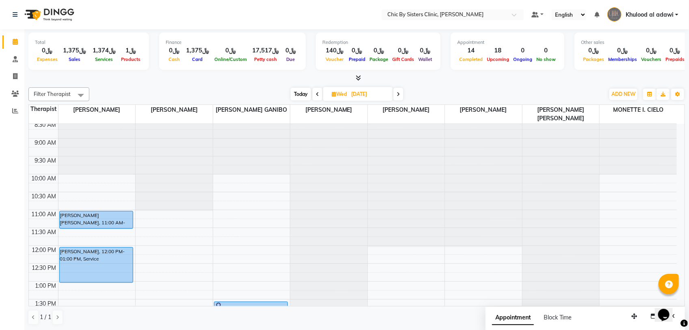
click at [301, 90] on span "Today" at bounding box center [301, 94] width 20 height 13
type input "01-09-2025"
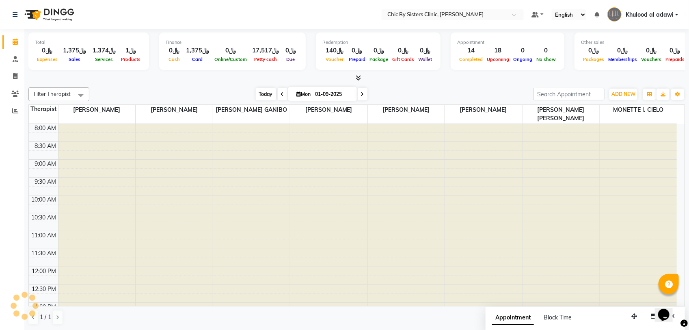
scroll to position [326, 0]
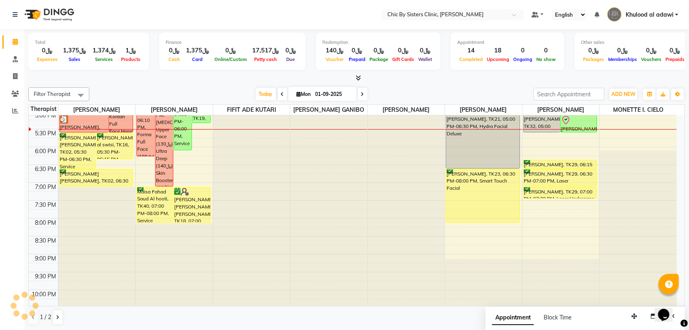
click at [321, 90] on input "01-09-2025" at bounding box center [333, 94] width 41 height 12
select select "9"
select select "2025"
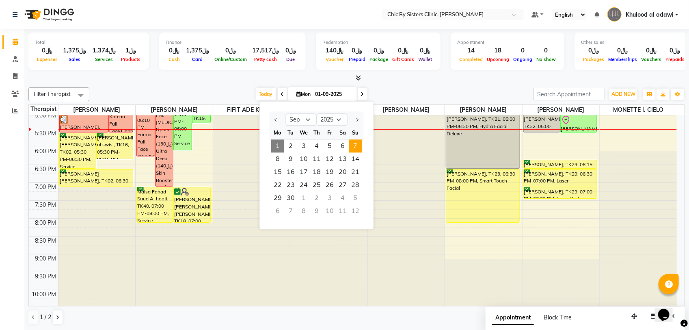
click at [353, 143] on span "7" at bounding box center [355, 146] width 13 height 13
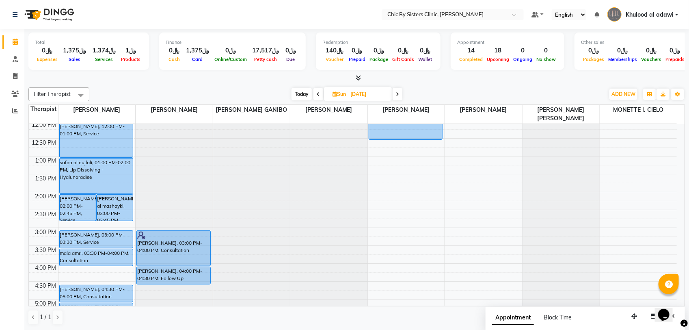
scroll to position [224, 0]
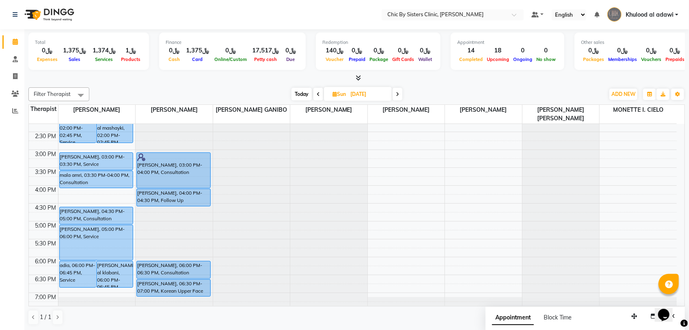
click at [307, 93] on span "Today" at bounding box center [302, 94] width 20 height 13
type input "01-09-2025"
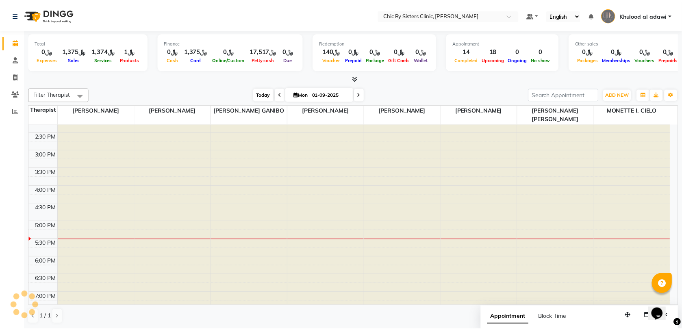
scroll to position [326, 0]
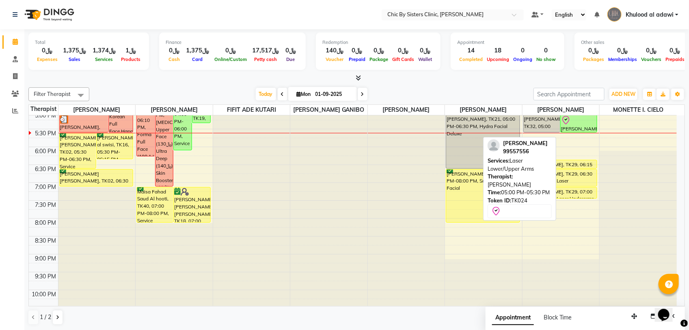
click at [579, 132] on div "Reem Majid Said Al hadhrami, TK24, 05:00 PM-05:30 PM, Laser Lower/Upper Arms" at bounding box center [579, 123] width 36 height 17
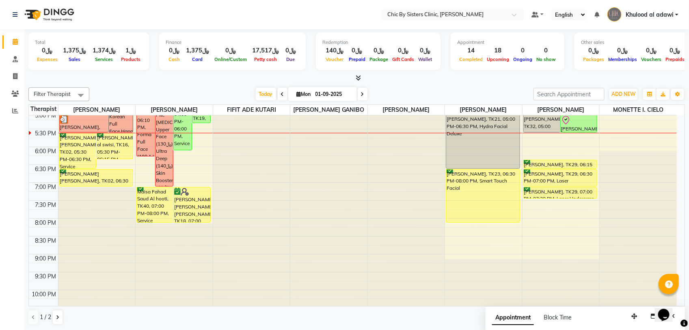
click at [573, 132] on div "Reem Majid Said Al hadhrami, TK24, 05:00 PM-05:30 PM, Laser Lower/Upper Arms" at bounding box center [579, 123] width 36 height 17
select select "8"
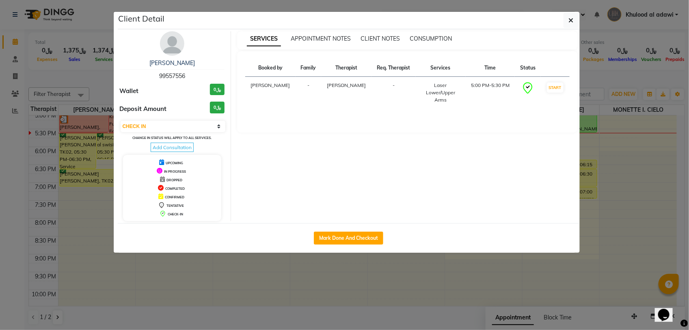
drag, startPoint x: 352, startPoint y: 235, endPoint x: 435, endPoint y: 186, distance: 96.5
click at [352, 236] on button "Mark Done And Checkout" at bounding box center [348, 238] width 69 height 13
select select "service"
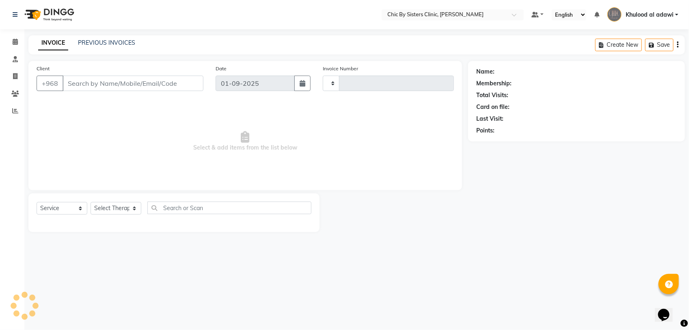
type input "2023"
select select "6348"
type input "99557556"
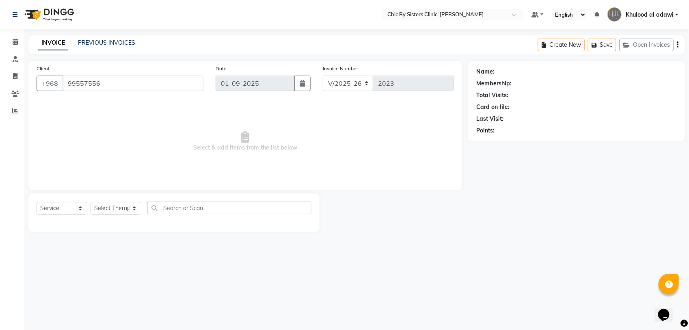
select select "49186"
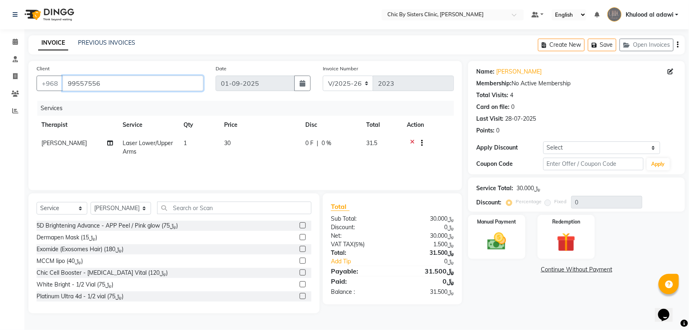
click at [80, 79] on input "99557556" at bounding box center [133, 83] width 141 height 15
click at [510, 238] on img at bounding box center [497, 241] width 32 height 23
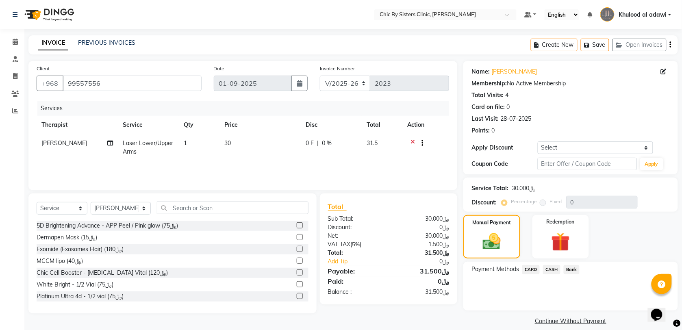
click at [538, 272] on span "CARD" at bounding box center [530, 269] width 17 height 9
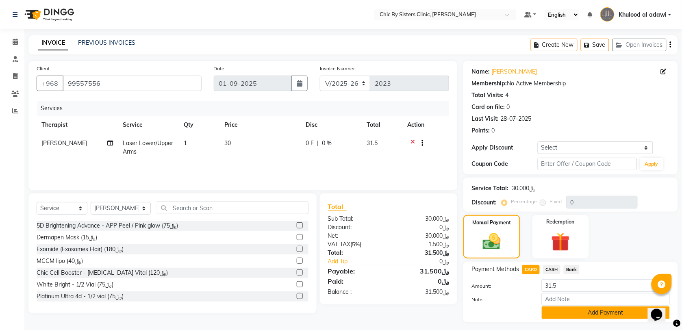
click at [561, 308] on button "Add Payment" at bounding box center [606, 312] width 128 height 13
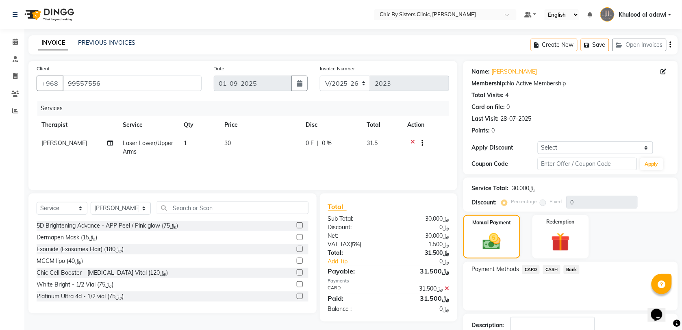
scroll to position [43, 0]
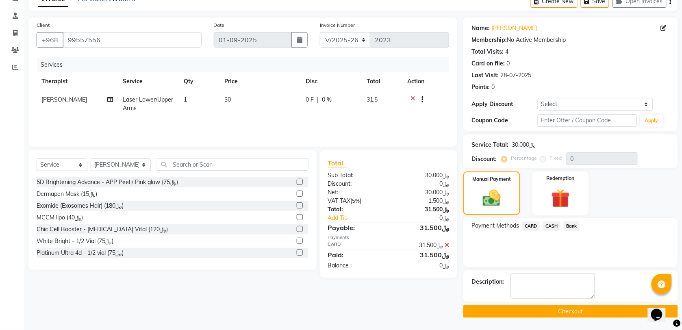
click at [550, 310] on button "Checkout" at bounding box center [570, 311] width 214 height 13
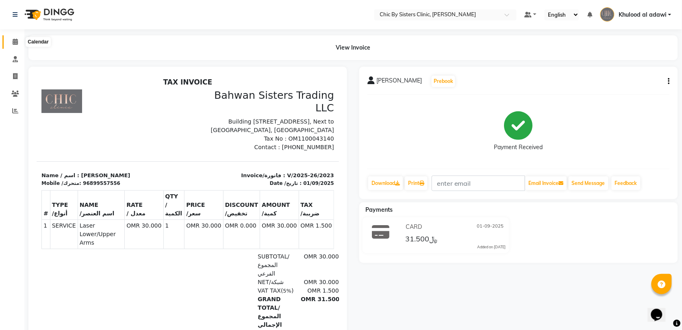
click at [19, 43] on span at bounding box center [15, 41] width 14 height 9
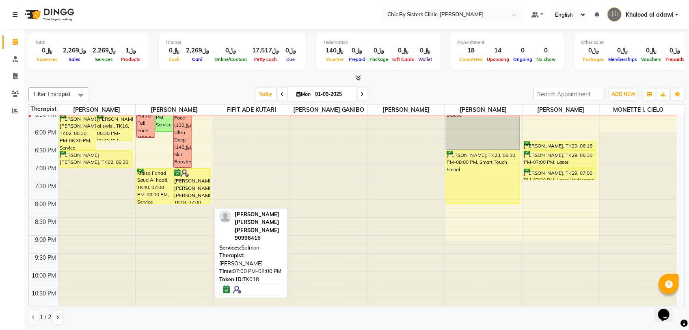
scroll to position [345, 0]
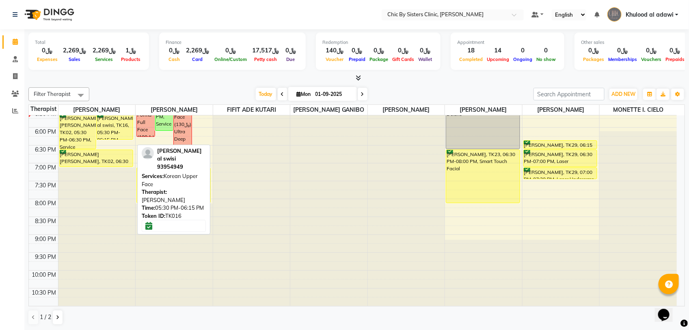
click at [126, 128] on div "omaima labib al swisi, TK16, 05:30 PM-06:15 PM, Korean Upper Face" at bounding box center [115, 127] width 36 height 26
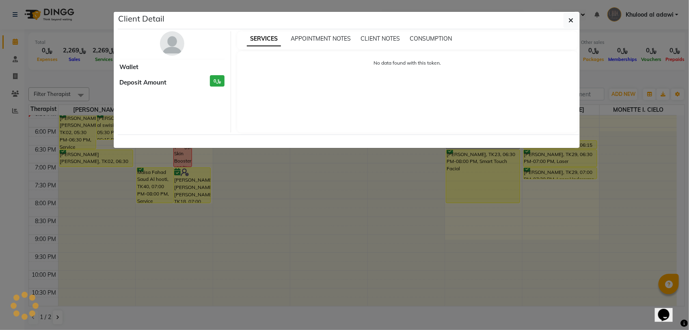
select select "6"
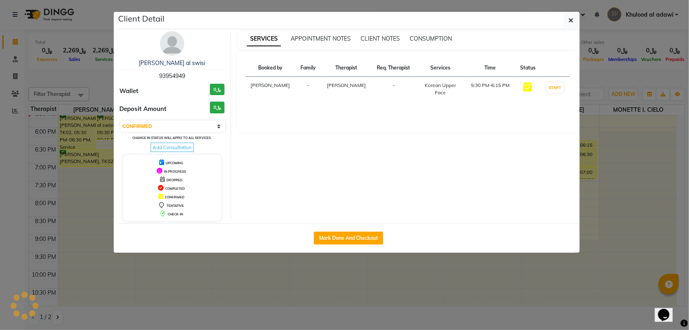
click at [173, 43] on img at bounding box center [172, 43] width 24 height 24
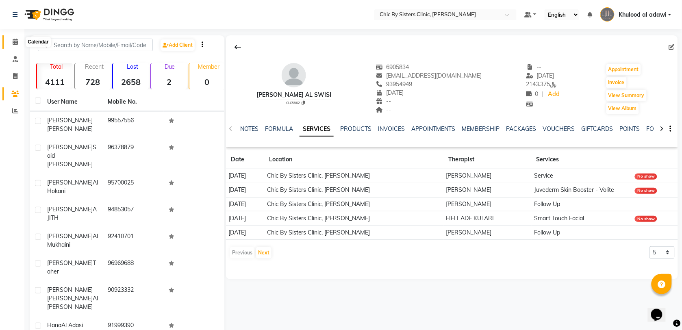
click at [21, 39] on span at bounding box center [15, 41] width 14 height 9
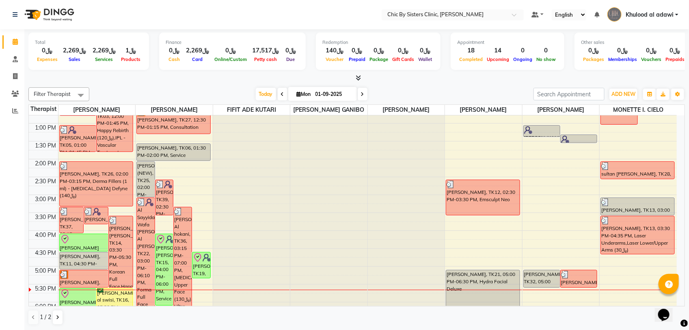
scroll to position [254, 0]
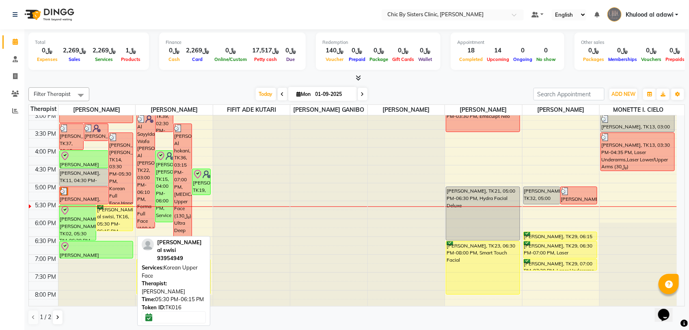
click at [121, 225] on div "omaima labib al swisi, TK16, 05:30 PM-06:15 PM, Korean Upper Face" at bounding box center [115, 218] width 36 height 26
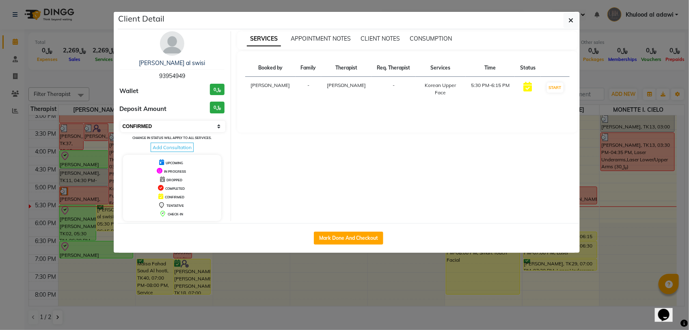
click at [199, 126] on select "Select IN SERVICE CONFIRMED TENTATIVE CHECK IN MARK DONE DROPPED UPCOMING" at bounding box center [173, 126] width 105 height 11
select select "8"
click at [121, 121] on select "Select IN SERVICE CONFIRMED TENTATIVE CHECK IN MARK DONE DROPPED UPCOMING" at bounding box center [173, 126] width 105 height 11
click at [662, 74] on ngb-modal-window "Client Detail omaima labib al swisi 93954949 Wallet ﷼0 Deposit Amount ﷼0 Select…" at bounding box center [344, 165] width 689 height 330
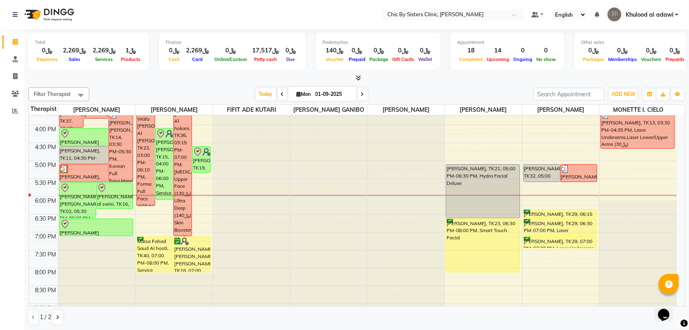
scroll to position [214, 0]
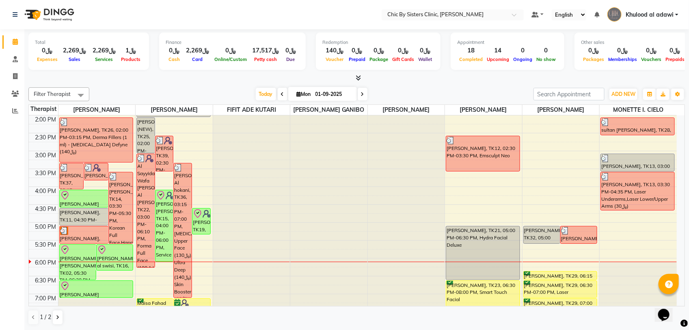
click at [323, 92] on input "01-09-2025" at bounding box center [333, 94] width 41 height 12
select select "9"
select select "2025"
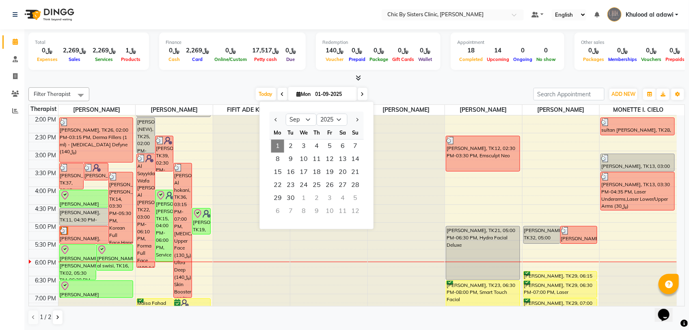
click at [409, 96] on div "Today Mon 01-09-2025 Jan Feb Mar Apr May Jun Jul Aug Sep Oct Nov Dec 2015 2016 …" at bounding box center [311, 94] width 436 height 12
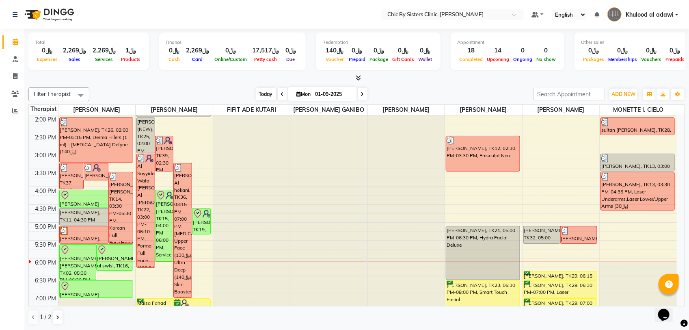
click at [263, 97] on span "Today" at bounding box center [266, 94] width 20 height 13
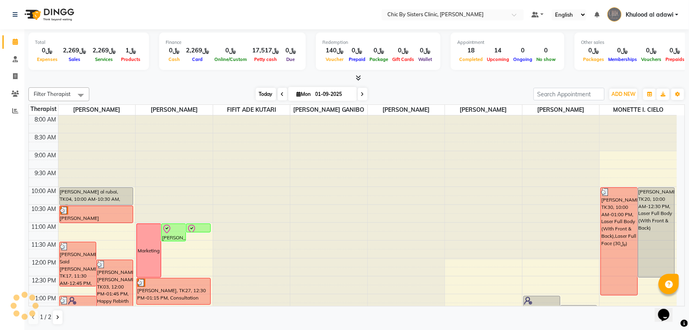
scroll to position [326, 0]
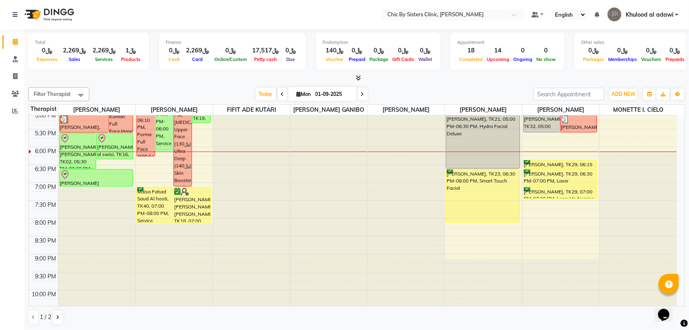
click at [342, 95] on input "01-09-2025" at bounding box center [333, 94] width 41 height 12
select select "9"
select select "2025"
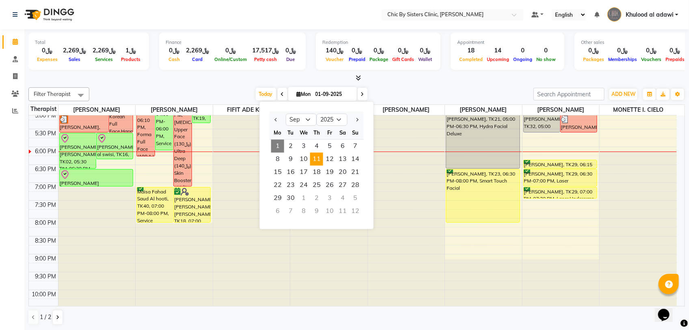
click at [311, 159] on span "11" at bounding box center [316, 159] width 13 height 13
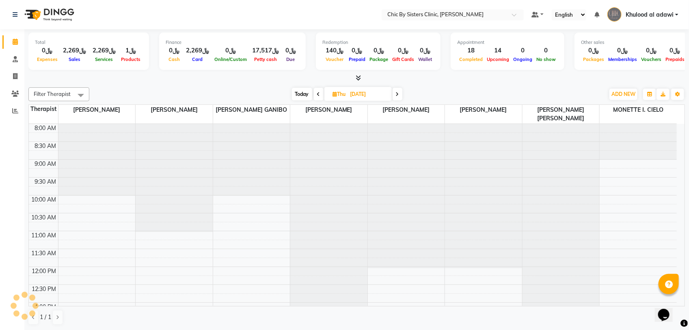
scroll to position [362, 0]
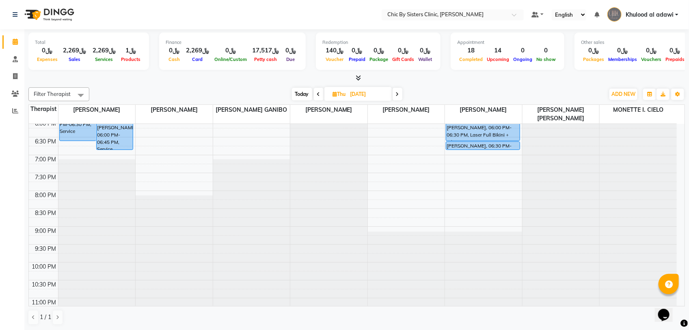
click at [320, 95] on span at bounding box center [319, 94] width 10 height 13
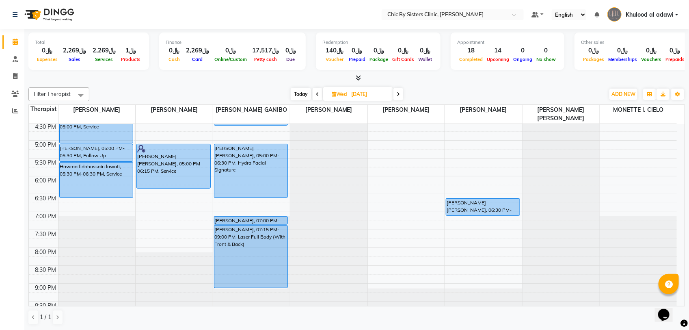
scroll to position [210, 0]
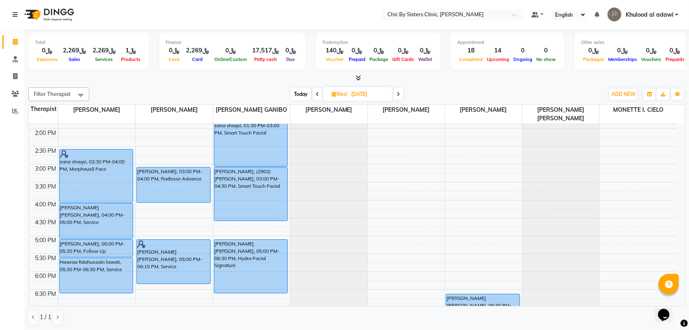
click at [305, 91] on span "Today" at bounding box center [301, 94] width 20 height 13
type input "01-09-2025"
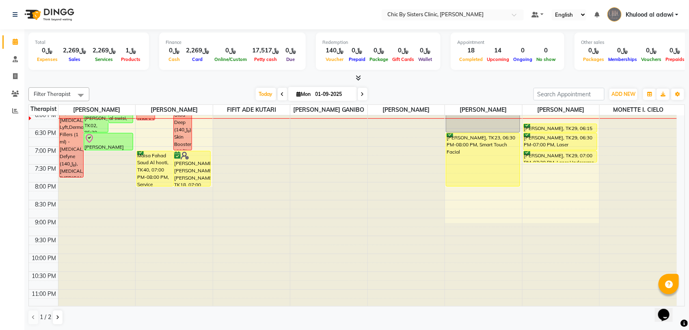
click at [328, 94] on input "01-09-2025" at bounding box center [333, 94] width 41 height 12
select select "9"
select select "2025"
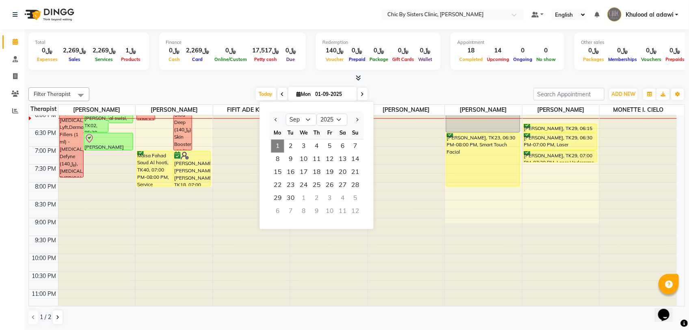
click at [363, 145] on div "1 2 3 4 5 6 7" at bounding box center [317, 146] width 94 height 13
click at [359, 145] on span "7" at bounding box center [355, 146] width 13 height 13
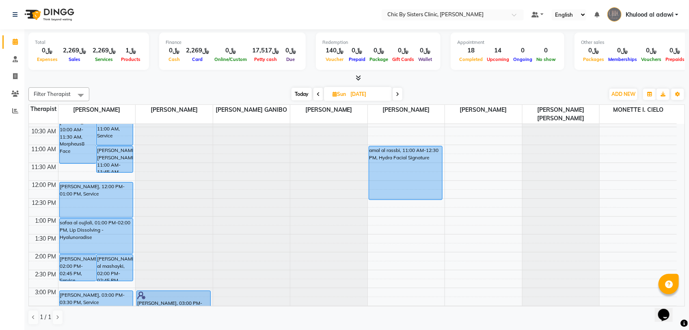
scroll to position [0, 0]
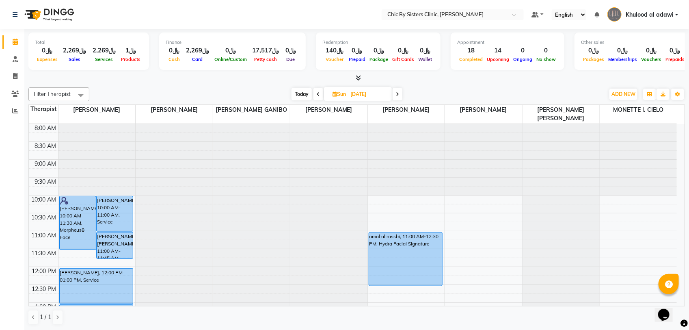
click at [399, 96] on icon at bounding box center [397, 94] width 3 height 5
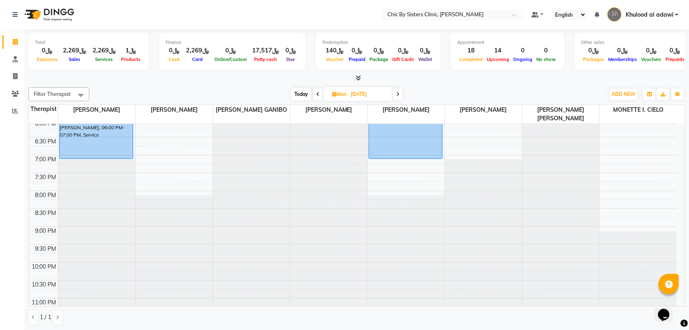
scroll to position [159, 0]
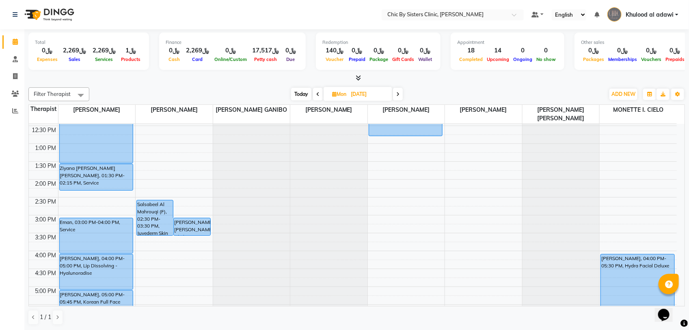
click at [399, 92] on icon at bounding box center [397, 94] width 3 height 5
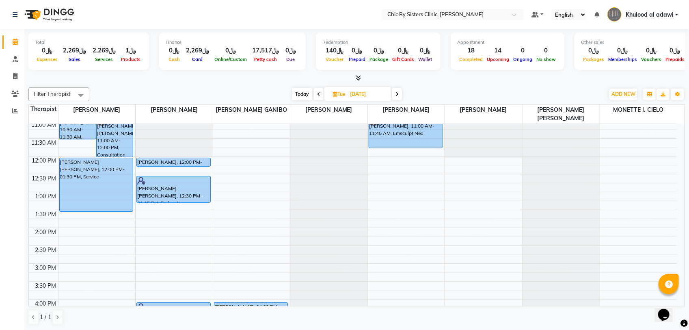
scroll to position [108, 0]
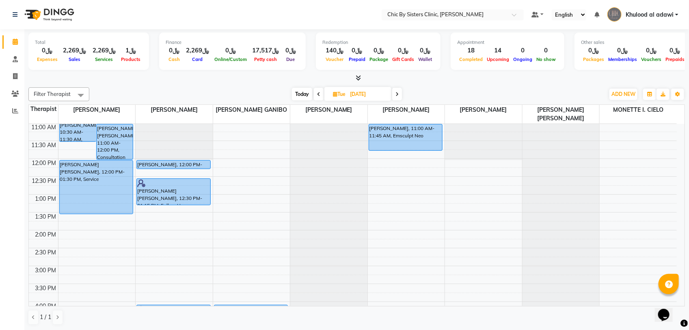
click at [303, 91] on span "Today" at bounding box center [302, 94] width 20 height 13
type input "01-09-2025"
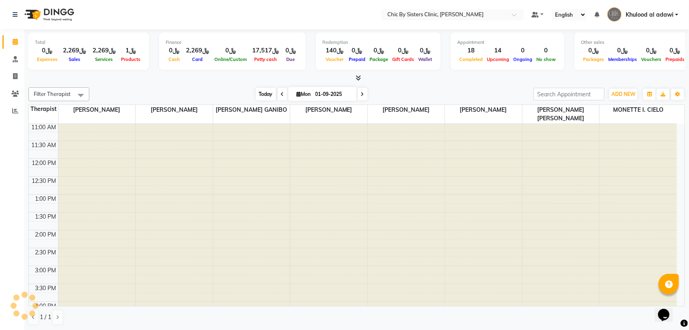
scroll to position [362, 0]
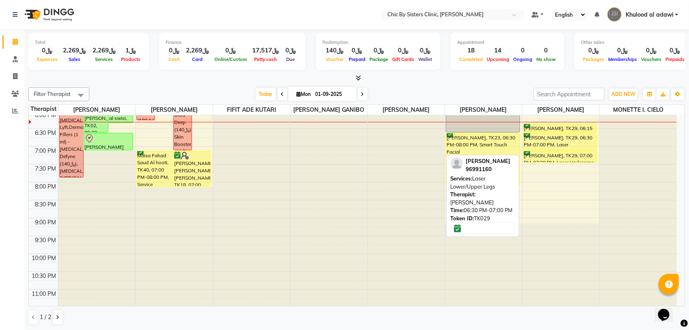
click at [565, 149] on div "Alia Al Moosa, TK29, 06:30 PM-07:00 PM, Laser Lower/Upper Legs" at bounding box center [561, 141] width 74 height 17
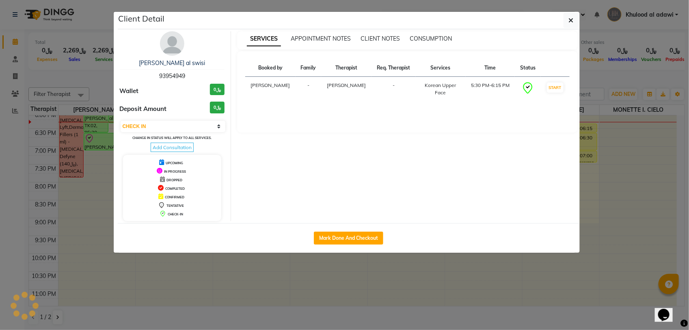
select select "6"
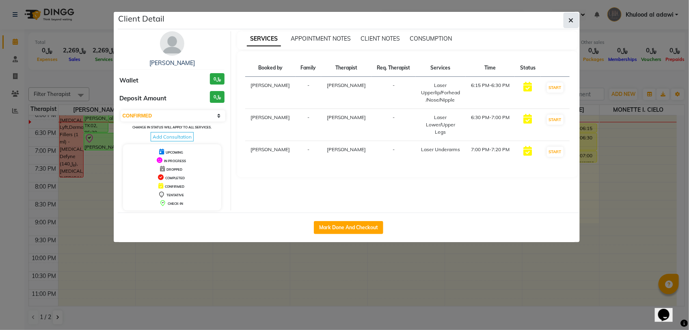
click at [572, 18] on icon "button" at bounding box center [571, 20] width 5 height 6
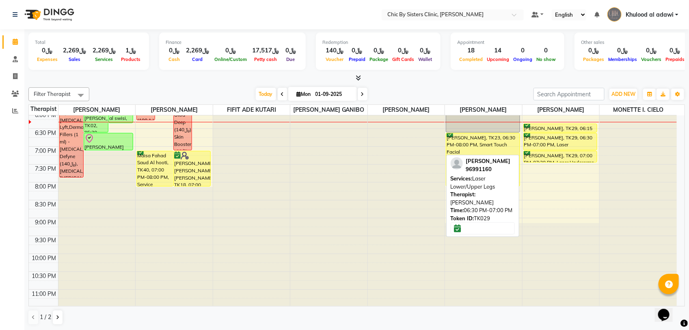
click at [557, 146] on div "Alia Al Moosa, TK29, 06:30 PM-07:00 PM, Laser Lower/Upper Legs" at bounding box center [561, 141] width 74 height 17
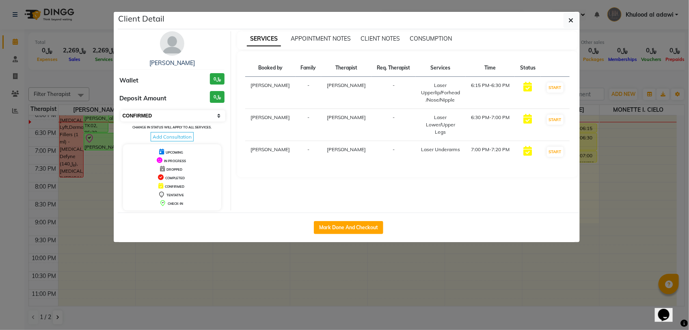
click at [201, 118] on select "Select IN SERVICE CONFIRMED TENTATIVE CHECK IN MARK DONE DROPPED UPCOMING" at bounding box center [173, 115] width 105 height 11
select select "8"
click at [121, 110] on select "Select IN SERVICE CONFIRMED TENTATIVE CHECK IN MARK DONE DROPPED UPCOMING" at bounding box center [173, 115] width 105 height 11
click at [105, 86] on ngb-modal-window "Client Detail Alia Al Moosa Wallet ﷼0 Deposit Amount ﷼0 Select IN SERVICE CONFI…" at bounding box center [344, 165] width 689 height 330
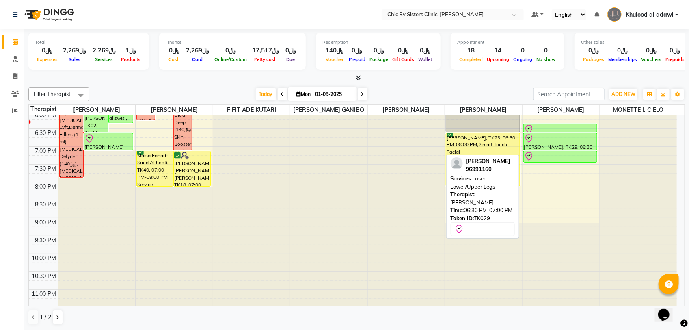
click at [585, 143] on div at bounding box center [560, 139] width 73 height 10
select select "8"
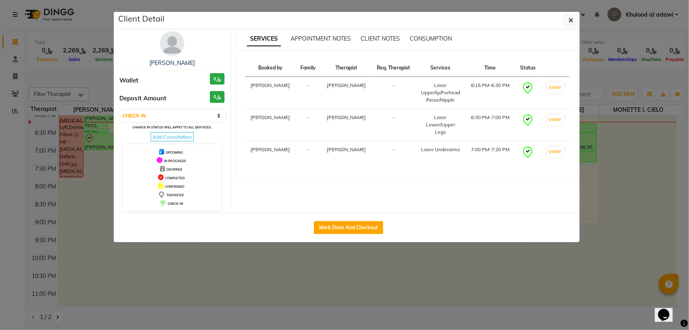
click at [180, 42] on img at bounding box center [172, 43] width 24 height 24
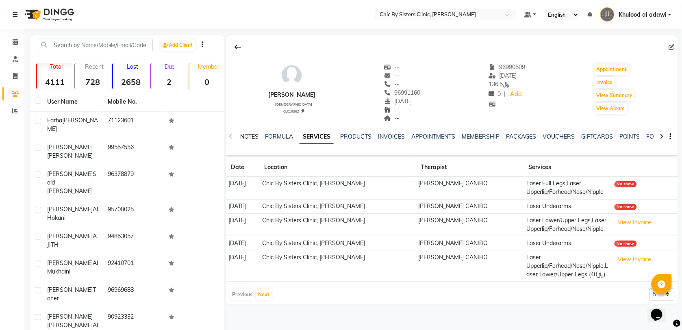
click at [251, 137] on link "NOTES" at bounding box center [249, 136] width 18 height 7
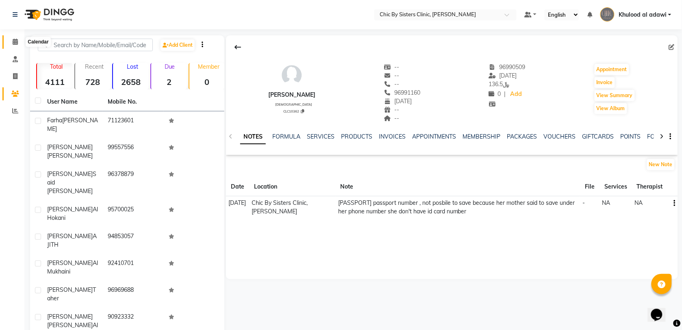
click at [20, 42] on span at bounding box center [15, 41] width 14 height 9
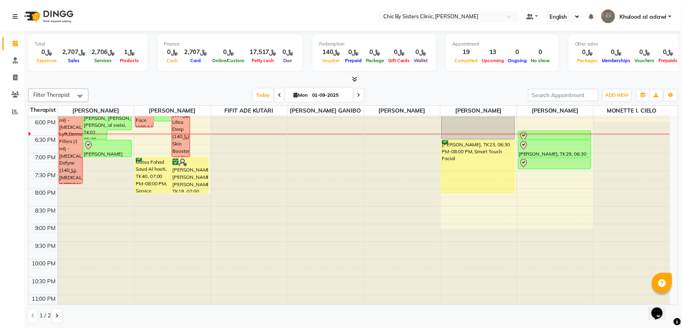
scroll to position [254, 0]
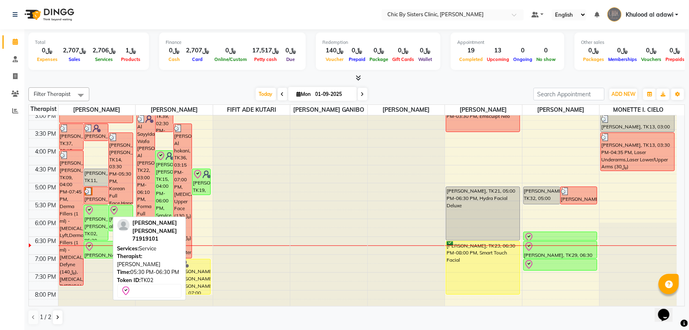
click at [93, 236] on div "helen elizabeth, TK02, 05:30 PM-06:30 PM, Service" at bounding box center [96, 222] width 24 height 35
select select "8"
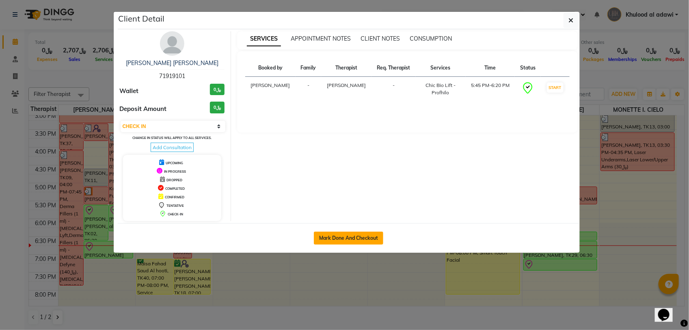
click at [346, 240] on button "Mark Done And Checkout" at bounding box center [348, 238] width 69 height 13
select select "service"
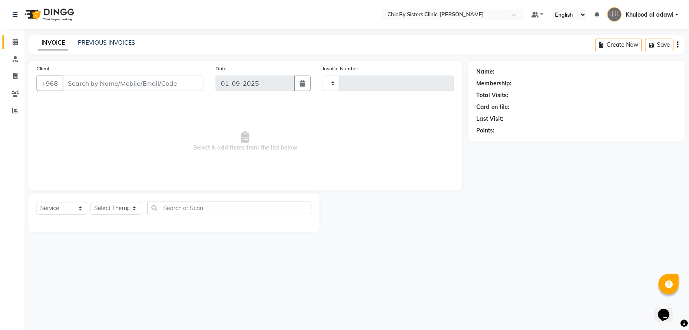
type input "2026"
select select "6348"
type input "71919101"
select select "49177"
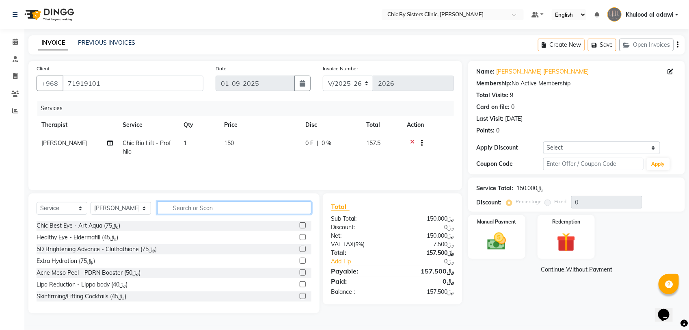
click at [292, 207] on input "text" at bounding box center [234, 207] width 154 height 13
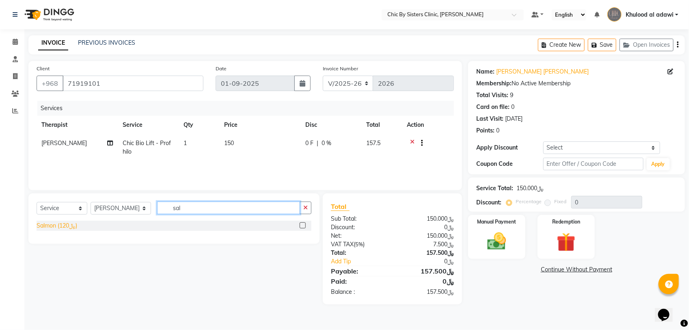
type input "sal"
click at [48, 226] on div "Salmon (﷼120)" at bounding box center [57, 225] width 41 height 9
checkbox input "false"
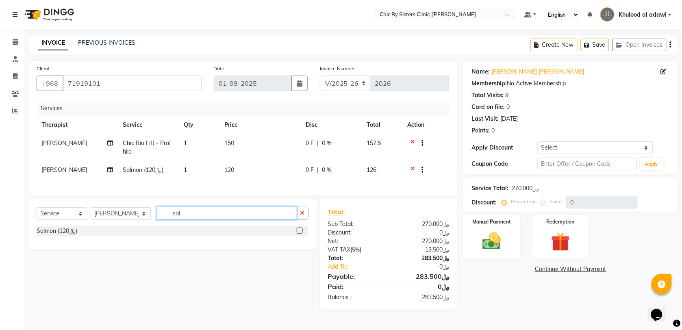
click at [212, 219] on input "sal" at bounding box center [227, 213] width 140 height 13
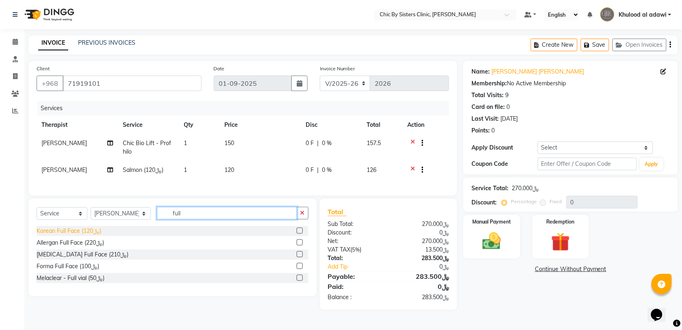
type input "full"
click at [92, 235] on div "Korean Full Face (﷼120)" at bounding box center [69, 231] width 65 height 9
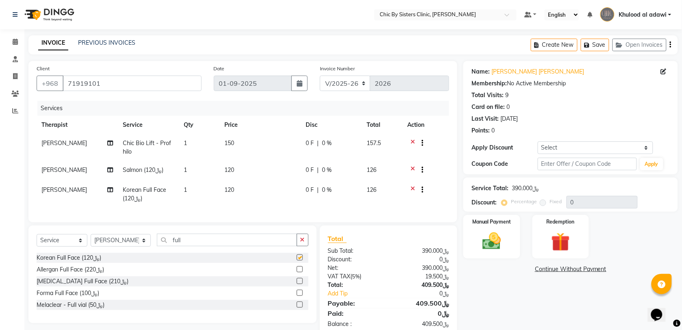
checkbox input "false"
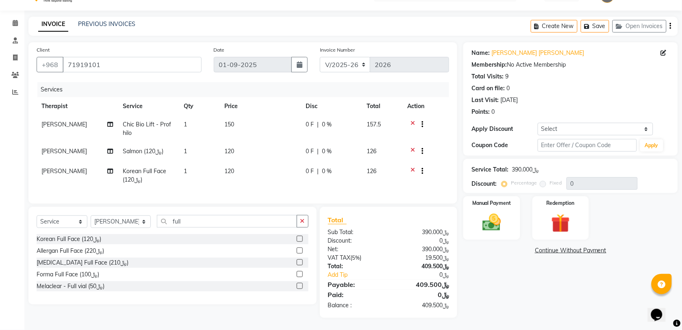
click at [414, 147] on icon at bounding box center [412, 152] width 4 height 10
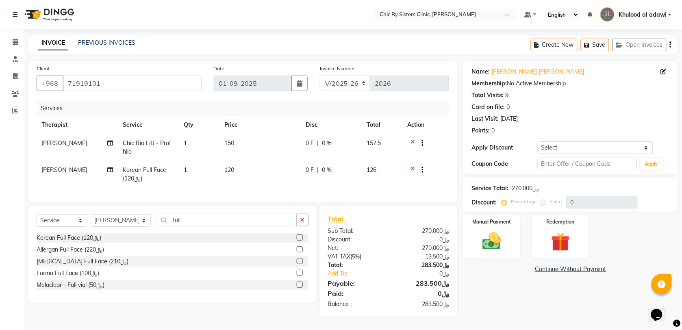
scroll to position [6, 0]
click at [251, 217] on input "full" at bounding box center [227, 220] width 140 height 13
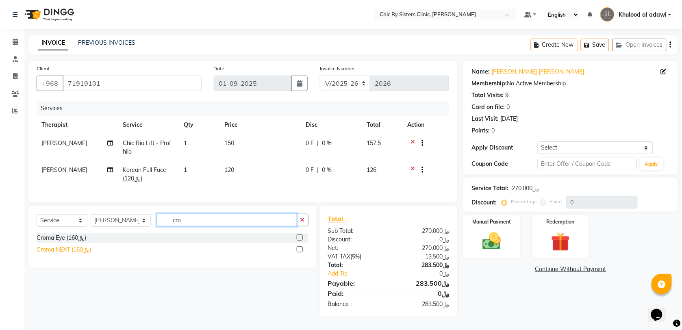
type input "cro"
click at [74, 251] on div "Croma NEXT (﷼160)" at bounding box center [64, 249] width 54 height 9
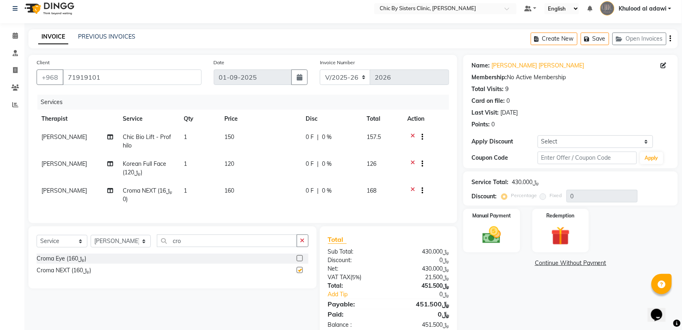
checkbox input "false"
click at [213, 244] on input "cro" at bounding box center [227, 240] width 140 height 13
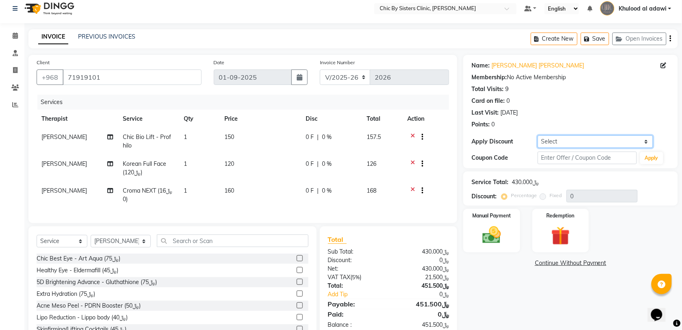
click at [587, 141] on select "Select Coupon → Forma - Full Face (Summer Offer) - Redemption Code Coupon → Ems…" at bounding box center [594, 141] width 115 height 13
select select "4: Object"
click at [537, 135] on select "Select Coupon → Forma - Full Face (Summer Offer) - Redemption Code Coupon → Ems…" at bounding box center [594, 141] width 115 height 13
type input "15"
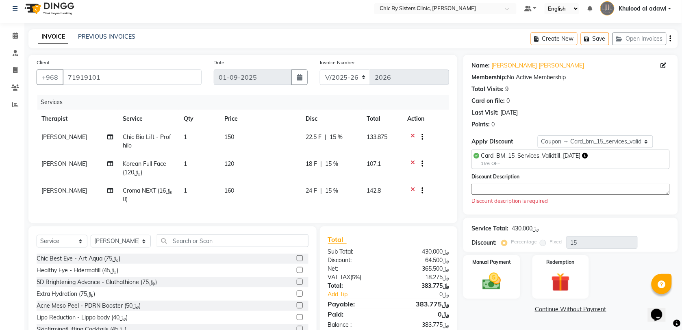
click at [551, 189] on textarea at bounding box center [570, 189] width 198 height 11
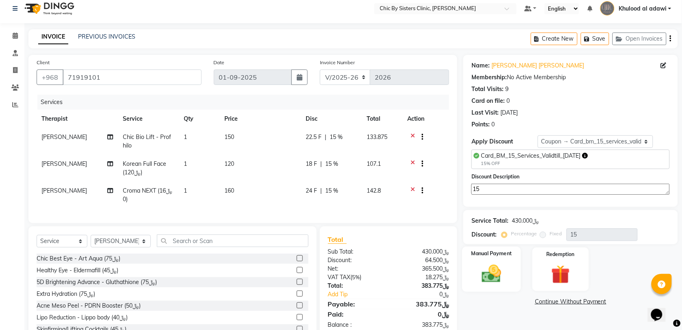
scroll to position [41, 0]
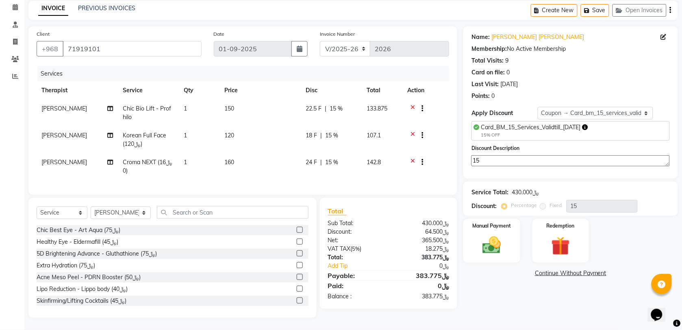
type textarea "15"
click at [492, 244] on img at bounding box center [492, 245] width 32 height 22
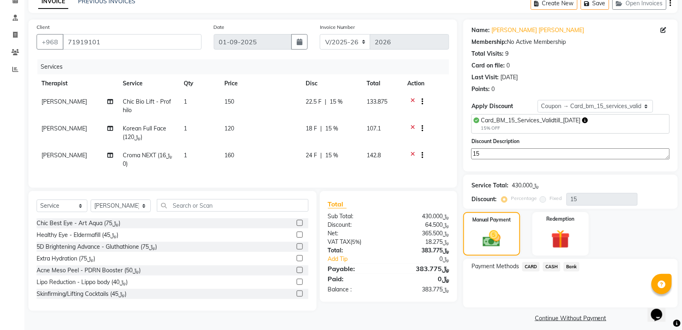
click at [531, 266] on span "CARD" at bounding box center [530, 266] width 17 height 9
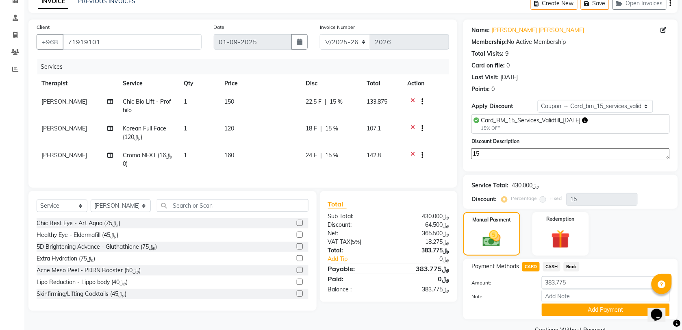
scroll to position [59, 0]
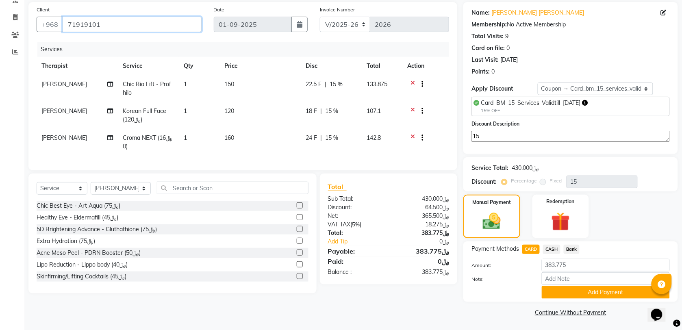
click at [92, 22] on input "71919101" at bounding box center [132, 24] width 139 height 15
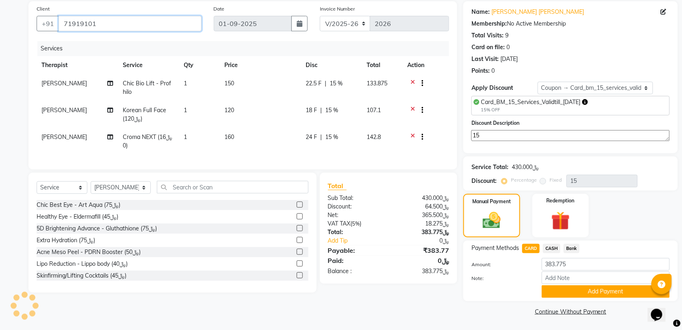
scroll to position [30, 0]
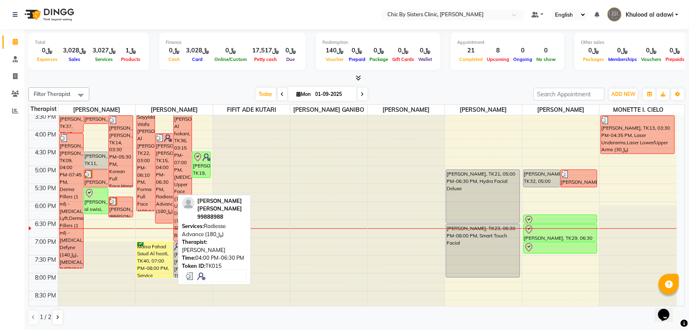
scroll to position [254, 0]
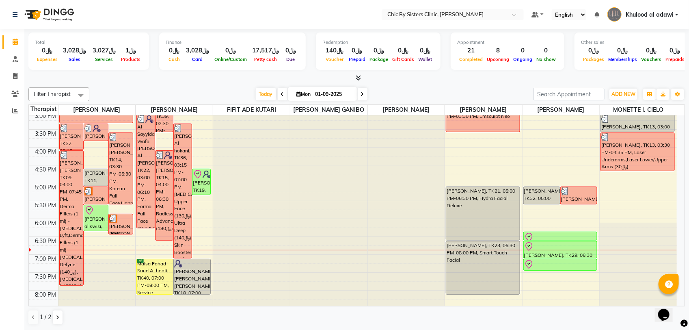
click at [336, 95] on input "01-09-2025" at bounding box center [333, 94] width 41 height 12
select select "9"
select select "2025"
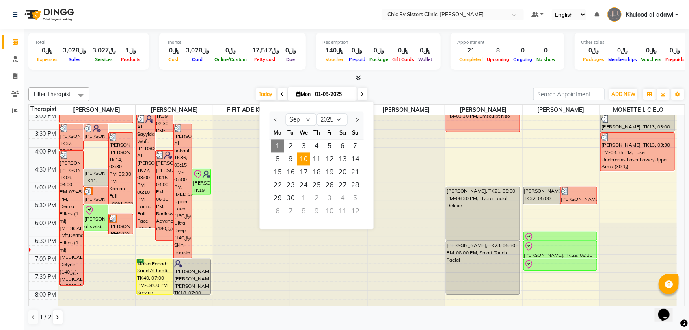
click at [299, 162] on span "10" at bounding box center [303, 159] width 13 height 13
type input "[DATE]"
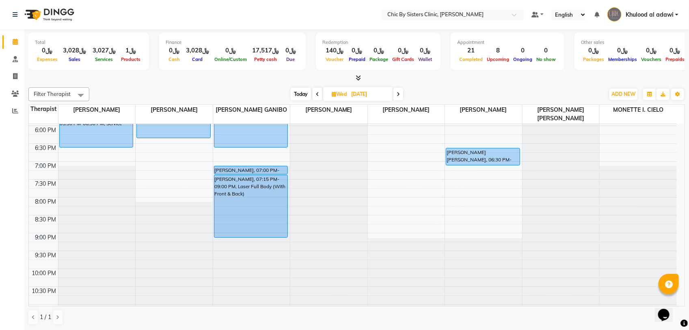
scroll to position [203, 0]
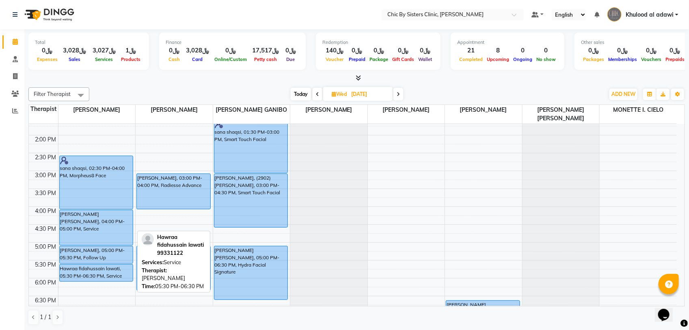
drag, startPoint x: 102, startPoint y: 300, endPoint x: 104, endPoint y: 282, distance: 18.3
click at [104, 282] on div "[PERSON_NAME] [PERSON_NAME], 11:00 AM-11:30 AM, Service [PERSON_NAME], 12:00 PM…" at bounding box center [96, 207] width 77 height 572
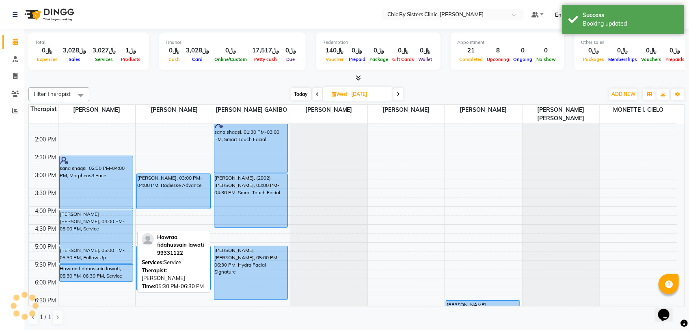
click at [86, 288] on div "8:00 AM 8:30 AM 9:00 AM 9:30 AM 10:00 AM 10:30 AM 11:00 AM 11:30 AM 12:00 PM 12…" at bounding box center [353, 207] width 648 height 572
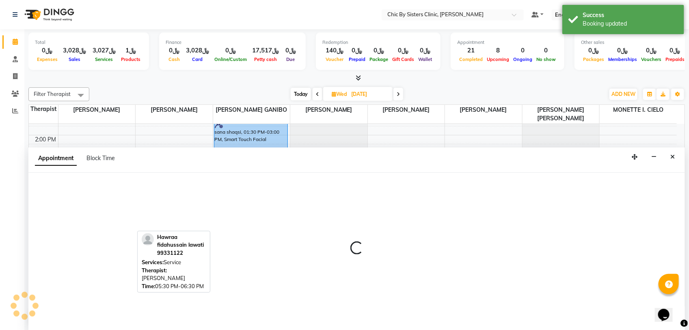
select select "49177"
select select "1080"
select select "tentative"
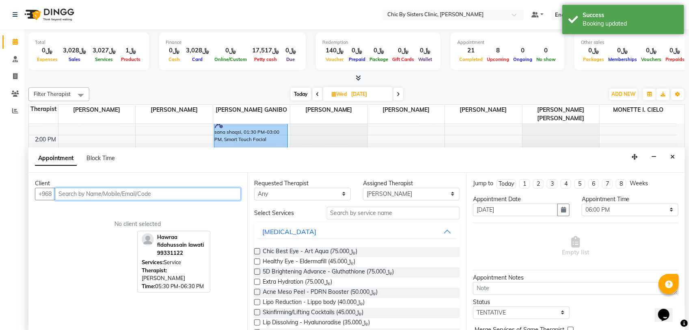
paste input "71919101"
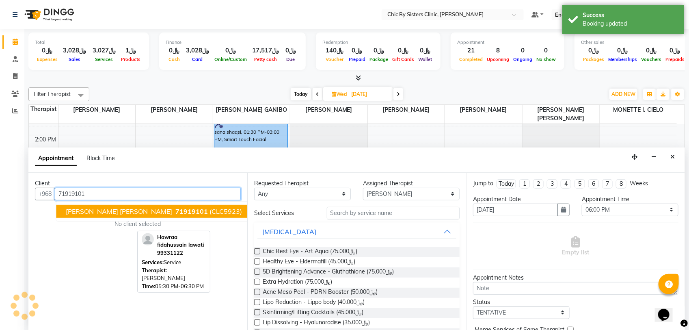
click at [210, 212] on span "(CLC5923)" at bounding box center [226, 211] width 32 height 8
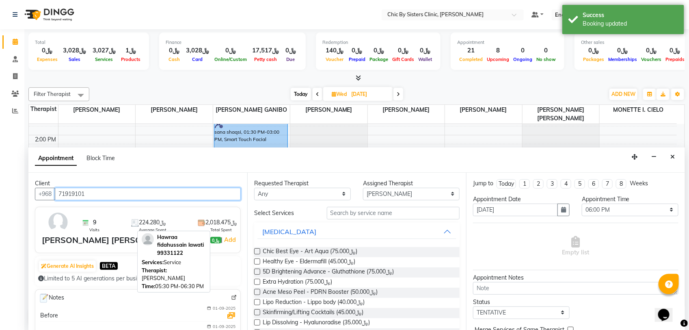
type input "71919101"
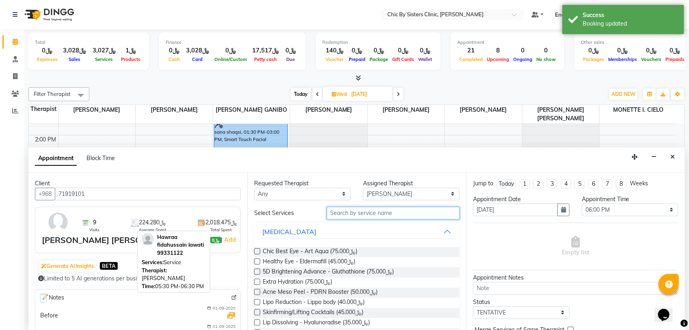
click at [411, 216] on input "text" at bounding box center [393, 213] width 133 height 13
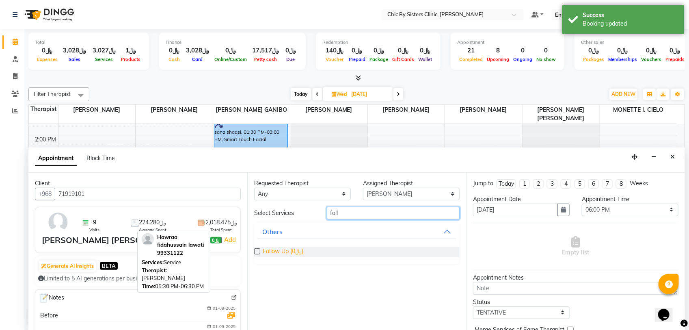
type input "foll"
click at [281, 248] on span "Follow Up (﷼0)" at bounding box center [283, 252] width 41 height 10
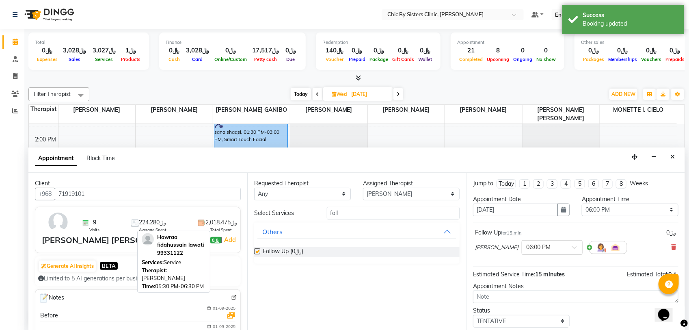
checkbox input "false"
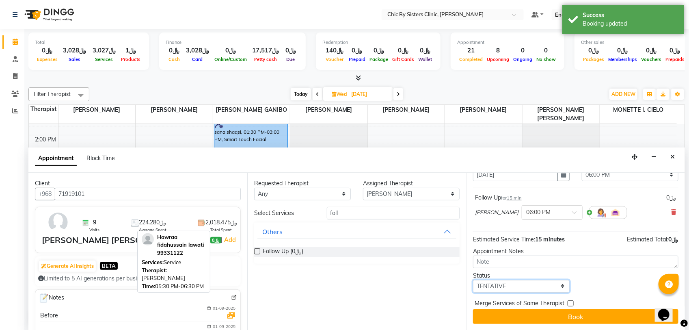
click at [519, 286] on select "Select TENTATIVE CONFIRM UPCOMING" at bounding box center [521, 286] width 97 height 13
select select "upcoming"
click at [473, 280] on select "Select TENTATIVE CONFIRM UPCOMING" at bounding box center [521, 286] width 97 height 13
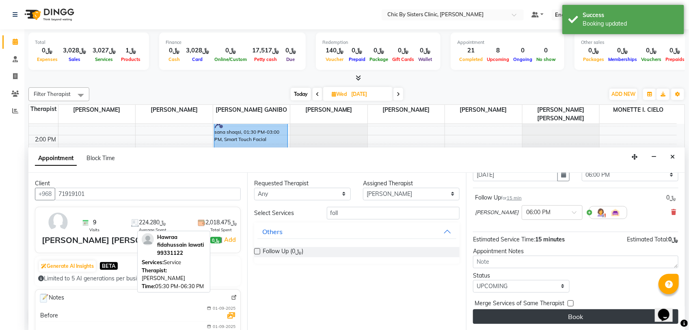
click at [535, 314] on button "Book" at bounding box center [576, 316] width 206 height 15
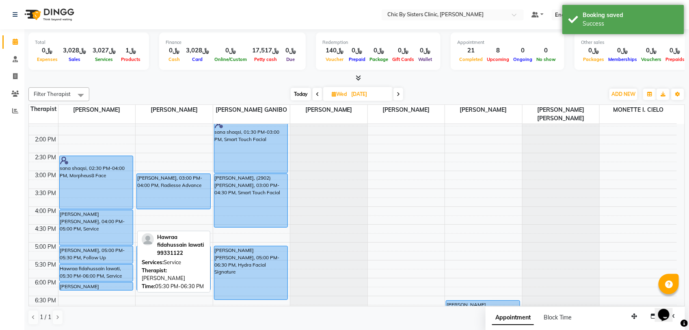
click at [293, 96] on span "Today" at bounding box center [301, 94] width 20 height 13
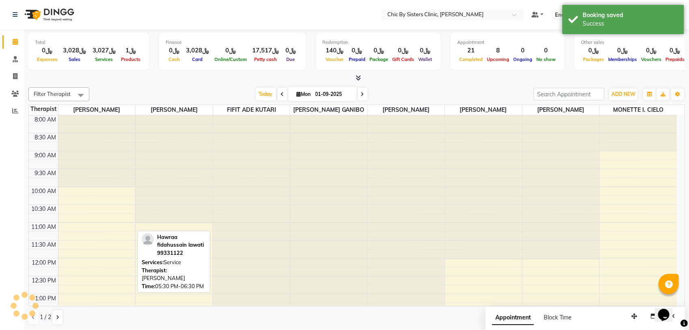
scroll to position [362, 0]
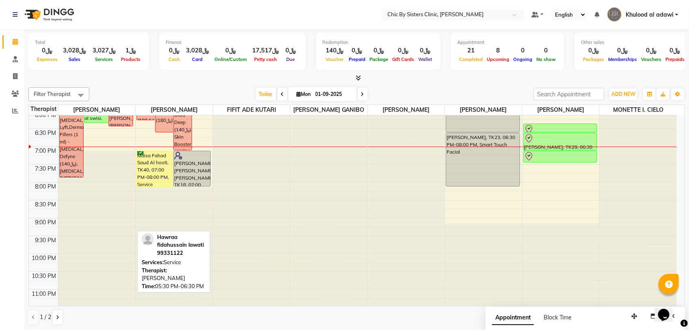
click at [361, 89] on span at bounding box center [363, 94] width 10 height 13
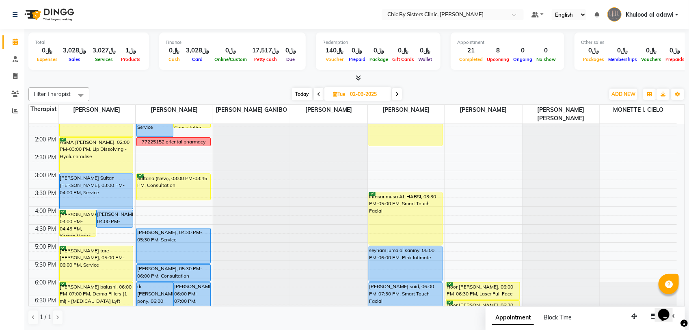
scroll to position [102, 0]
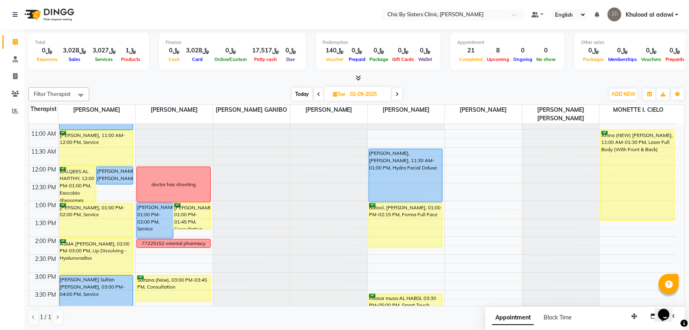
click at [397, 94] on icon at bounding box center [397, 94] width 3 height 5
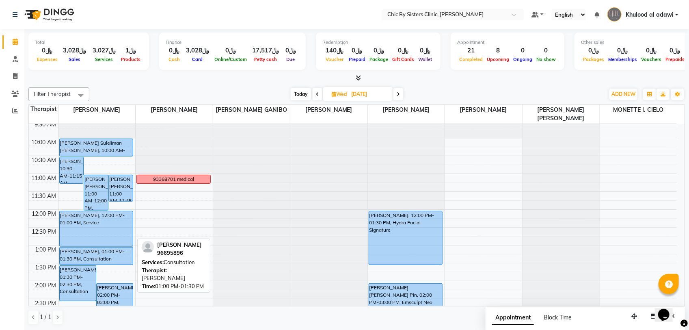
scroll to position [210, 0]
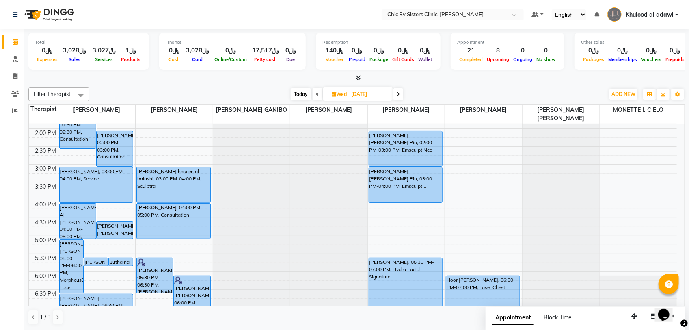
click at [301, 94] on span "Today" at bounding box center [301, 94] width 20 height 13
type input "01-09-2025"
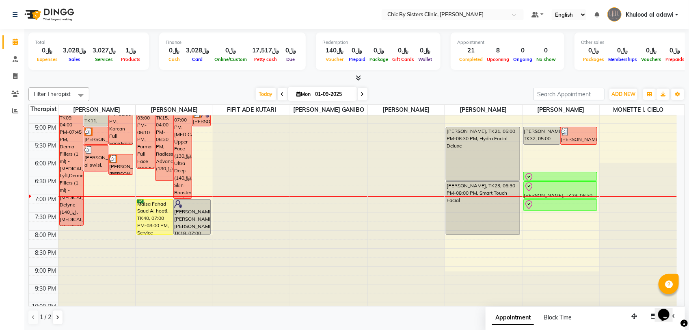
scroll to position [254, 0]
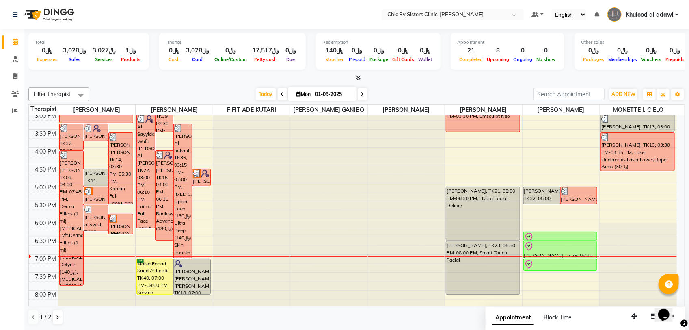
click at [638, 11] on span "Khulood al adawi" at bounding box center [650, 15] width 48 height 9
click at [643, 56] on link "Sign out" at bounding box center [637, 58] width 74 height 13
